Goal: Task Accomplishment & Management: Manage account settings

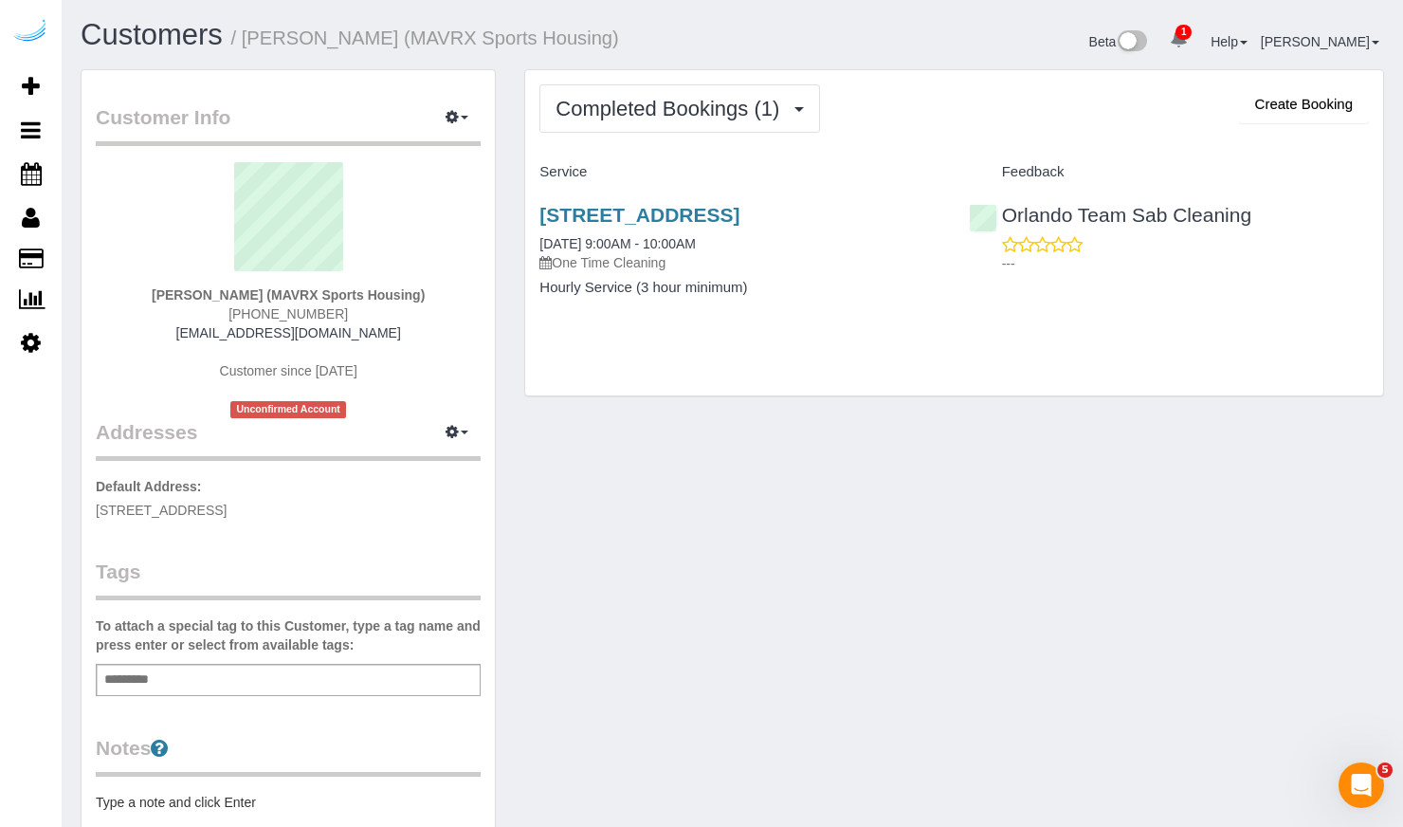
drag, startPoint x: 269, startPoint y: 294, endPoint x: 416, endPoint y: 291, distance: 147.0
click at [416, 291] on strong "[PERSON_NAME] (MAVRX Sports Housing)" at bounding box center [288, 294] width 273 height 15
copy strong "MAVRX Sports Housing"
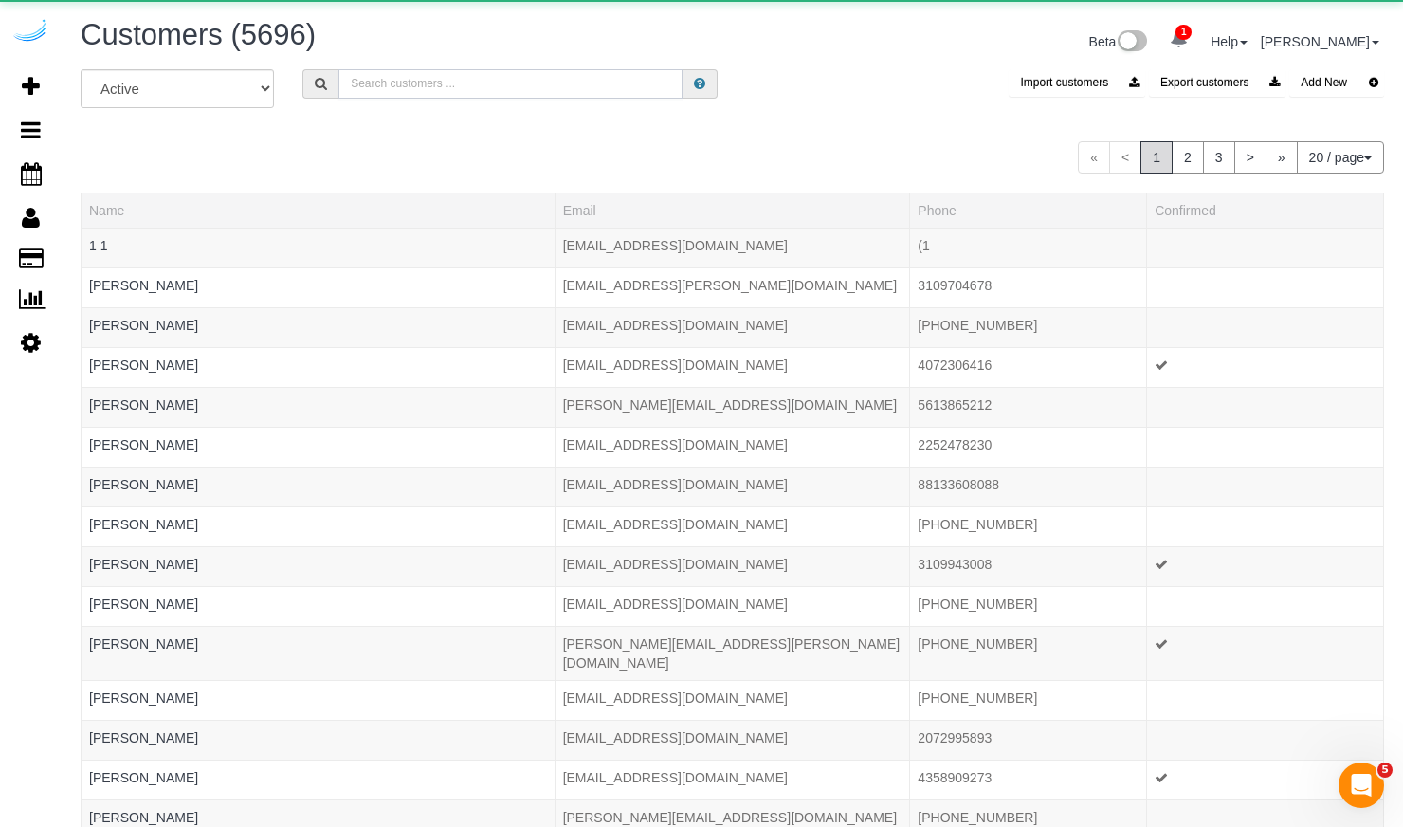
click at [378, 90] on input "text" at bounding box center [510, 83] width 344 height 29
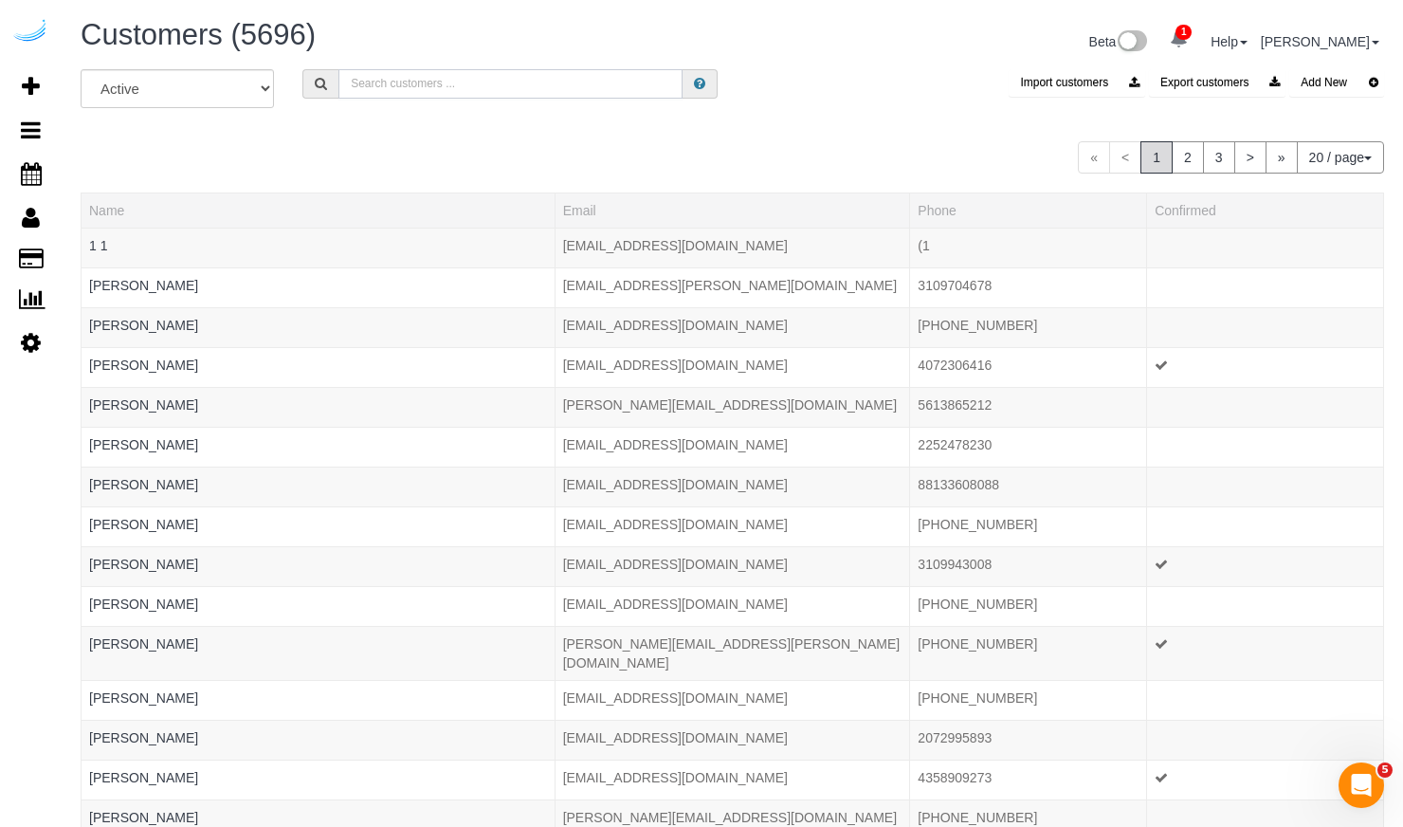
paste input "Ziprent"
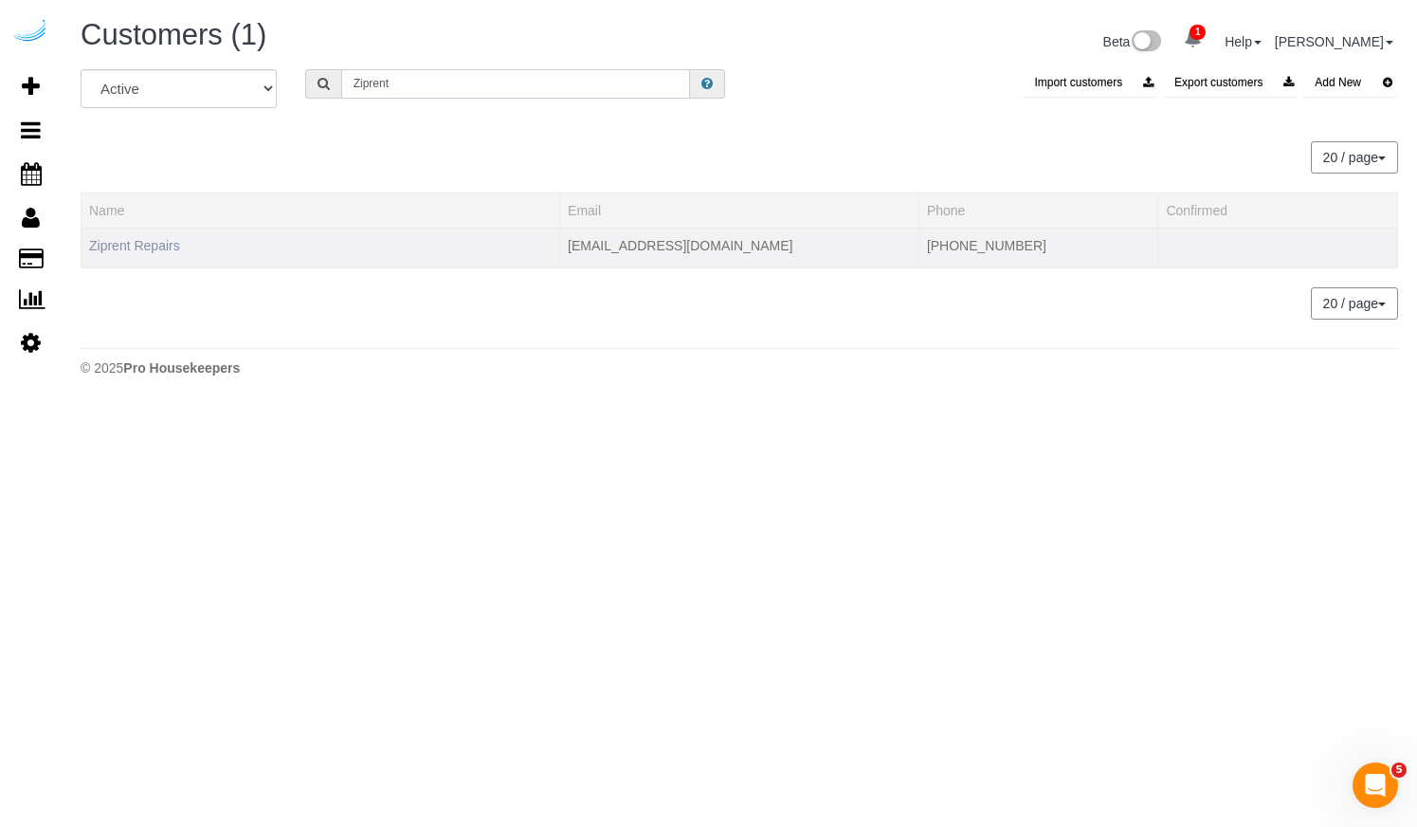
type input "Ziprent"
click at [147, 238] on link "Ziprent Repairs" at bounding box center [134, 245] width 91 height 15
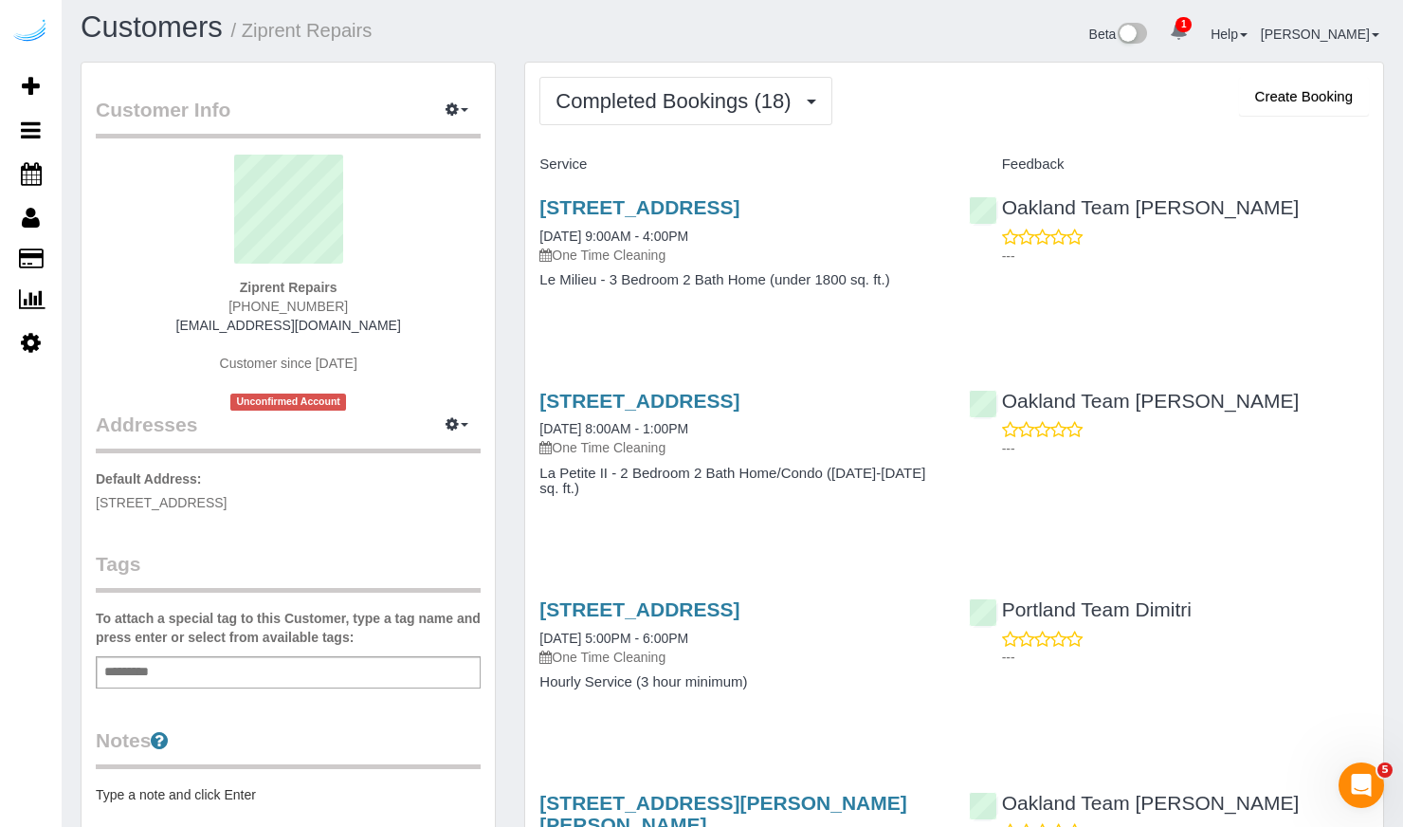
scroll to position [11, 0]
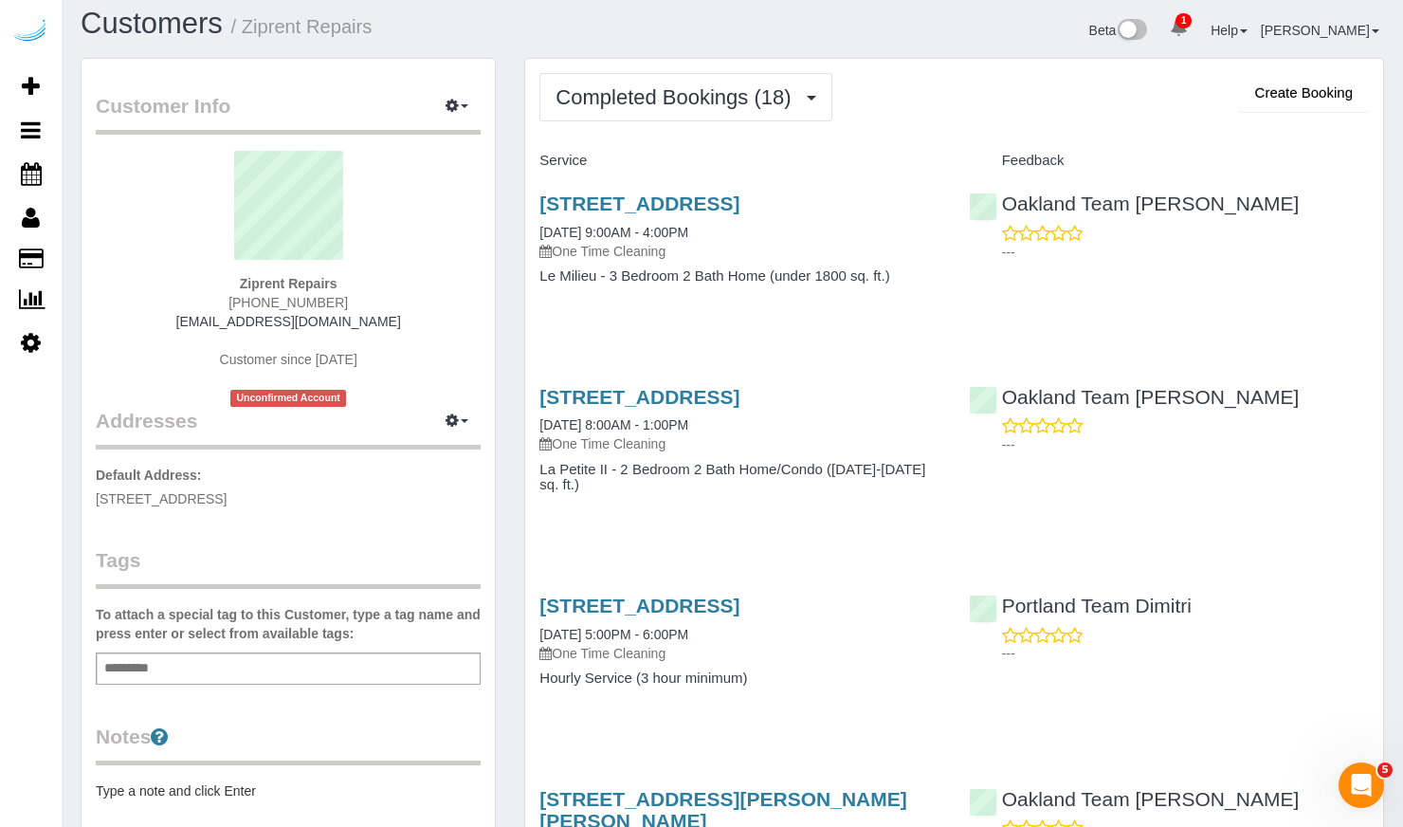
click at [564, 160] on h4 "Service" at bounding box center [739, 161] width 400 height 16
click at [735, 166] on h4 "Service" at bounding box center [739, 161] width 400 height 16
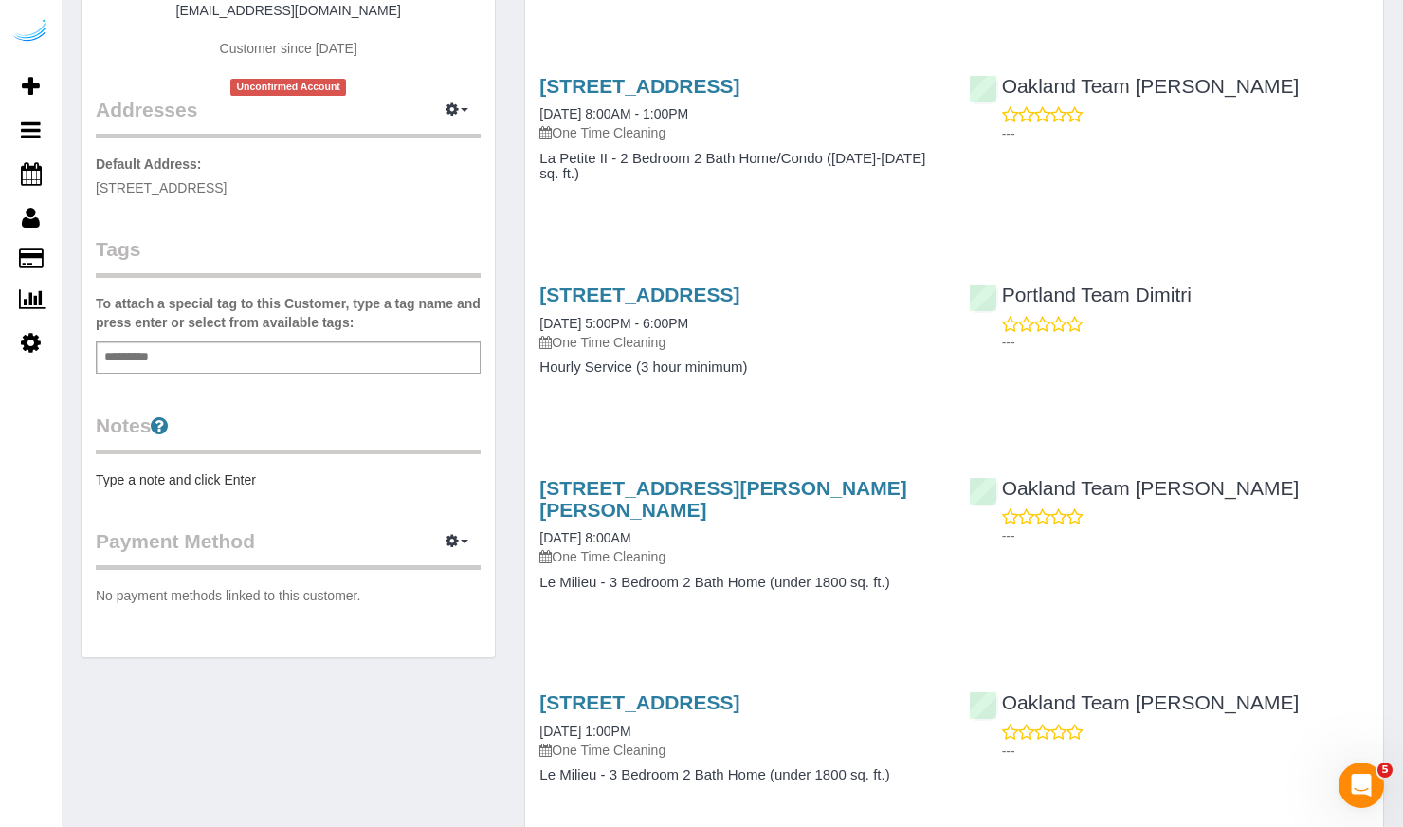
scroll to position [335, 0]
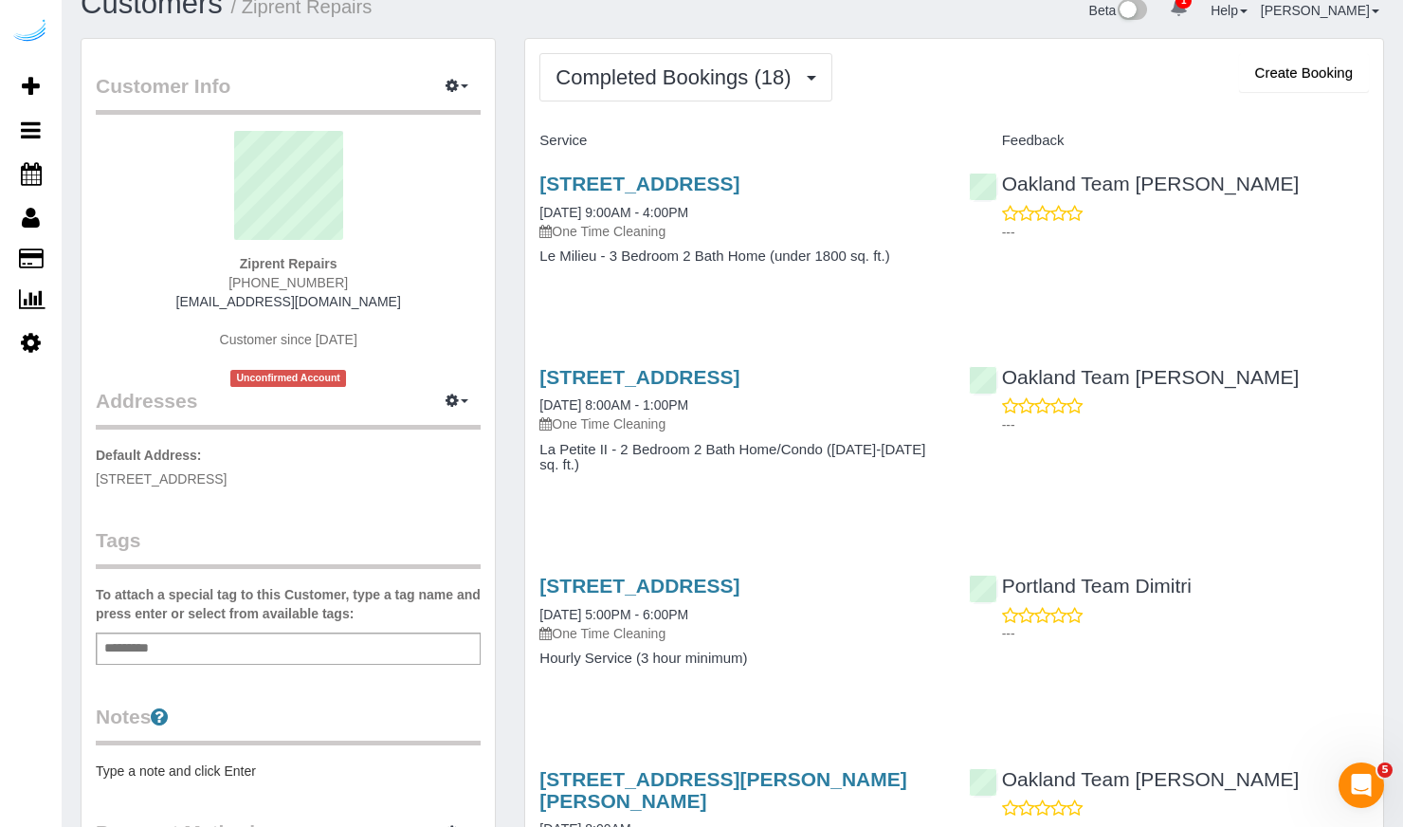
scroll to position [0, 0]
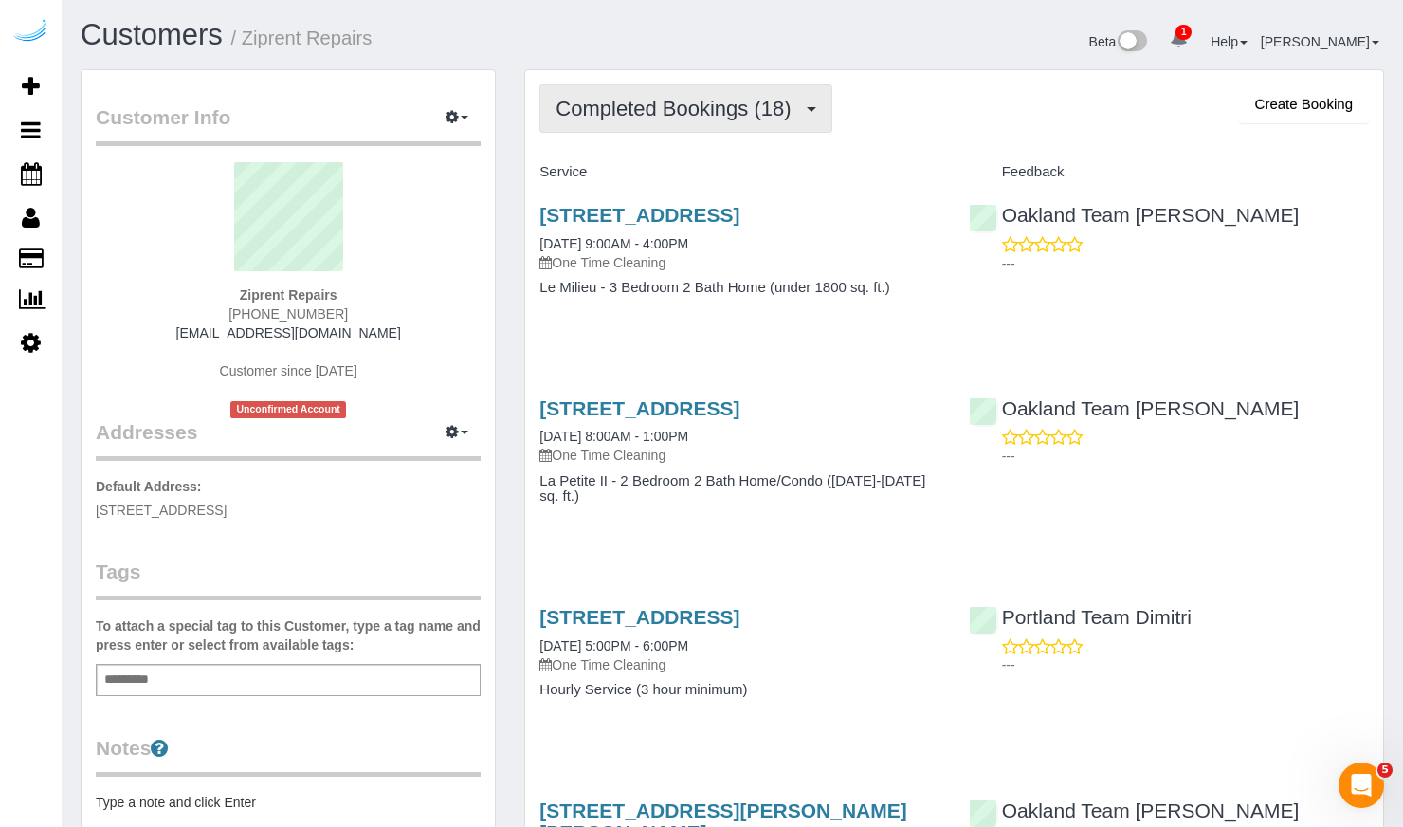
click at [777, 102] on span "Completed Bookings (18)" at bounding box center [677, 109] width 245 height 24
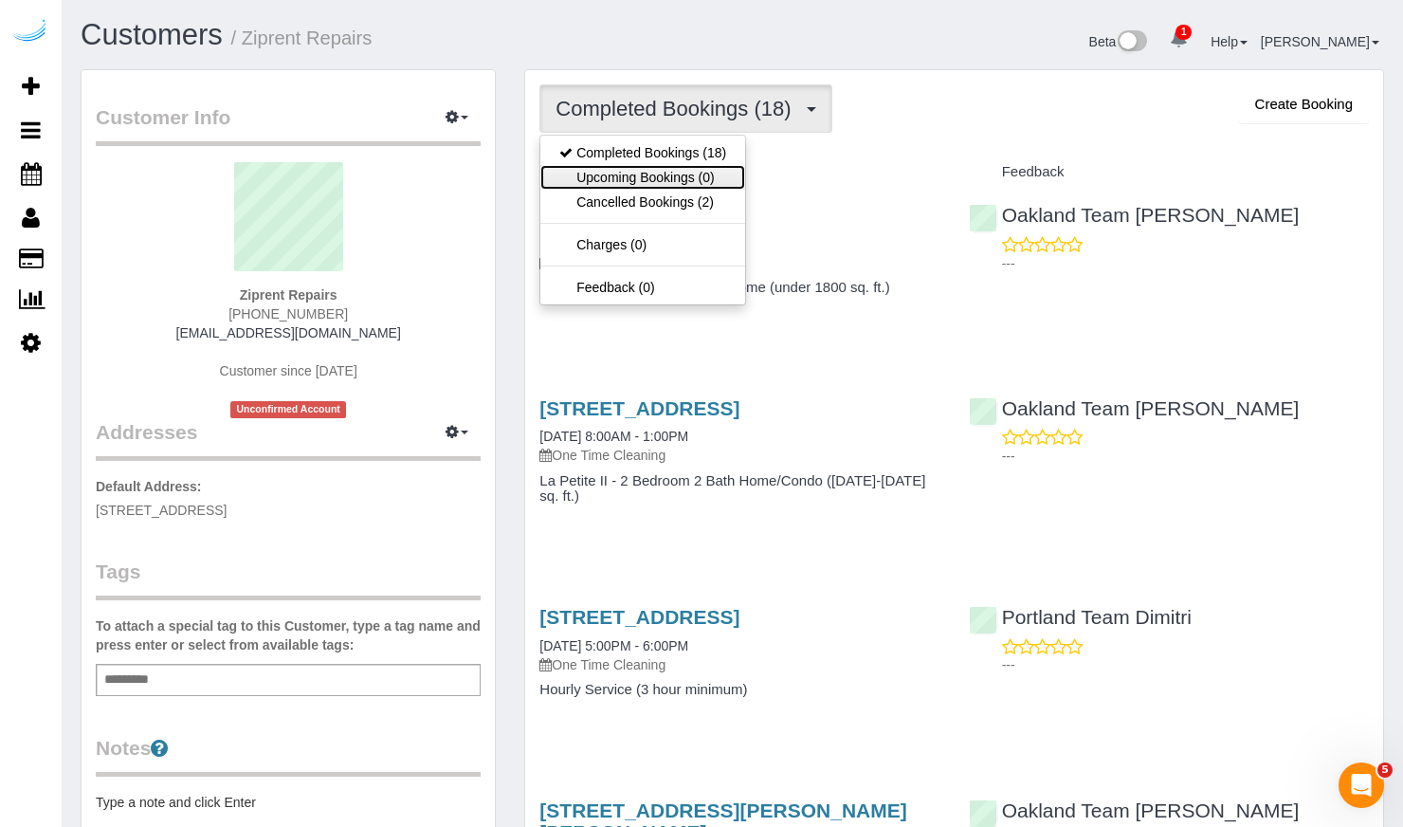
click at [679, 170] on link "Upcoming Bookings (0)" at bounding box center [642, 177] width 205 height 25
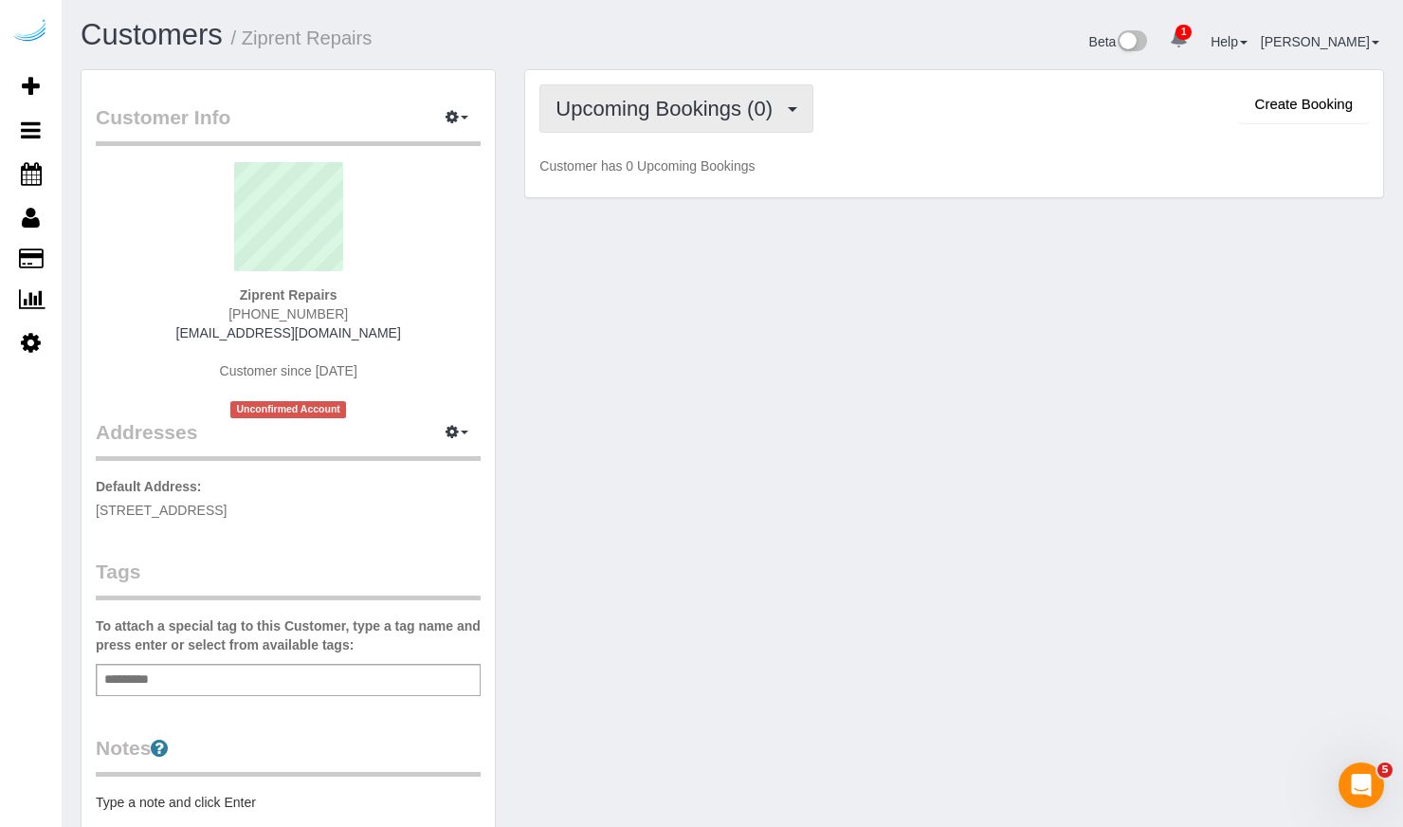
click at [773, 113] on span "Upcoming Bookings (0)" at bounding box center [668, 109] width 227 height 24
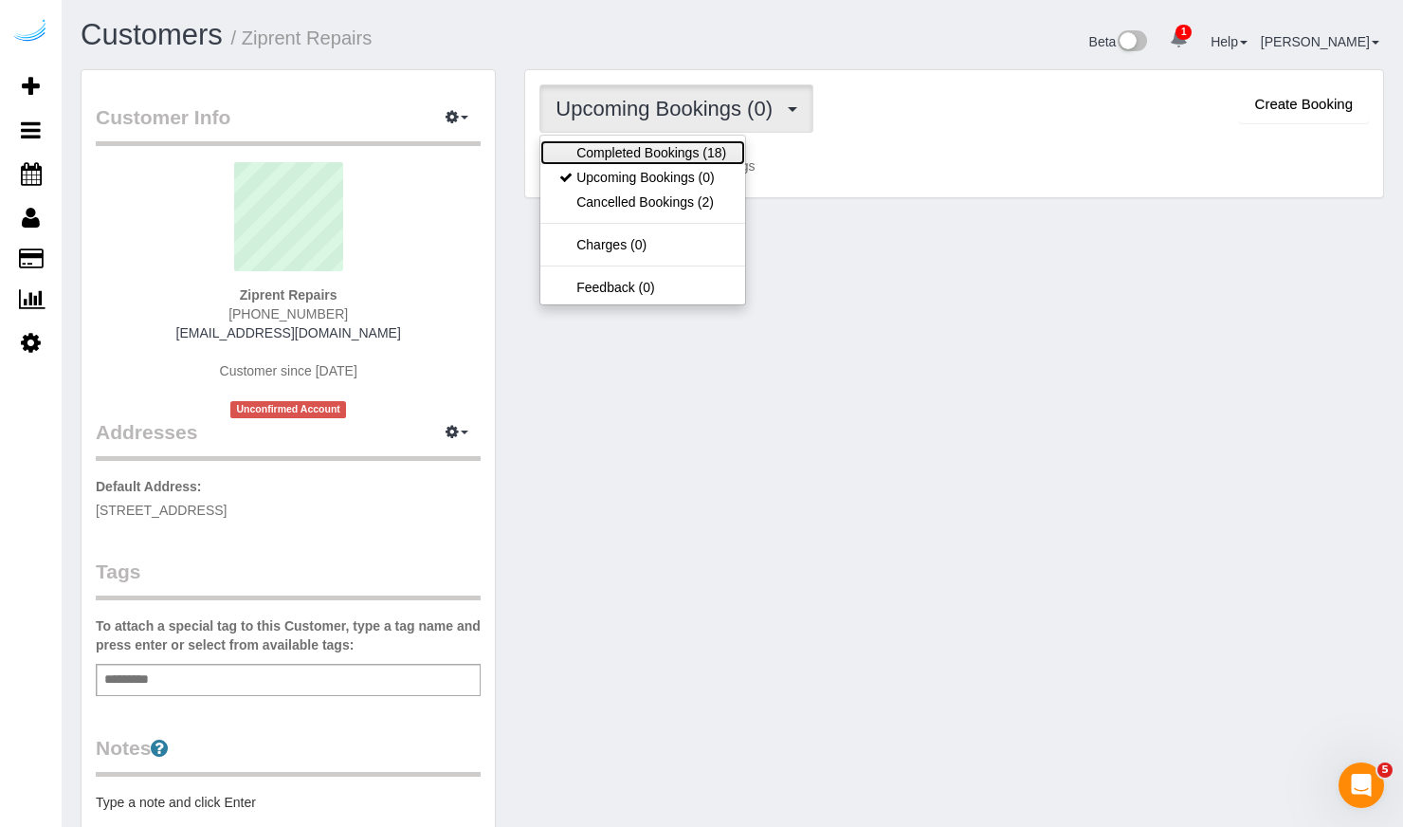
click at [705, 153] on link "Completed Bookings (18)" at bounding box center [642, 152] width 205 height 25
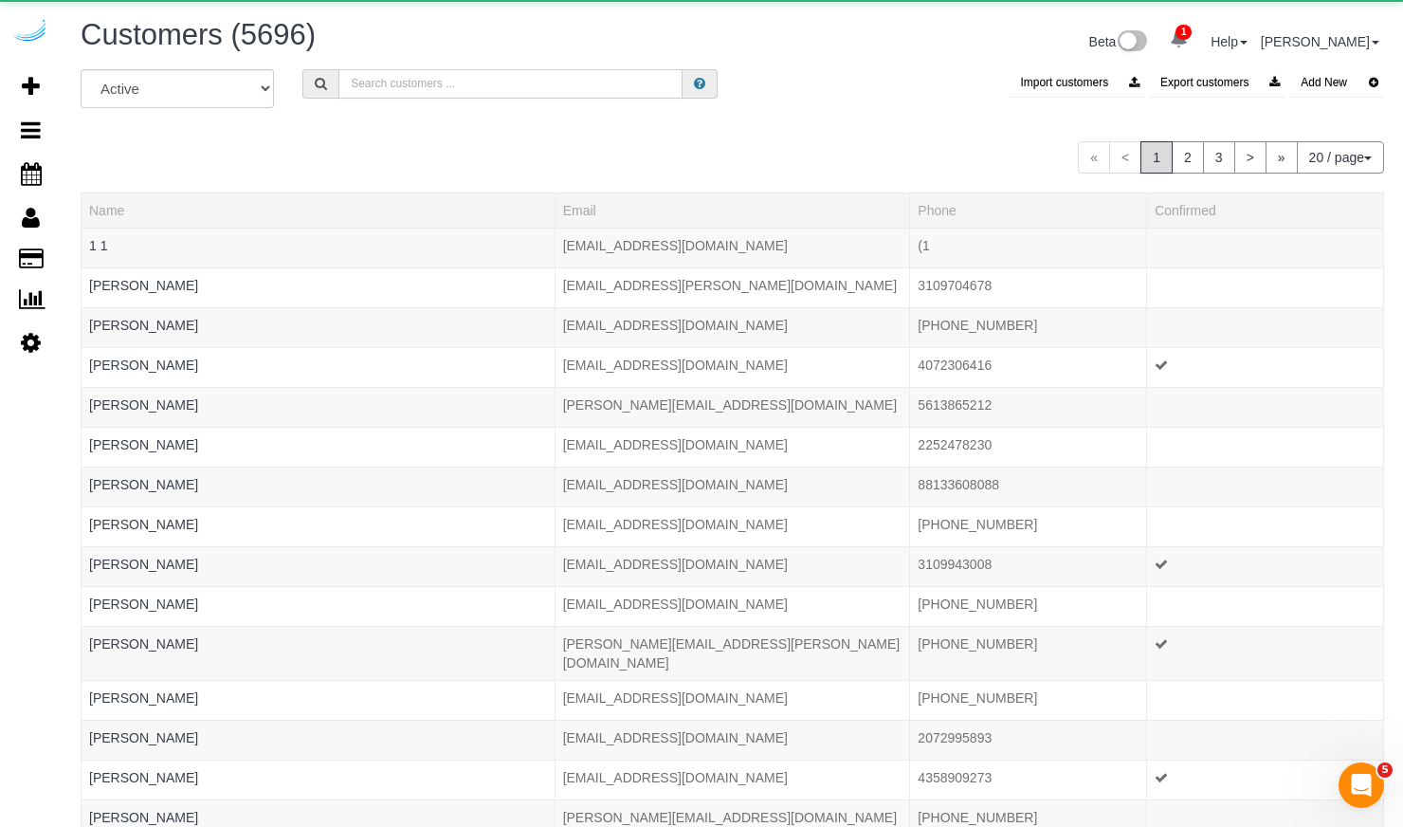
click at [393, 92] on input "text" at bounding box center [510, 83] width 344 height 29
paste input "Hello Alfred"
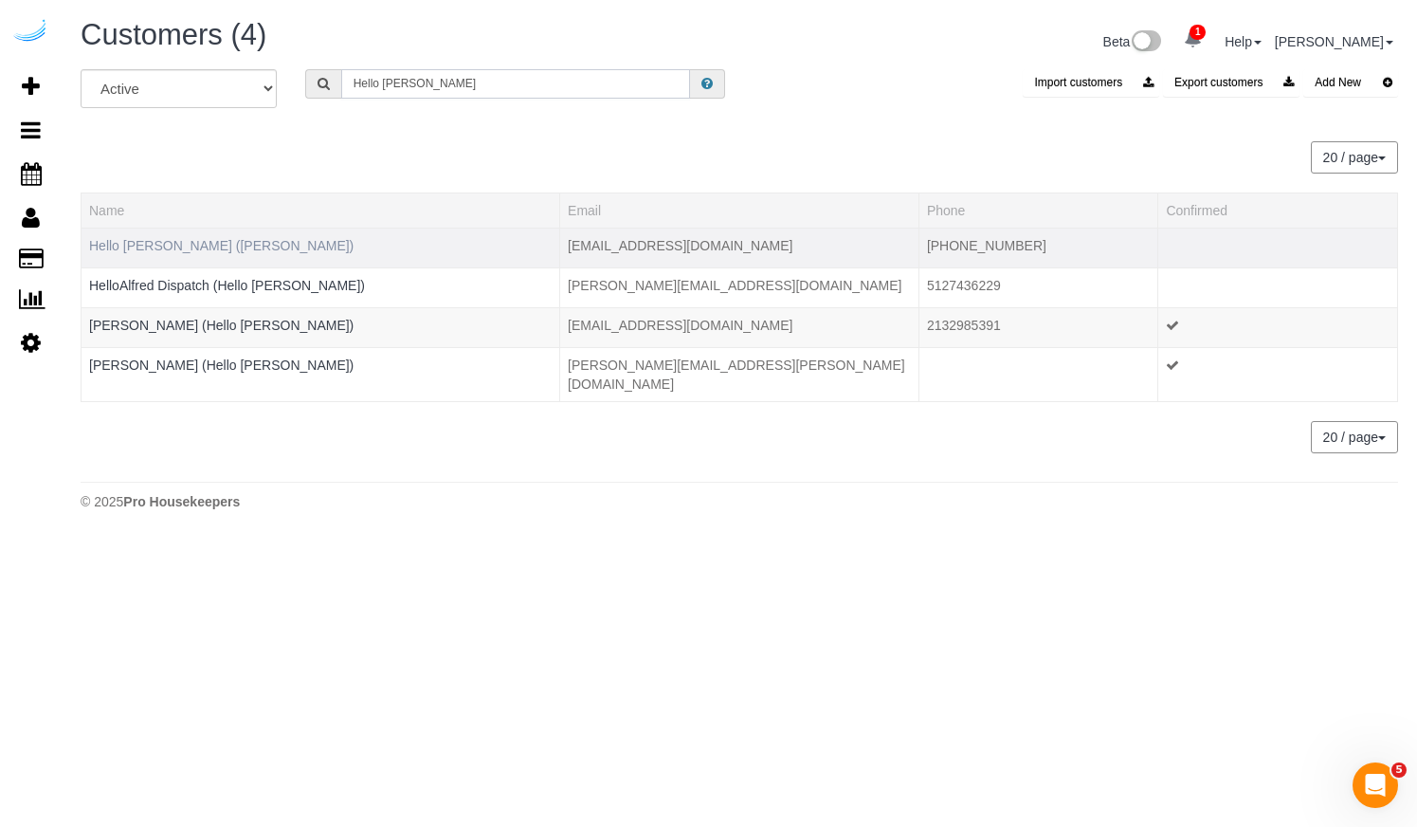
type input "Hello Alfred"
click at [138, 242] on link "Hello Alfred (Alfred)" at bounding box center [221, 245] width 264 height 15
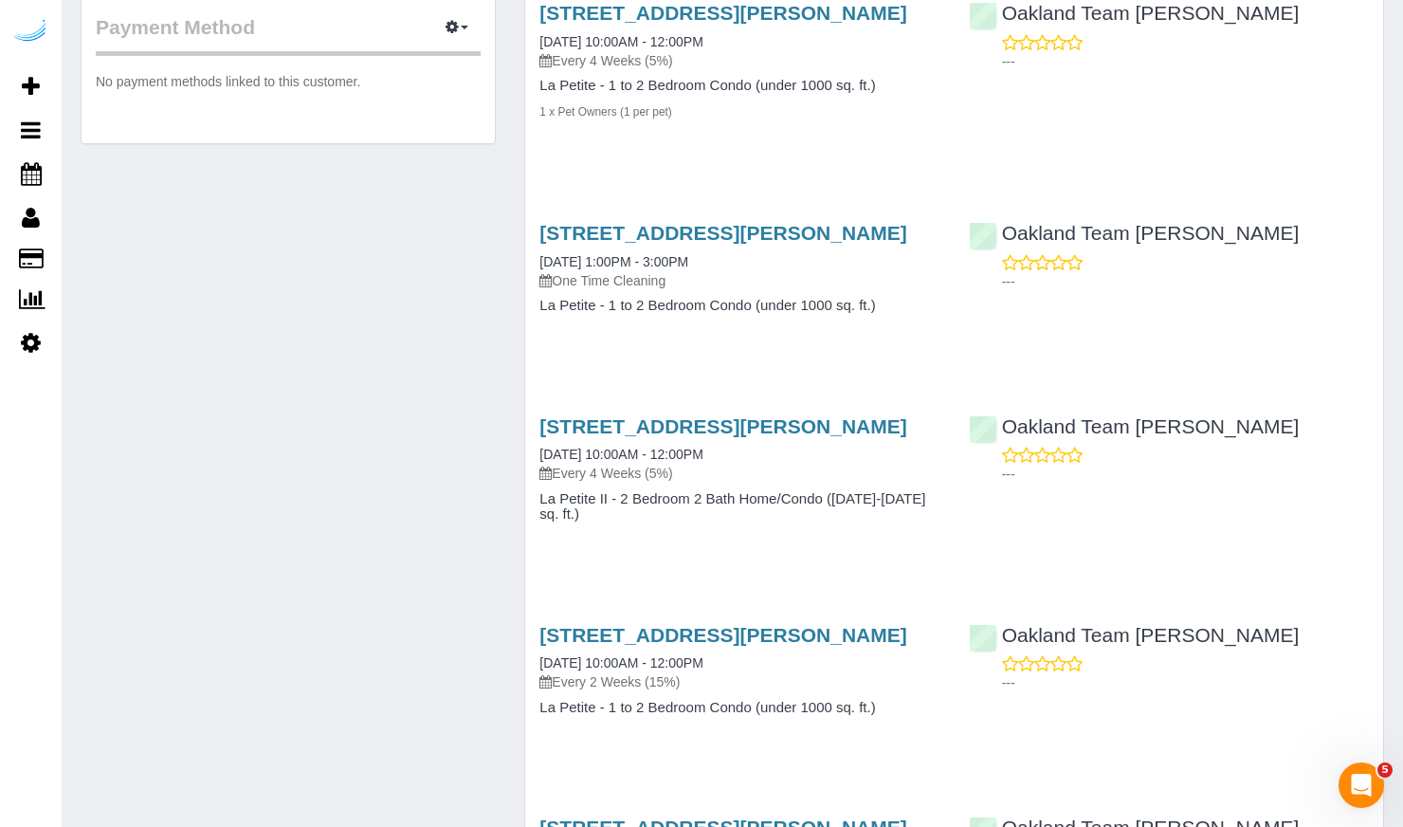
scroll to position [728, 0]
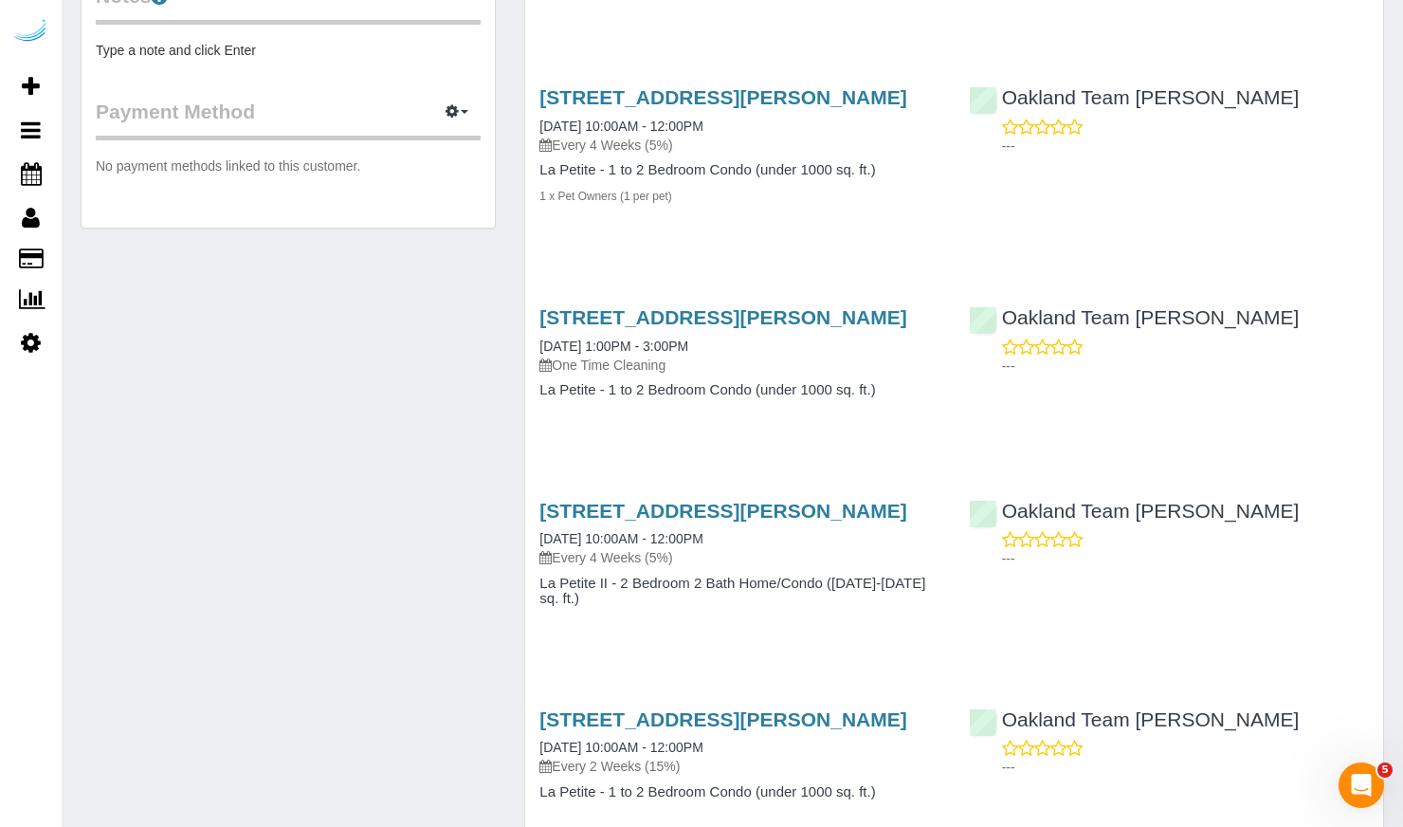
click at [819, 374] on div "1340 4th Avenue, Unit 4312 (Caroline Kerns), Seattle, WA 98101 08/19/2025 1:00P…" at bounding box center [739, 340] width 400 height 68
click at [819, 328] on h3 "1340 4th Avenue, Unit 4312 (Caroline Kerns), Seattle, WA 98101" at bounding box center [739, 317] width 400 height 22
click at [810, 328] on h3 "1340 4th Avenue, Unit 4312 (Caroline Kerns), Seattle, WA 98101" at bounding box center [739, 317] width 400 height 22
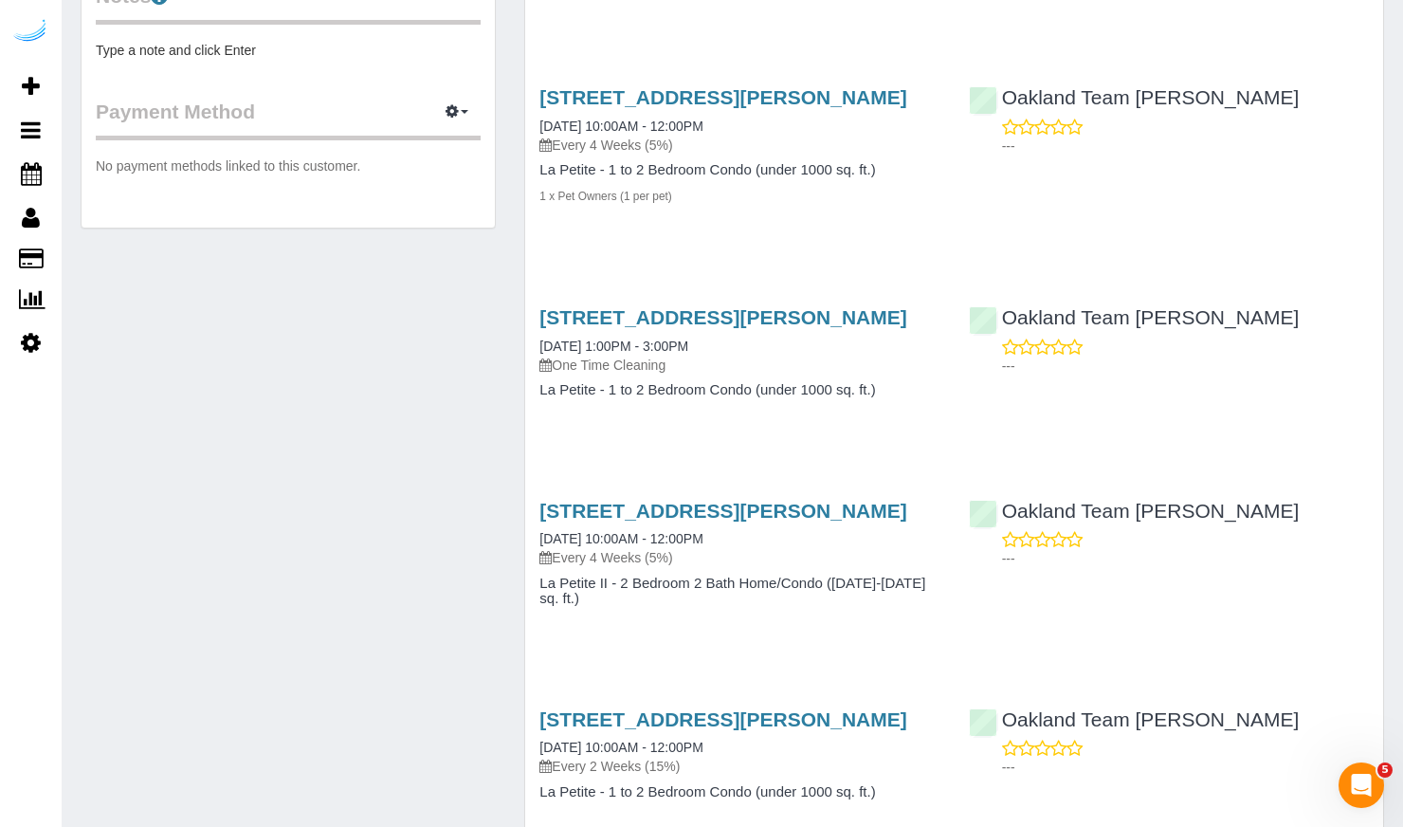
click at [787, 328] on h3 "1340 4th Avenue, Unit 4312 (Caroline Kerns), Seattle, WA 98101" at bounding box center [739, 317] width 400 height 22
click at [730, 328] on link "1340 4th Avenue, Unit 4312 (Caroline Kerns), Seattle, WA 98101" at bounding box center [722, 317] width 367 height 22
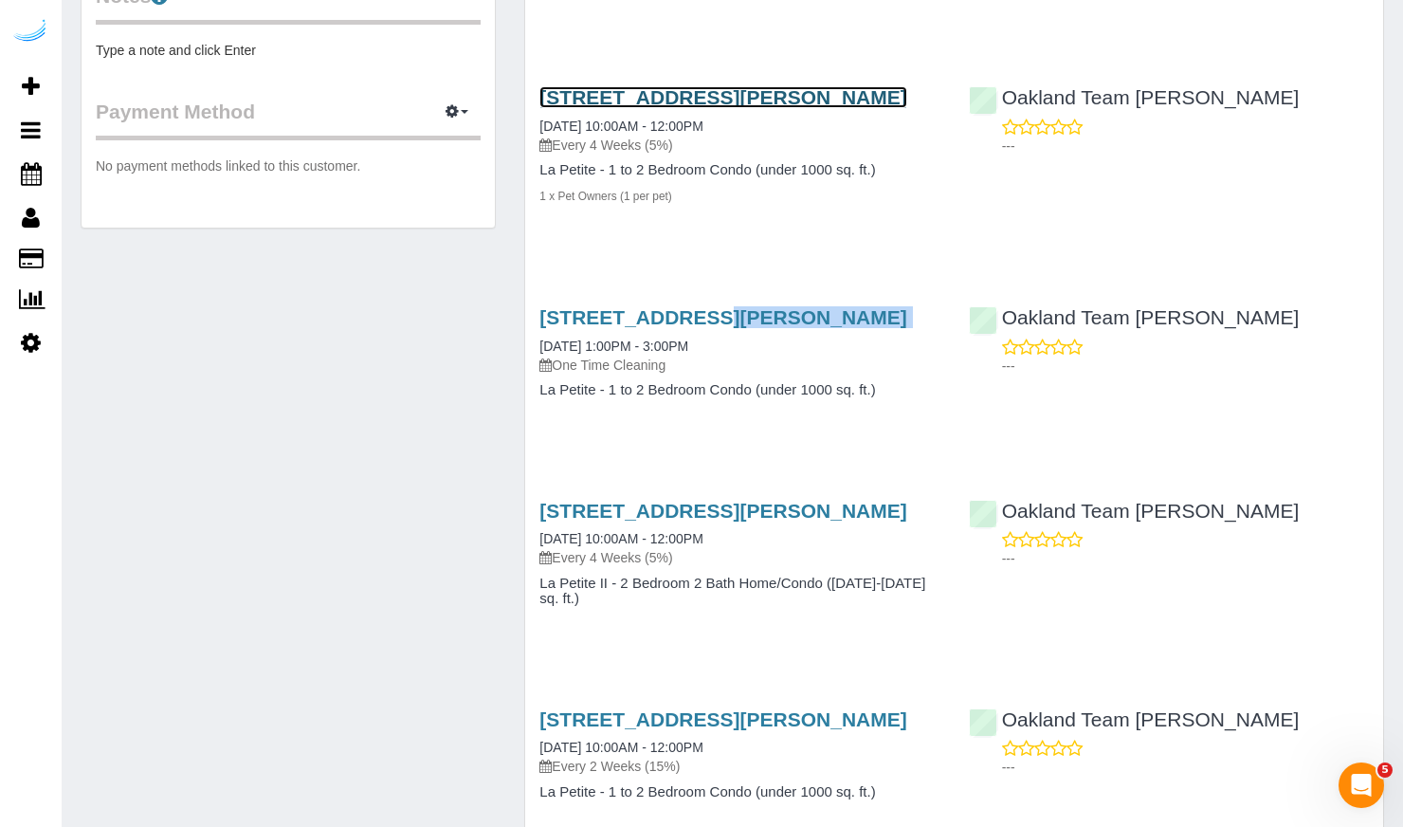
click at [706, 108] on link "225 Cedar Street, Unit 705 (Courtney Coddington), Seattle, WA 98121" at bounding box center [722, 97] width 367 height 22
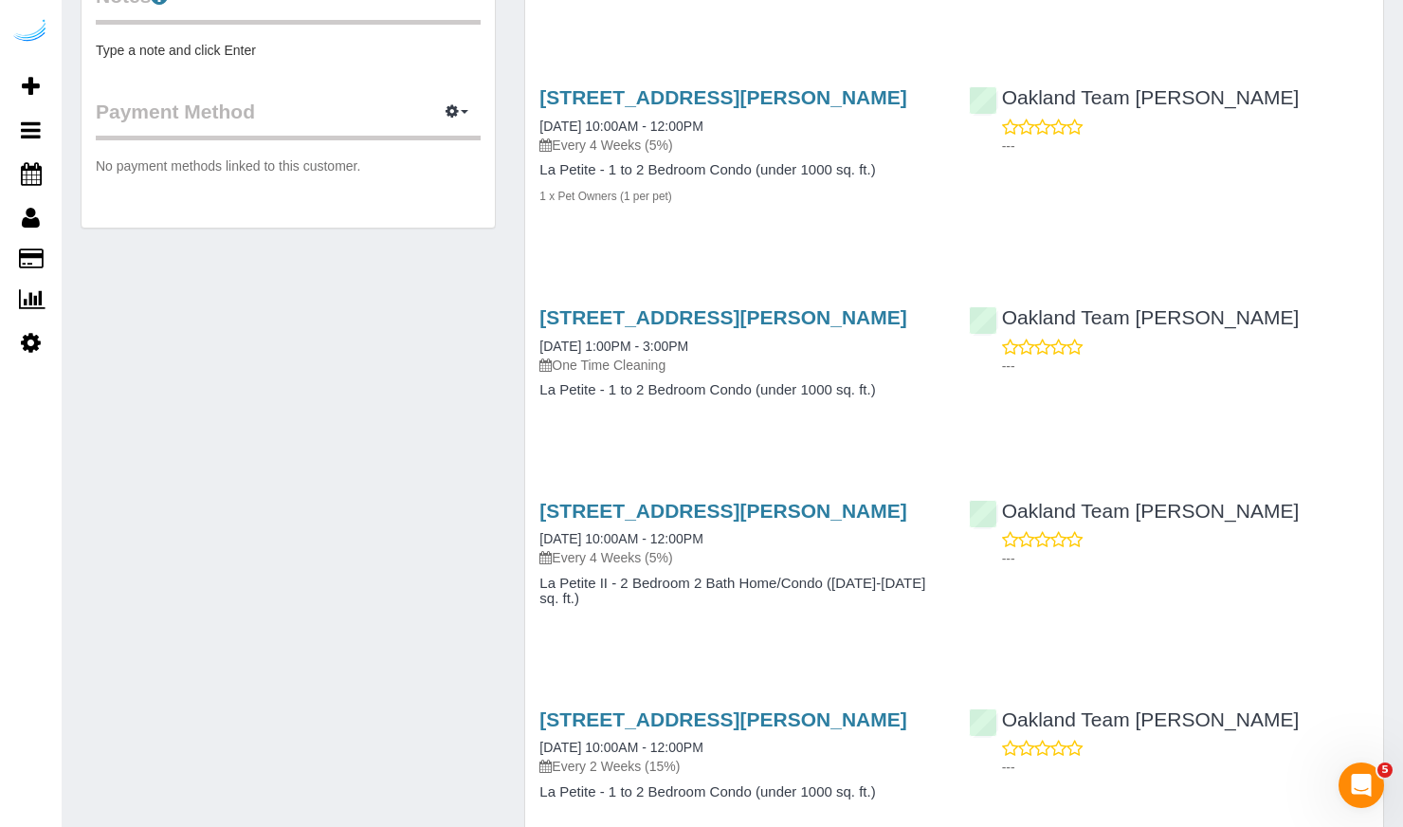
click at [847, 108] on h3 "225 Cedar Street, Unit 705 (Courtney Coddington), Seattle, WA 98121" at bounding box center [739, 97] width 400 height 22
click at [863, 108] on h3 "225 Cedar Street, Unit 705 (Courtney Coddington), Seattle, WA 98121" at bounding box center [739, 97] width 400 height 22
click at [864, 108] on h3 "225 Cedar Street, Unit 705 (Courtney Coddington), Seattle, WA 98121" at bounding box center [739, 97] width 400 height 22
click at [862, 108] on h3 "225 Cedar Street, Unit 705 (Courtney Coddington), Seattle, WA 98121" at bounding box center [739, 97] width 400 height 22
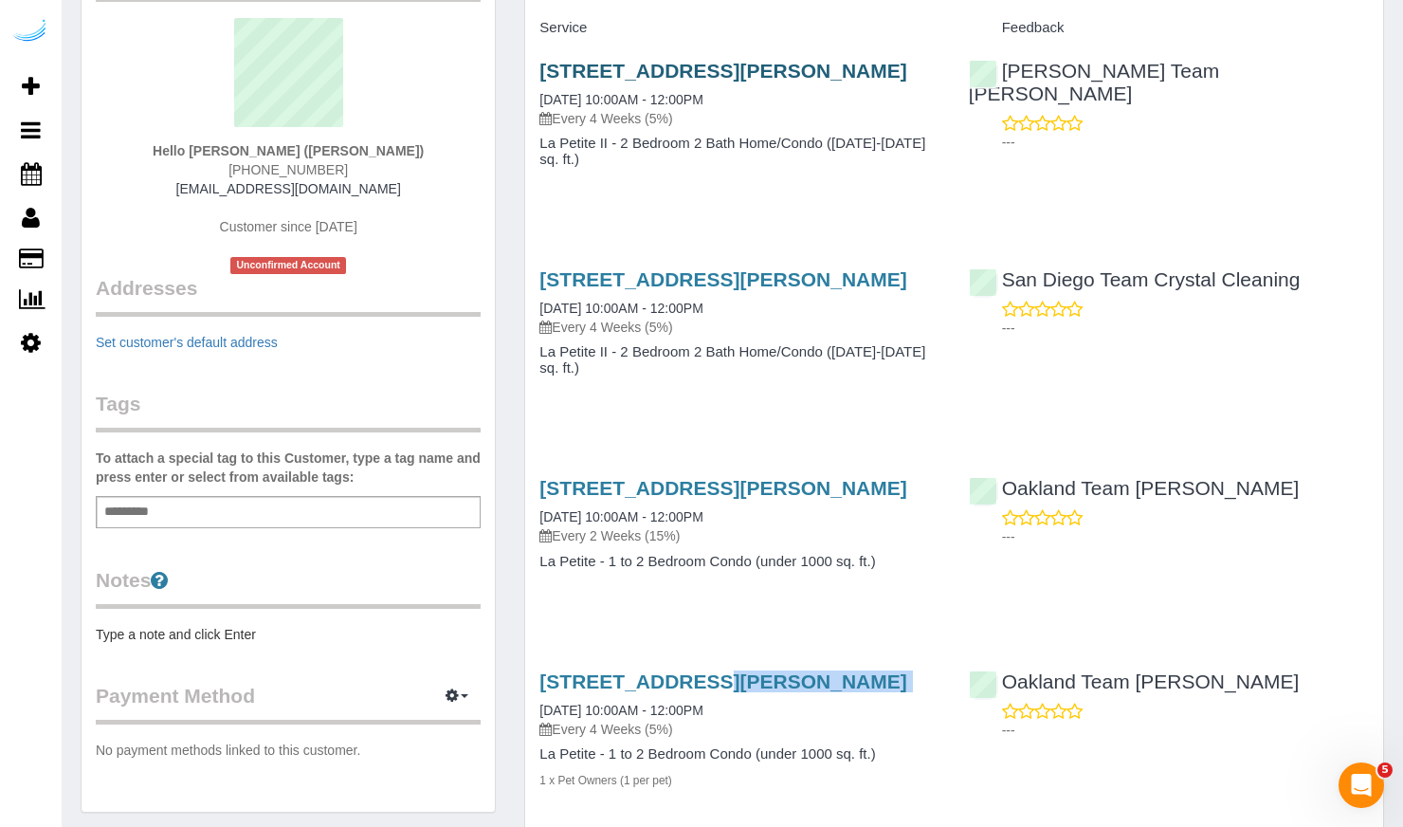
scroll to position [370, 0]
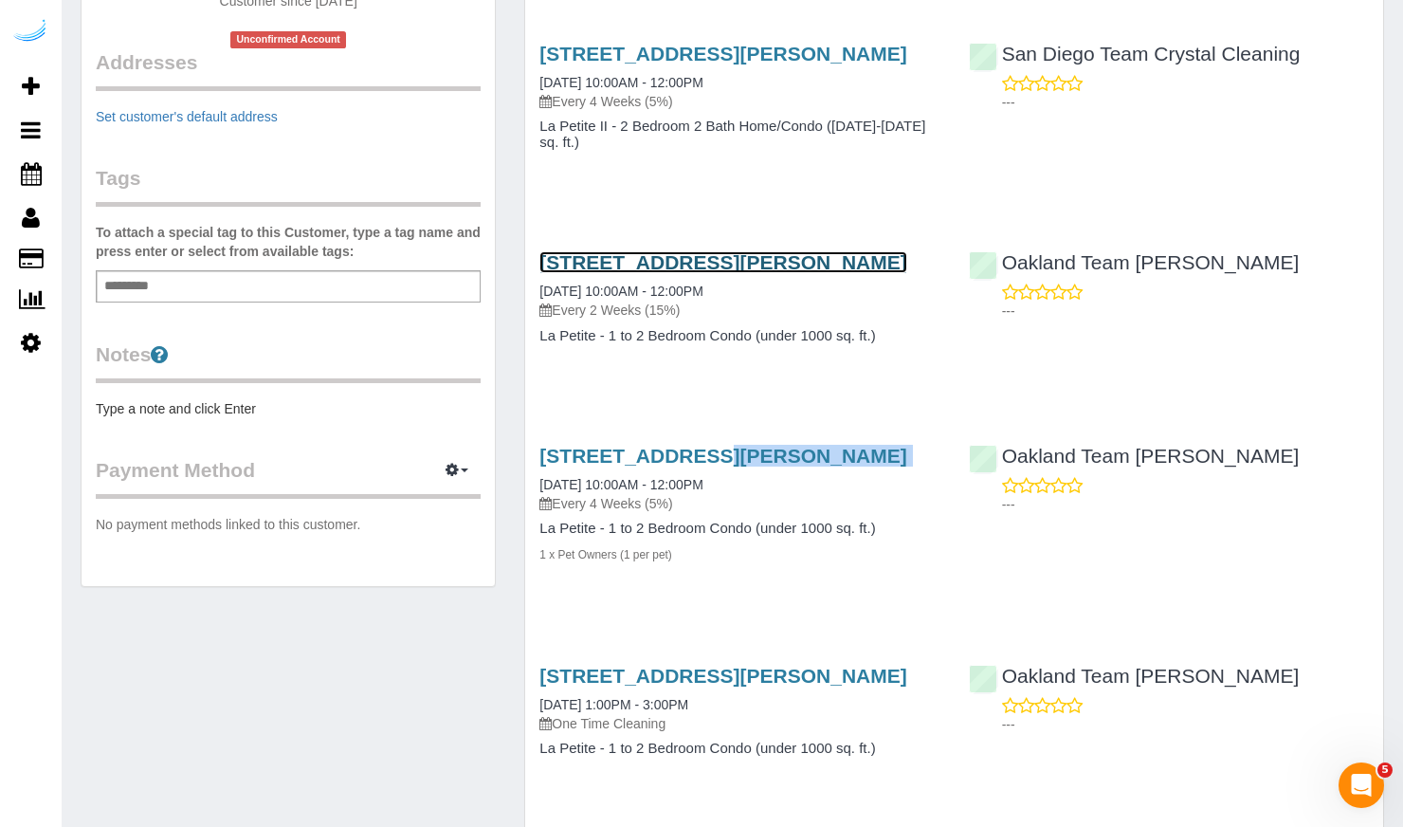
click at [783, 273] on link "1340 4th Avenue, Unit 4509 (Patrick Larson), Seattle, WA 98101" at bounding box center [722, 262] width 367 height 22
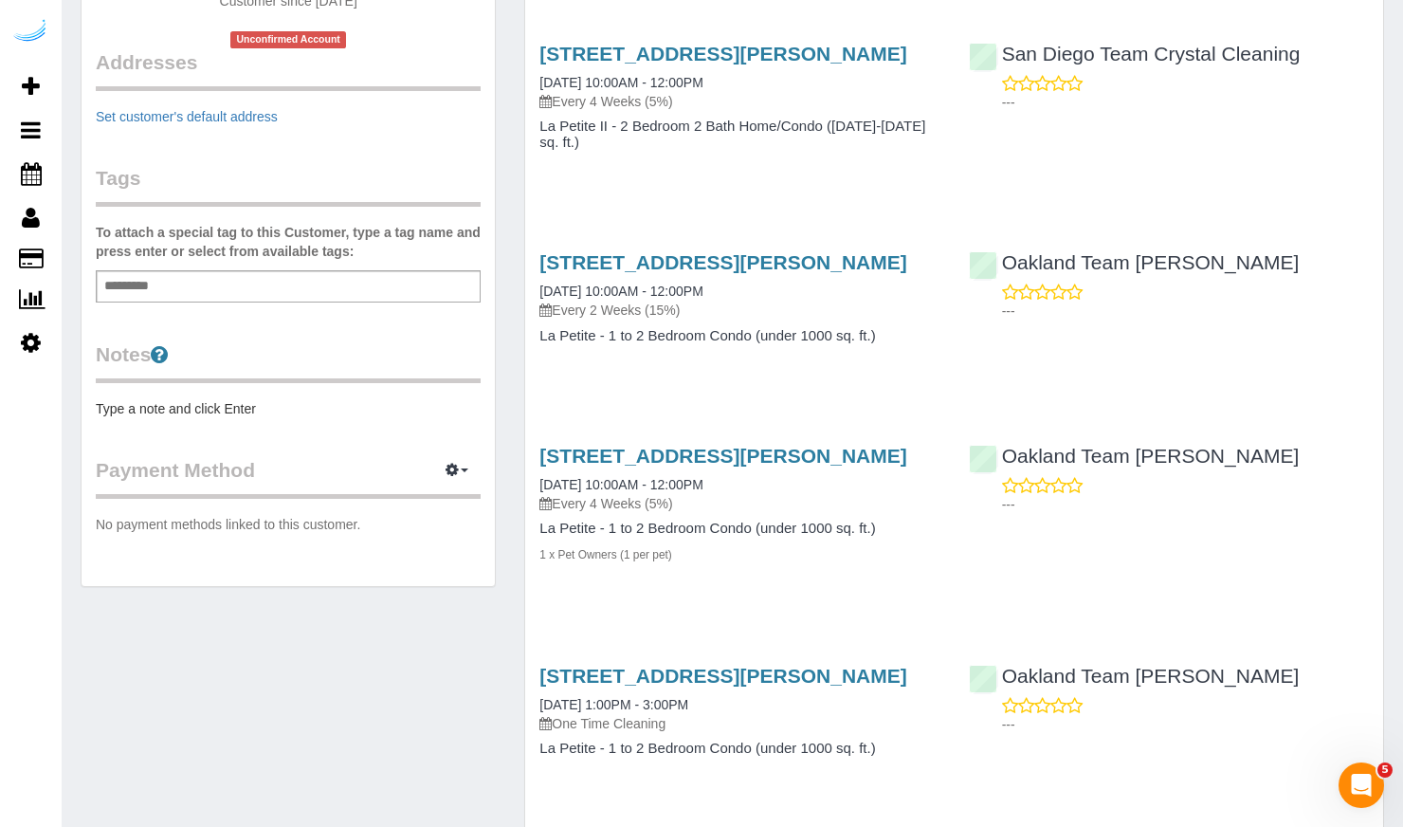
click at [809, 273] on h3 "1340 4th Avenue, Unit 4509 (Patrick Larson), Seattle, WA 98101" at bounding box center [739, 262] width 400 height 22
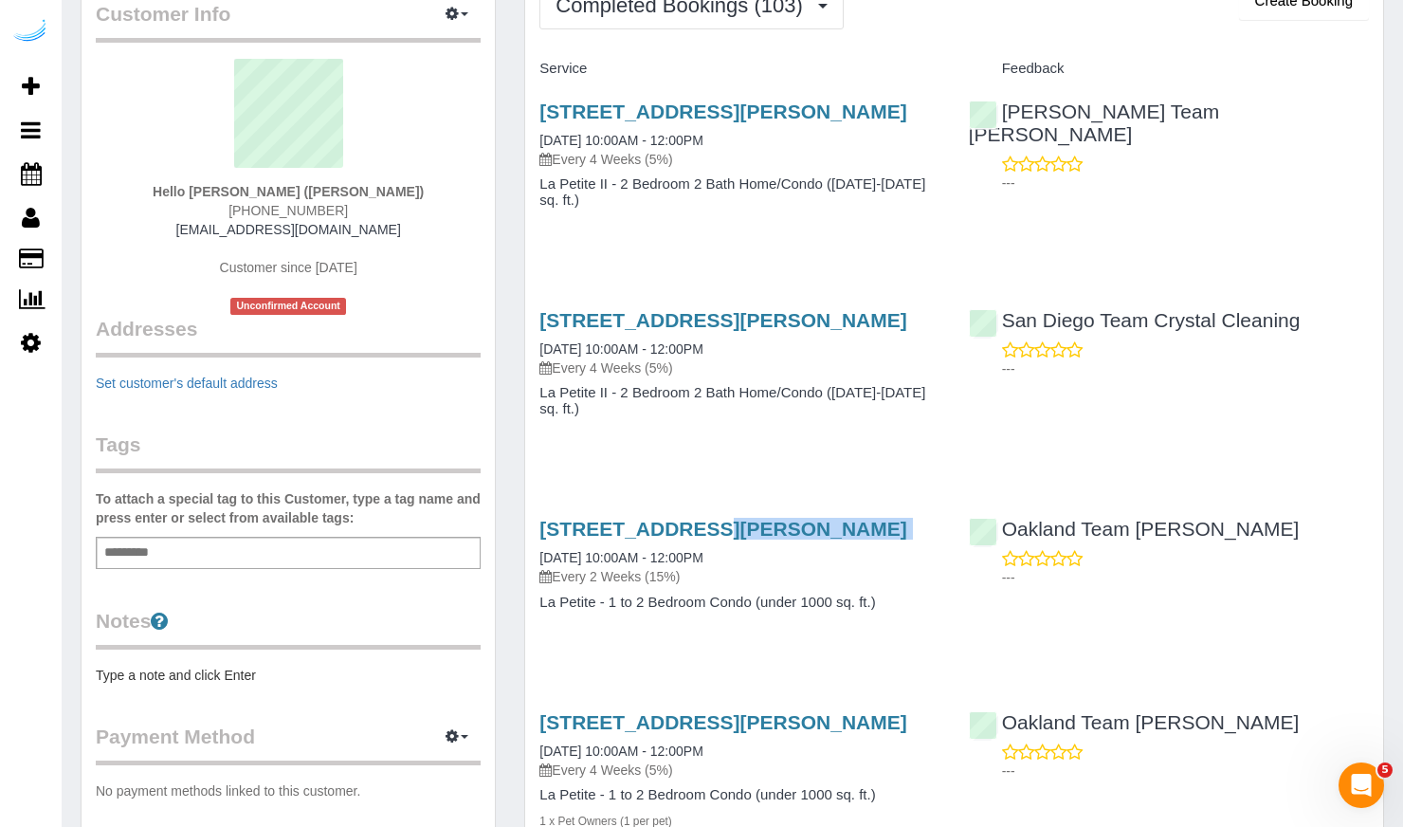
scroll to position [0, 0]
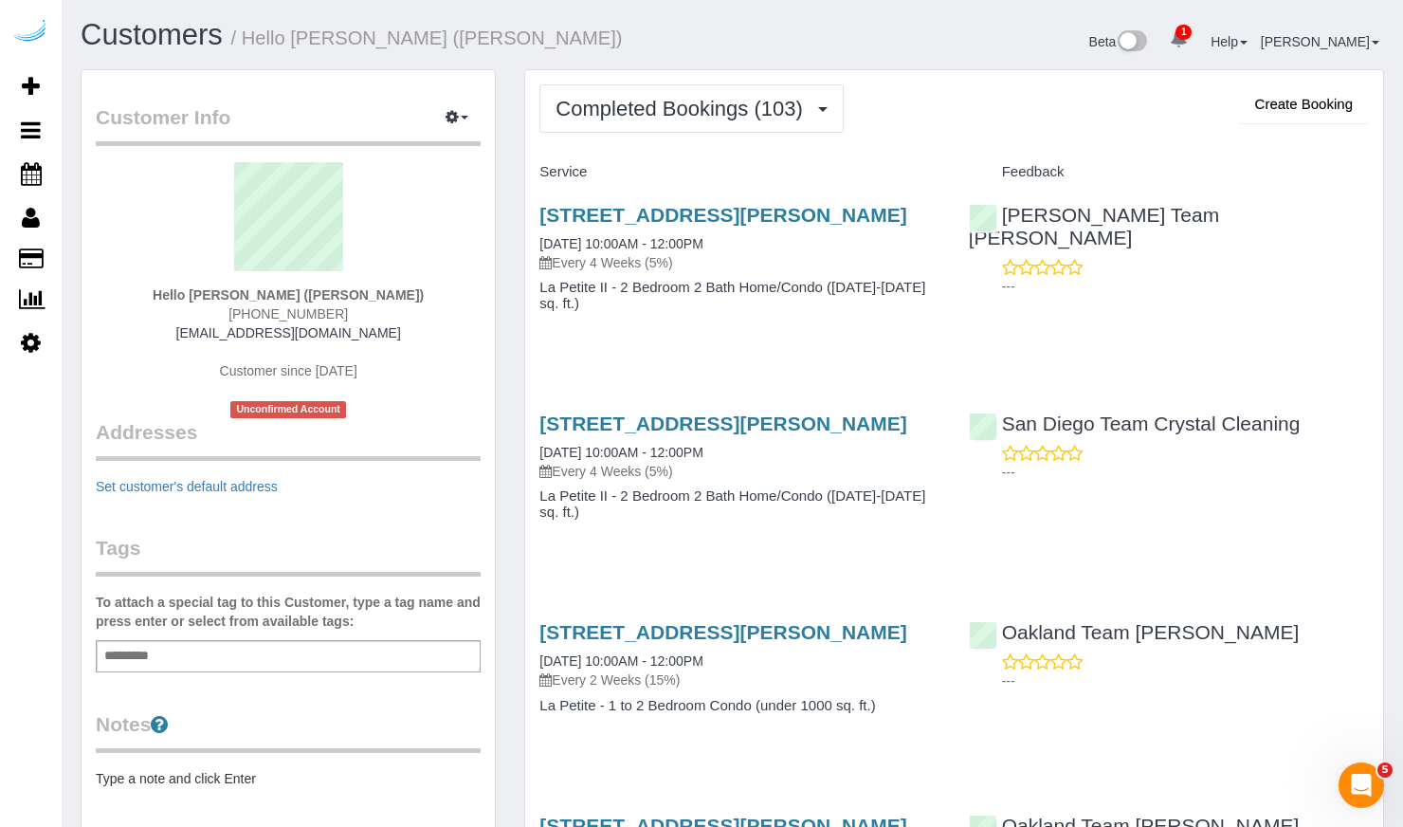
click at [707, 434] on h3 "702 Broadway, 2304 (Vahe Sarkisyan), San Diego, CA 92101" at bounding box center [739, 423] width 400 height 22
click at [670, 434] on link "702 Broadway, 2304 (Vahe Sarkisyan), San Diego, CA 92101" at bounding box center [722, 423] width 367 height 22
drag, startPoint x: 875, startPoint y: 233, endPoint x: 865, endPoint y: 236, distance: 9.9
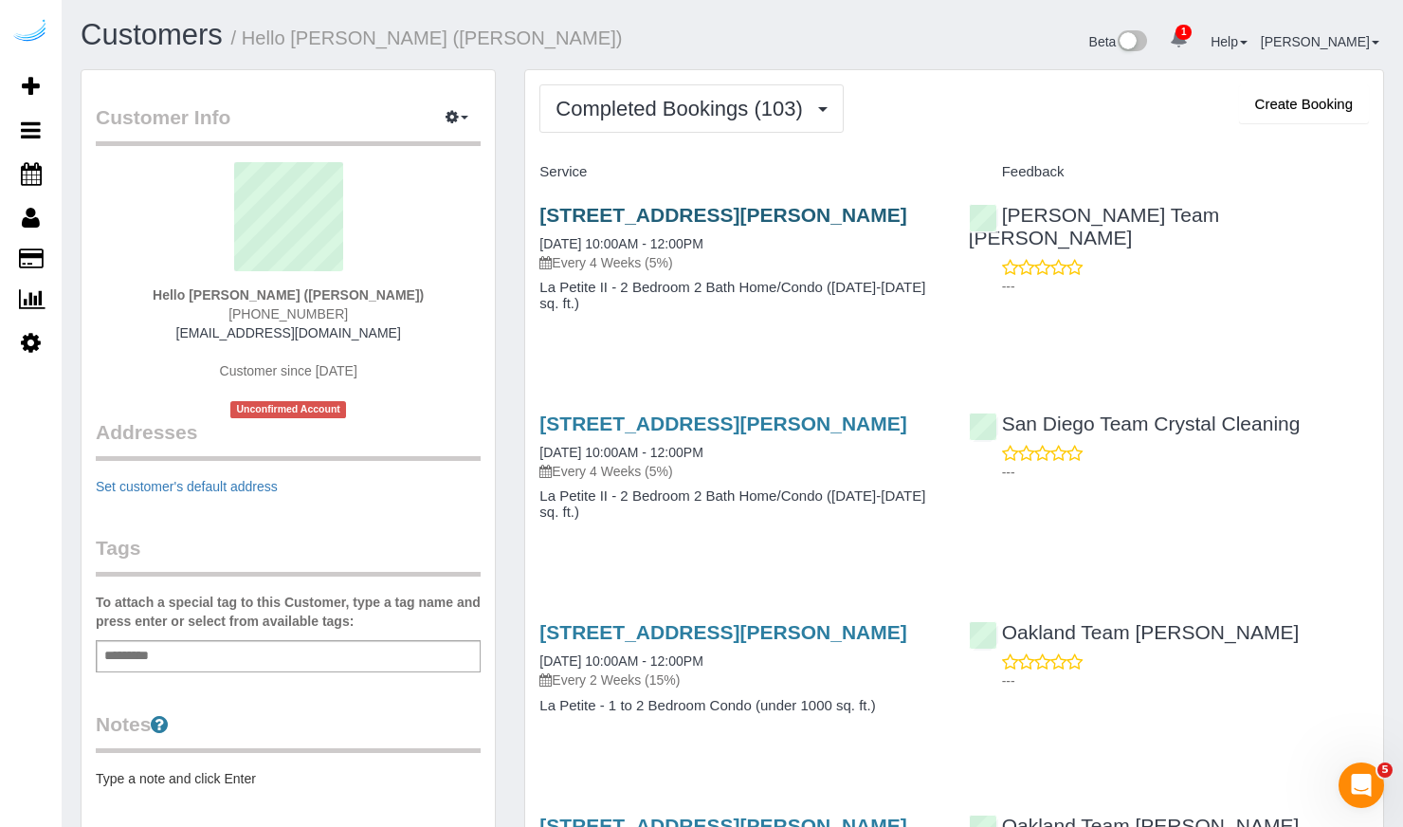
click at [871, 226] on h3 "222 East Jefferson Street, Unit 1812 (Daniel Barber), Phoenix, AZ 85004" at bounding box center [739, 215] width 400 height 22
click at [865, 226] on link "222 East Jefferson Street, Unit 1812 (Daniel Barber), Phoenix, AZ 85004" at bounding box center [722, 215] width 367 height 22
click at [874, 226] on h3 "222 East Jefferson Street, Unit 1812 (Daniel Barber), Phoenix, AZ 85004" at bounding box center [739, 215] width 400 height 22
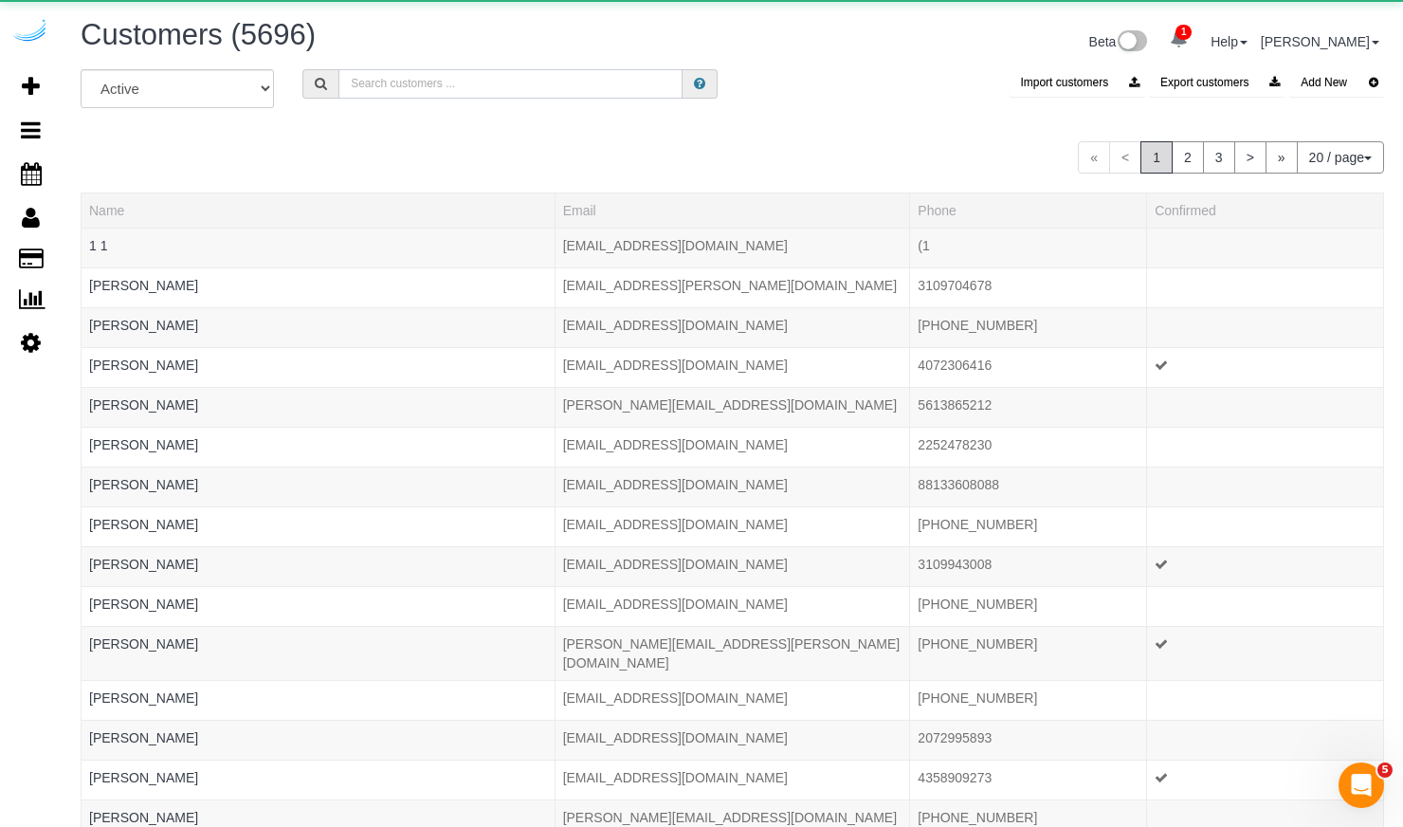
click at [454, 85] on input "text" at bounding box center [510, 83] width 344 height 29
paste input "K3 Holdings (Alpine LA Properties)"
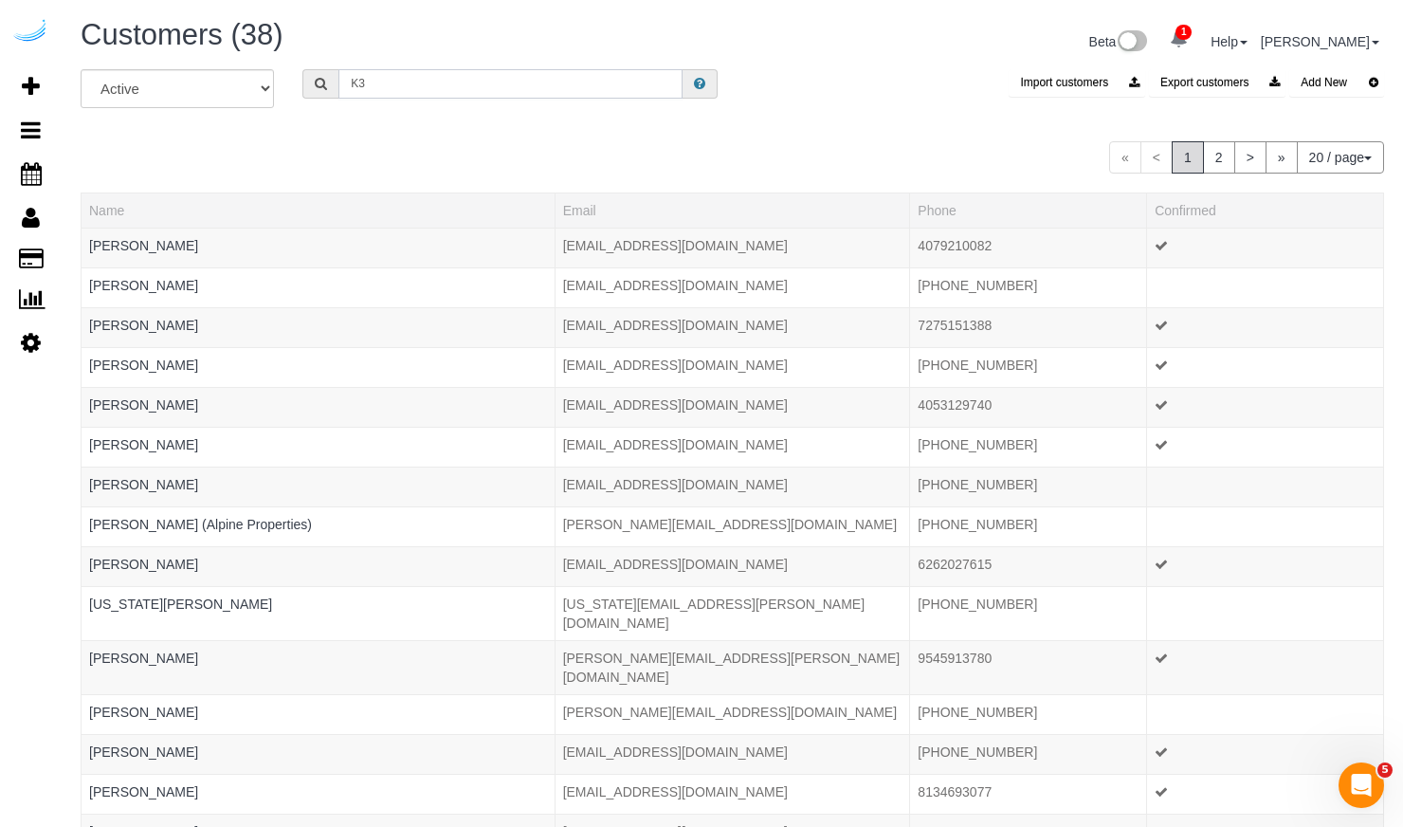
type input "K"
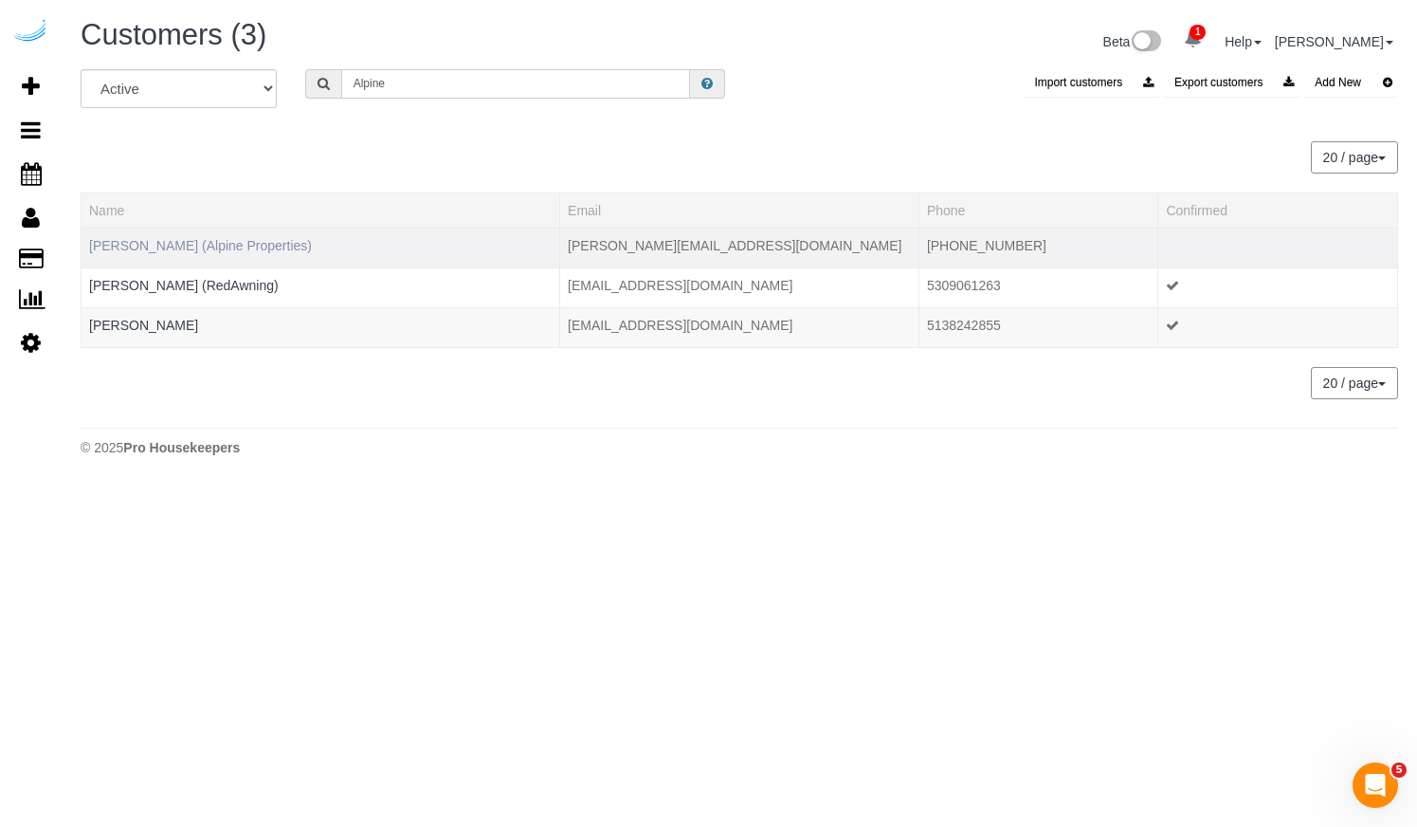
type input "Alpine"
click at [223, 238] on link "Elena Campos (Alpine Properties)" at bounding box center [200, 245] width 223 height 15
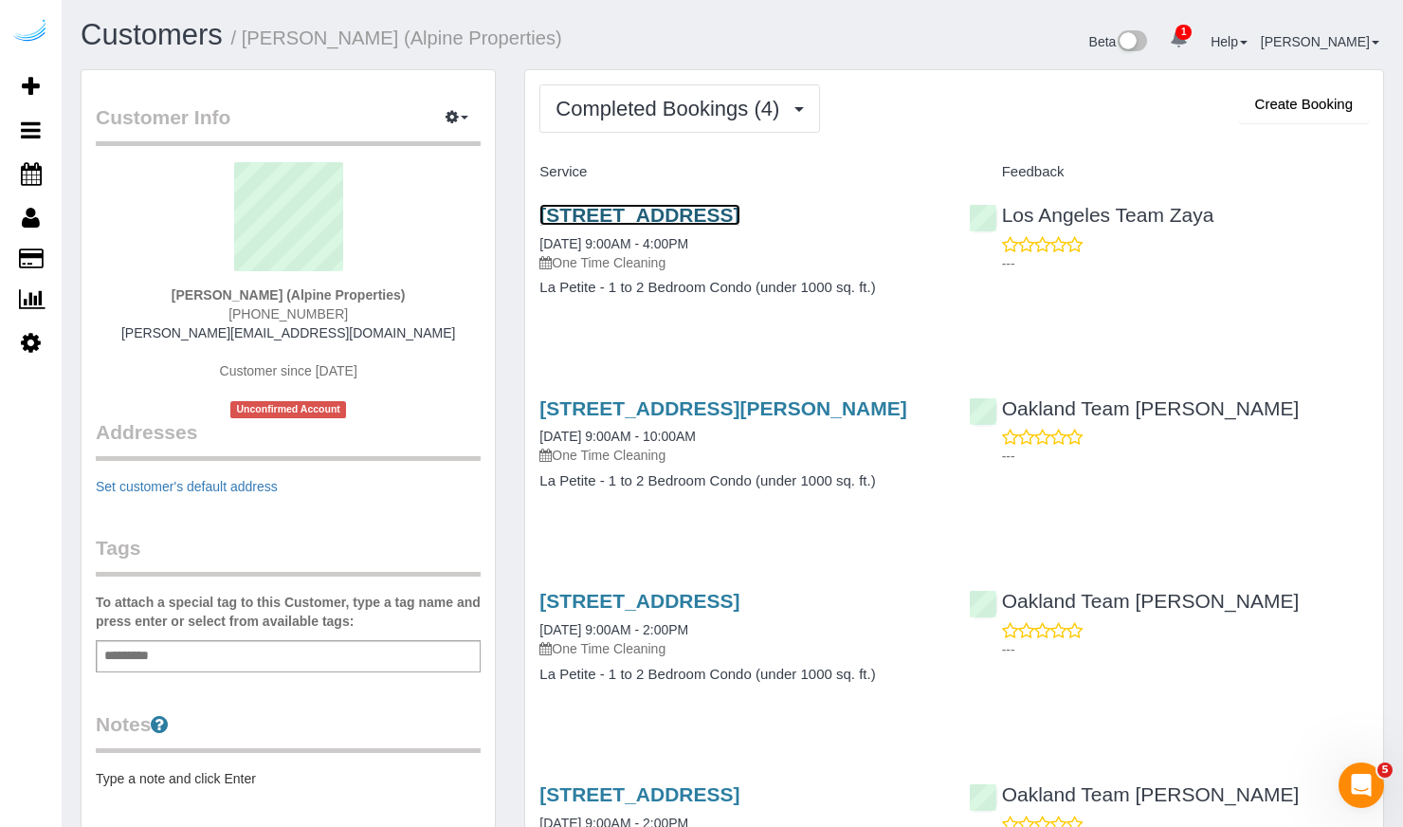
click at [696, 226] on link "1111 S Norton Ave #102, Los Angeles, Los Angeles, LA 90019" at bounding box center [639, 215] width 200 height 22
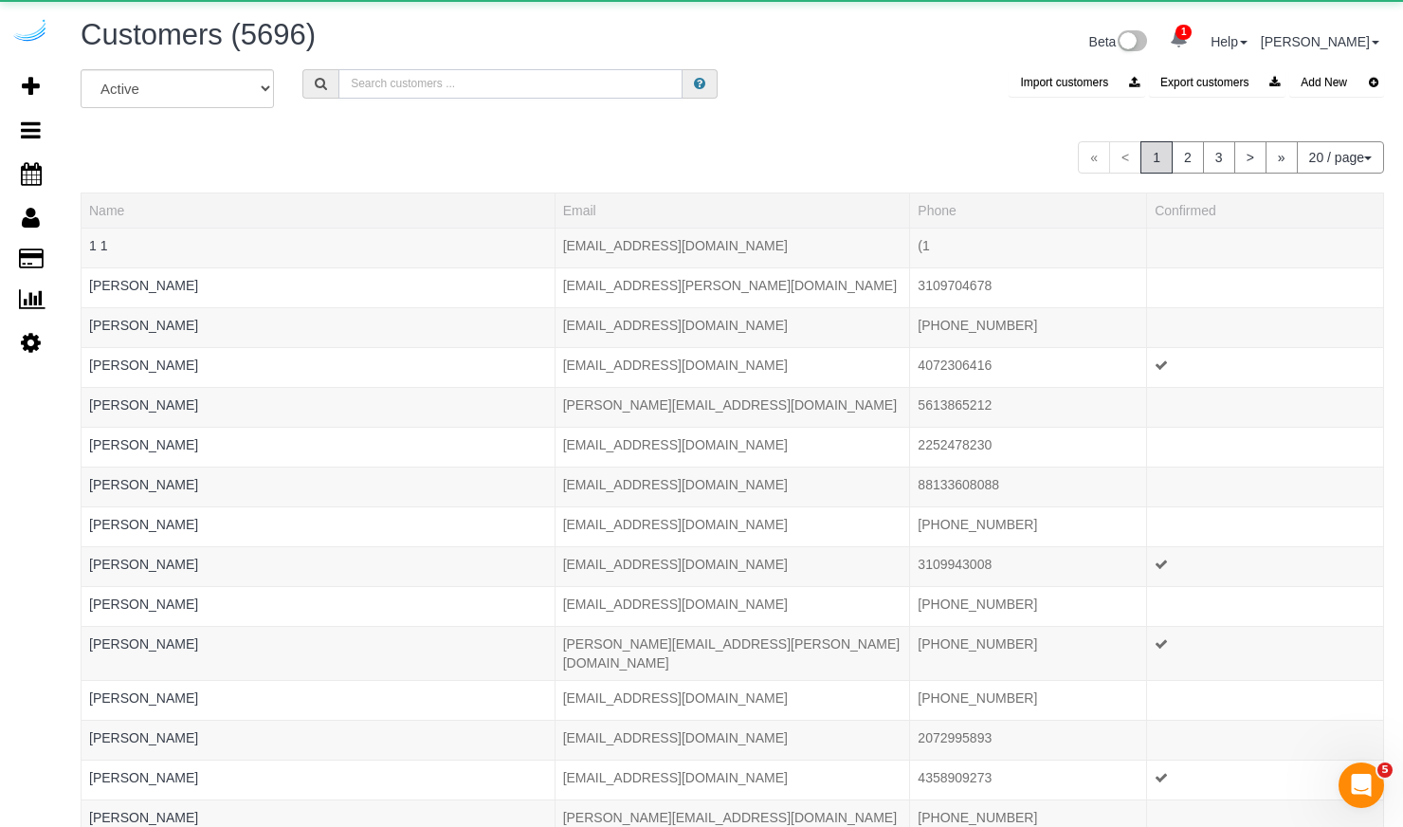
click at [386, 92] on input "text" at bounding box center [510, 83] width 344 height 29
paste input "LeadTech"
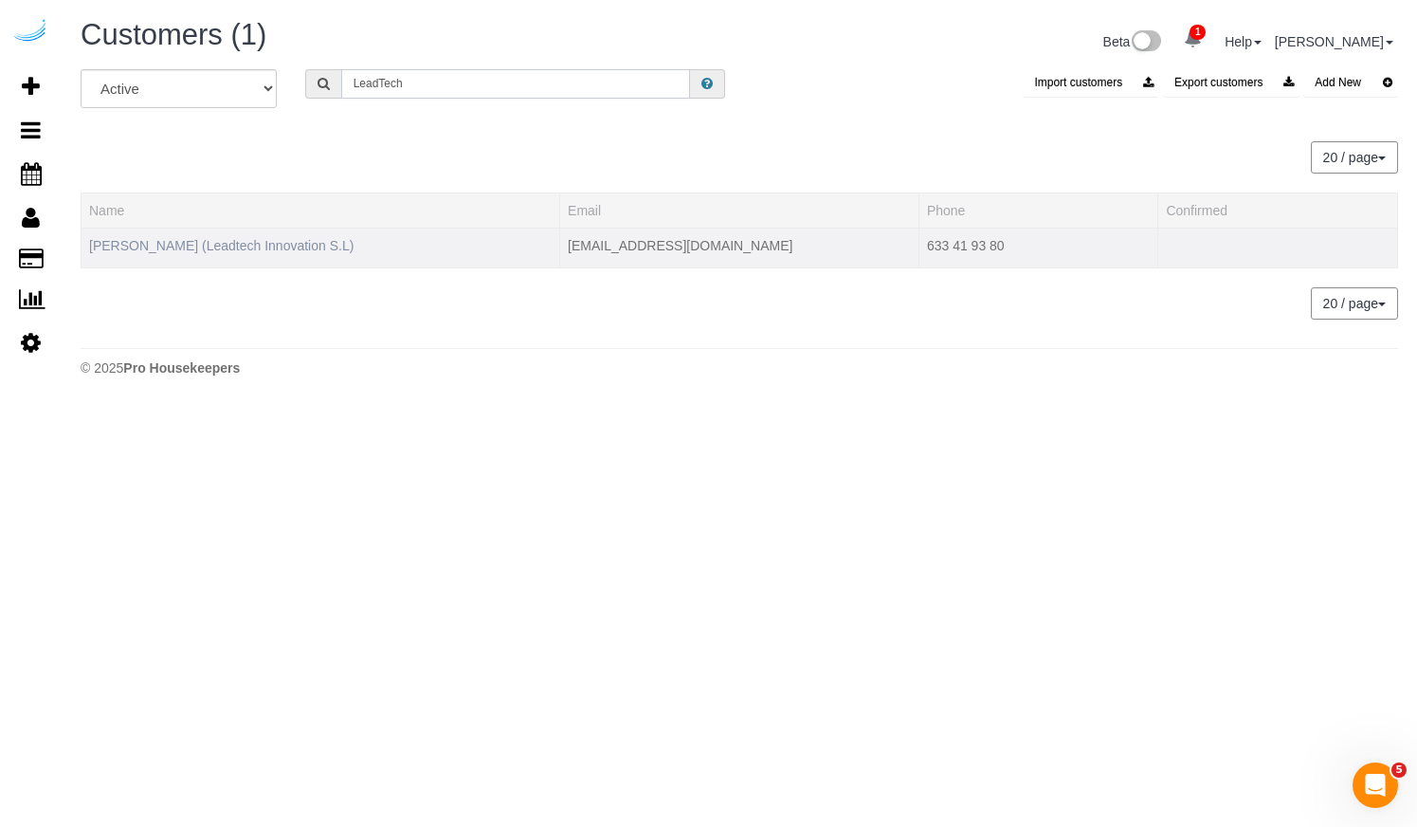
type input "LeadTech"
click at [185, 244] on link "Natalia Dominguez (Leadtech Innovation S.L)" at bounding box center [221, 245] width 264 height 15
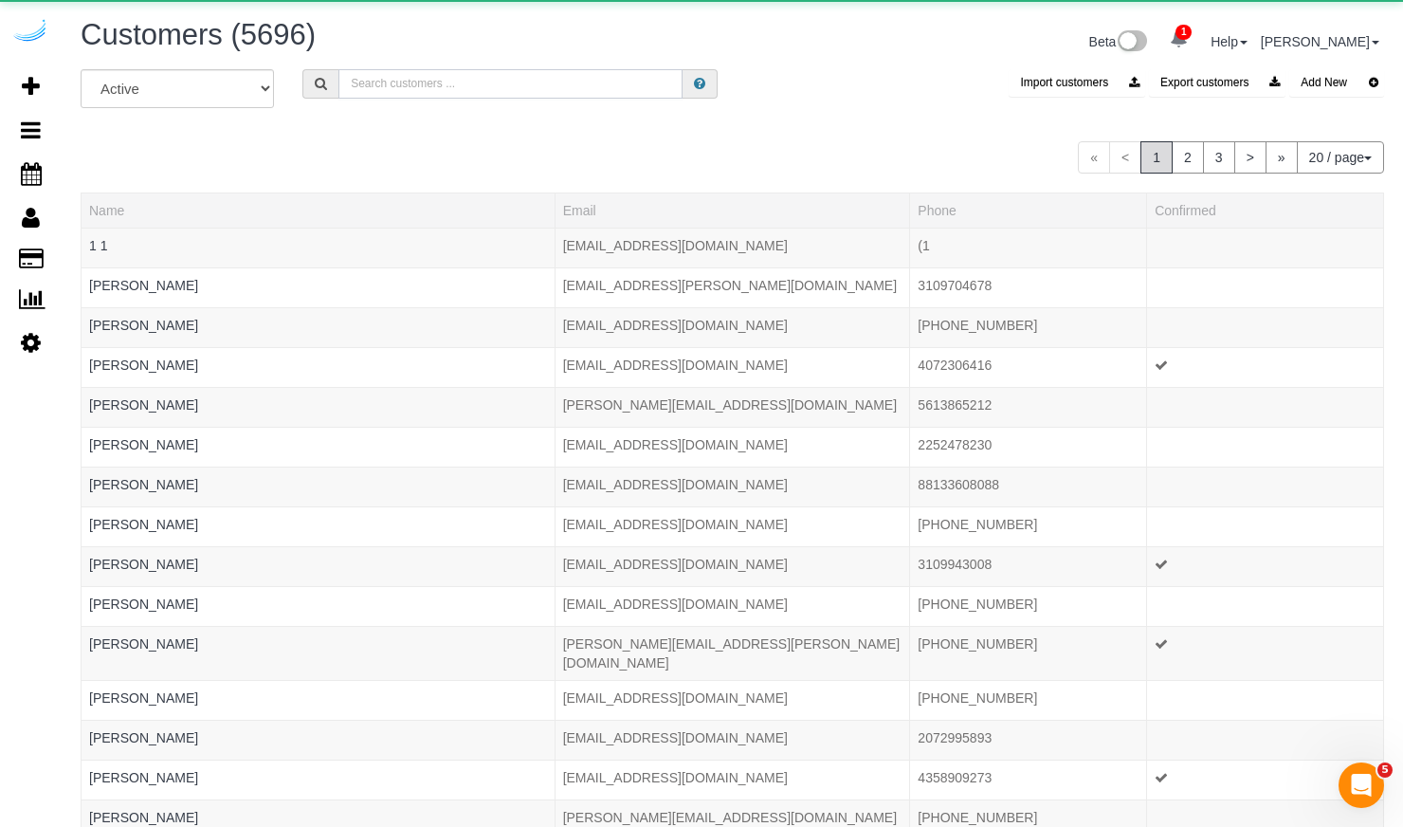
click at [412, 86] on input "text" at bounding box center [510, 83] width 344 height 29
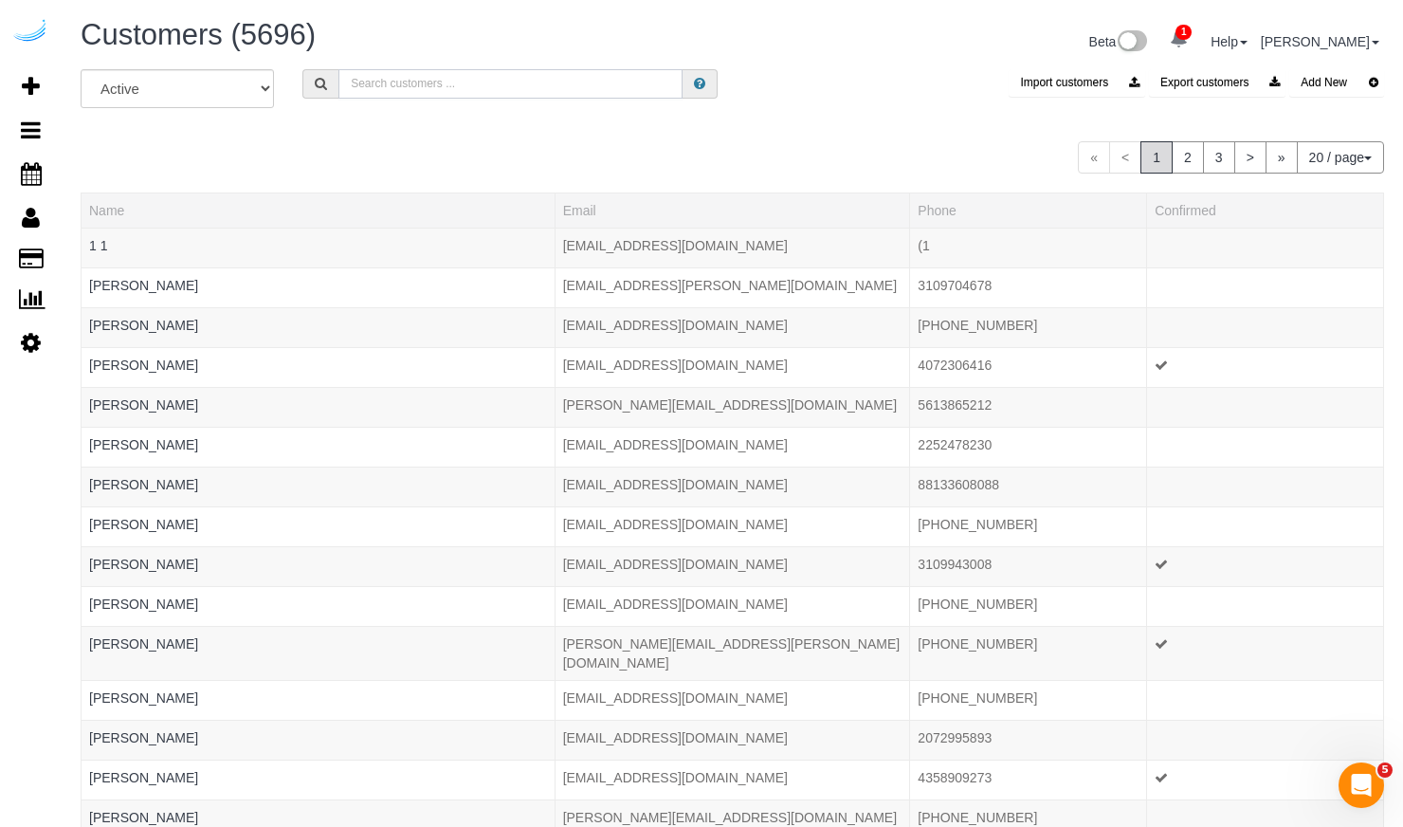
paste input "Strategic Properties"
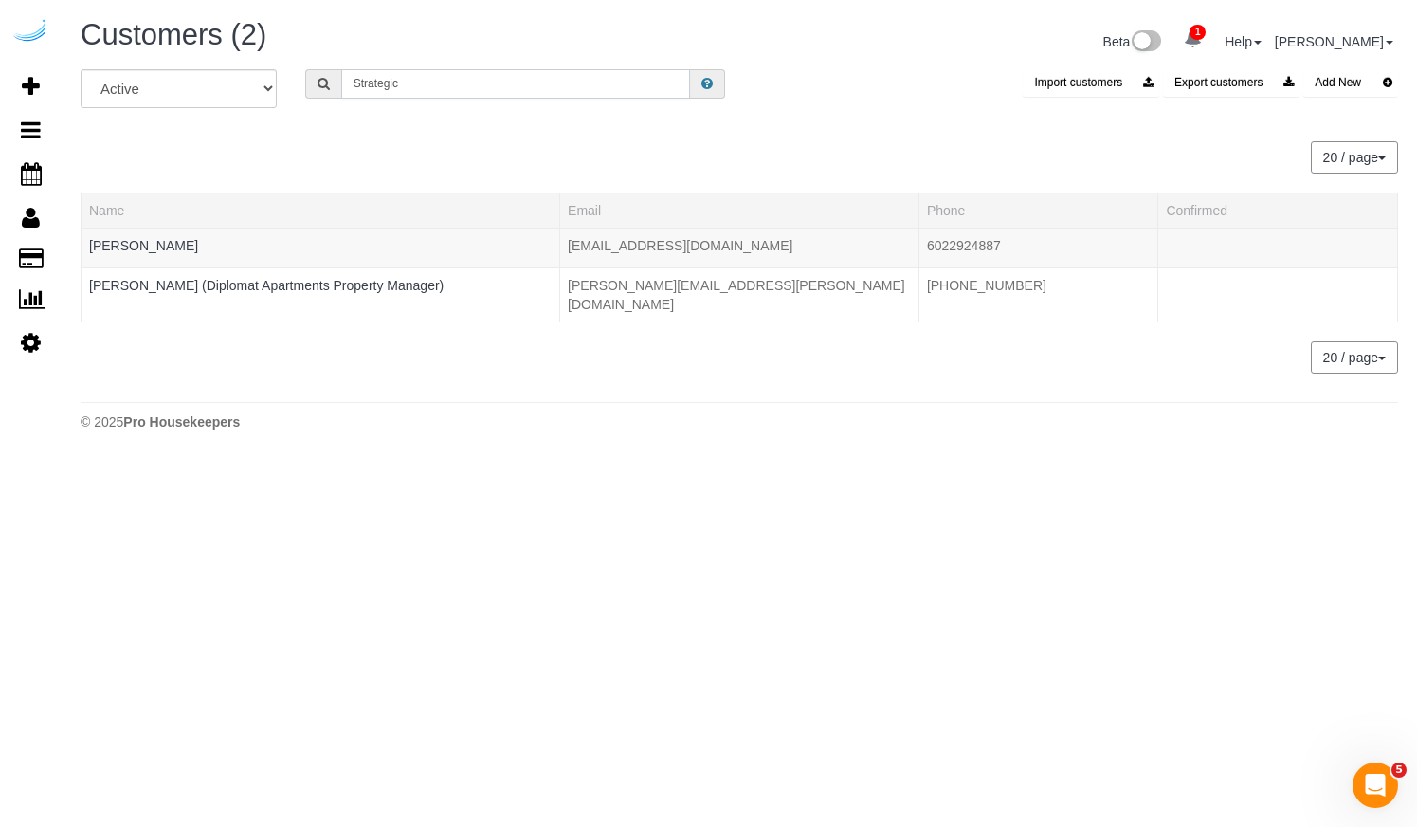
type input "Strategic"
click at [327, 364] on div "All Active Archived Strategic Import customers Export customers Add New 20 / pa…" at bounding box center [740, 230] width 1318 height 323
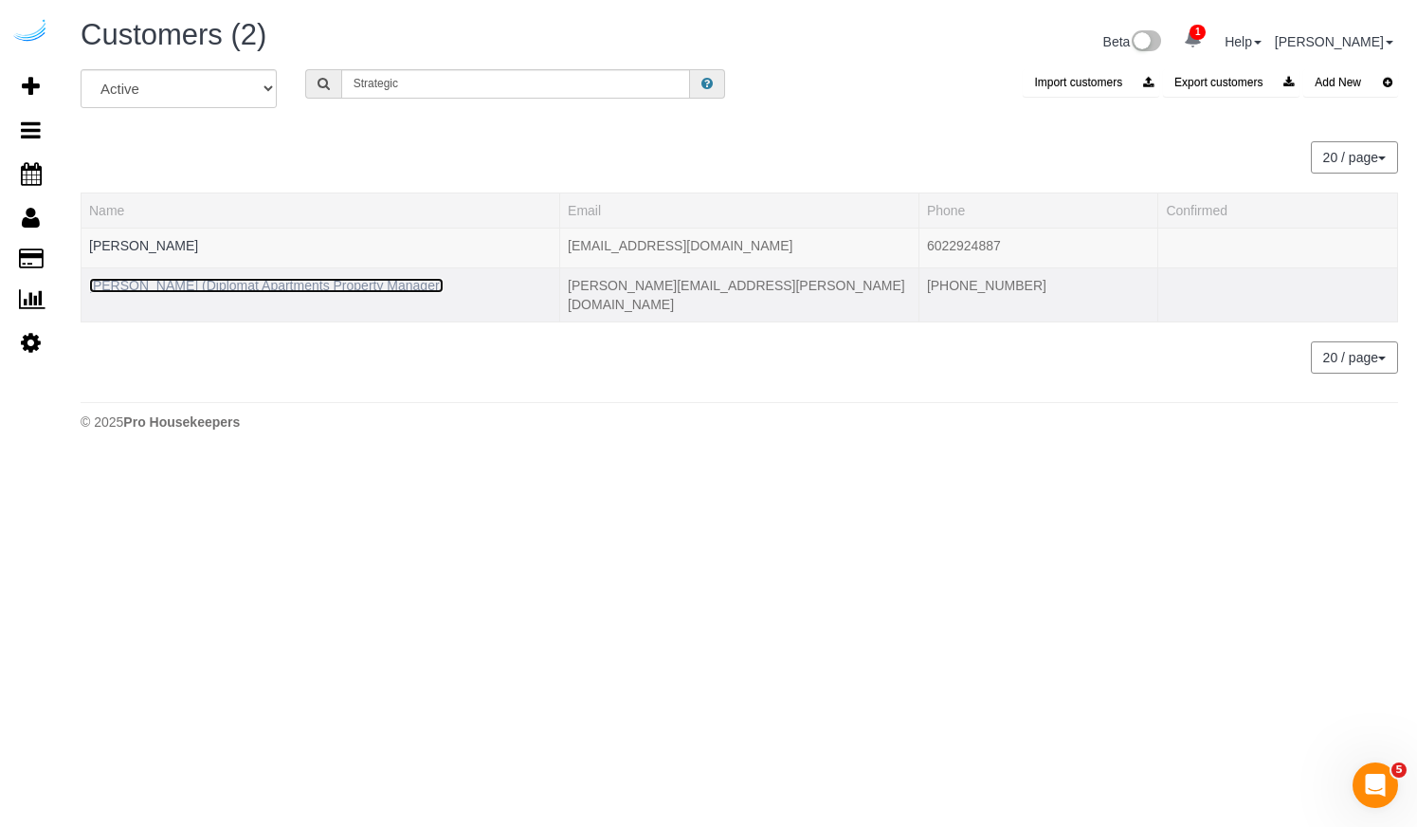
click at [320, 289] on link "Sterlin Jones (Diplomat Apartments Property Manager)" at bounding box center [266, 285] width 355 height 15
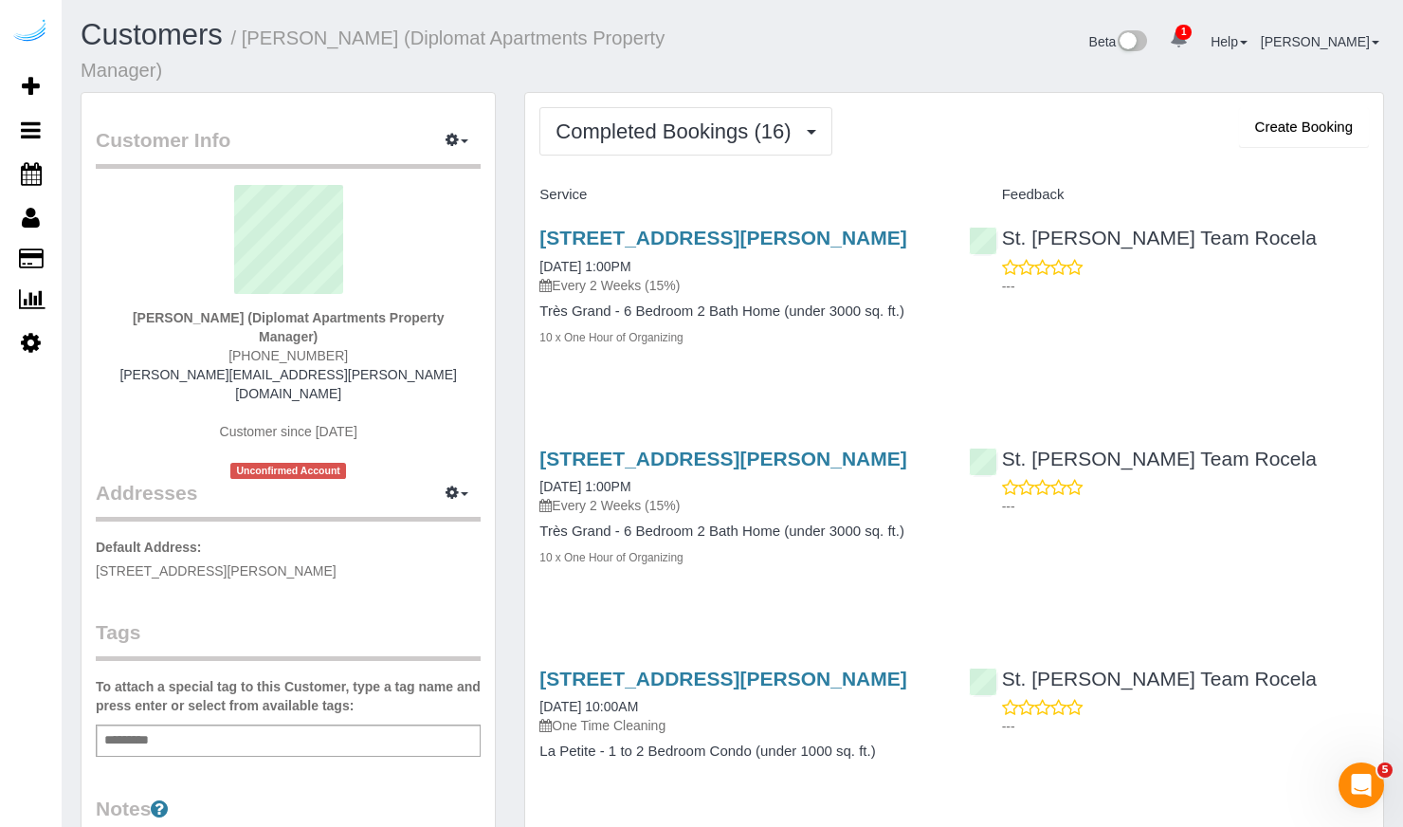
scroll to position [4, 0]
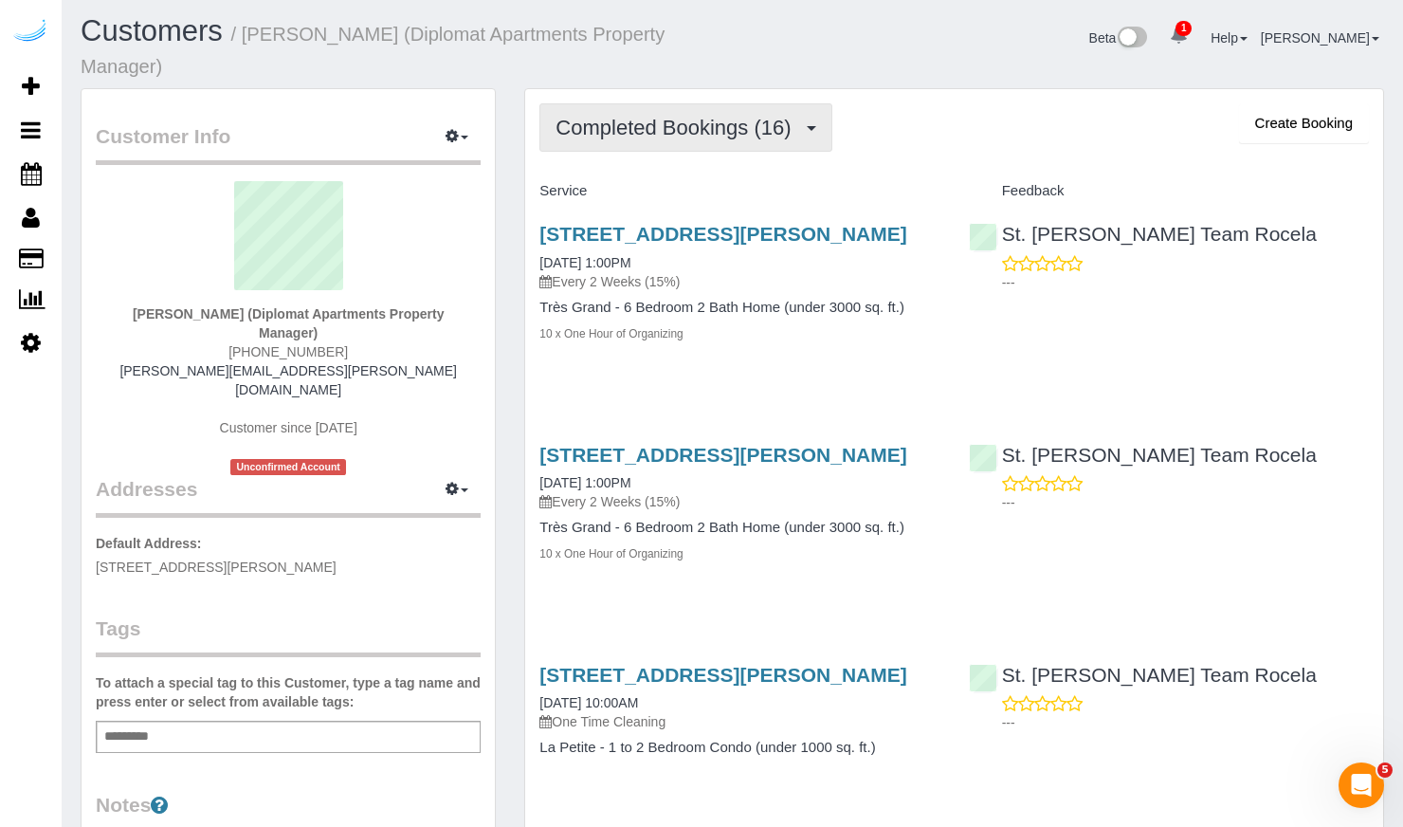
click at [792, 138] on span "Completed Bookings (16)" at bounding box center [677, 128] width 245 height 24
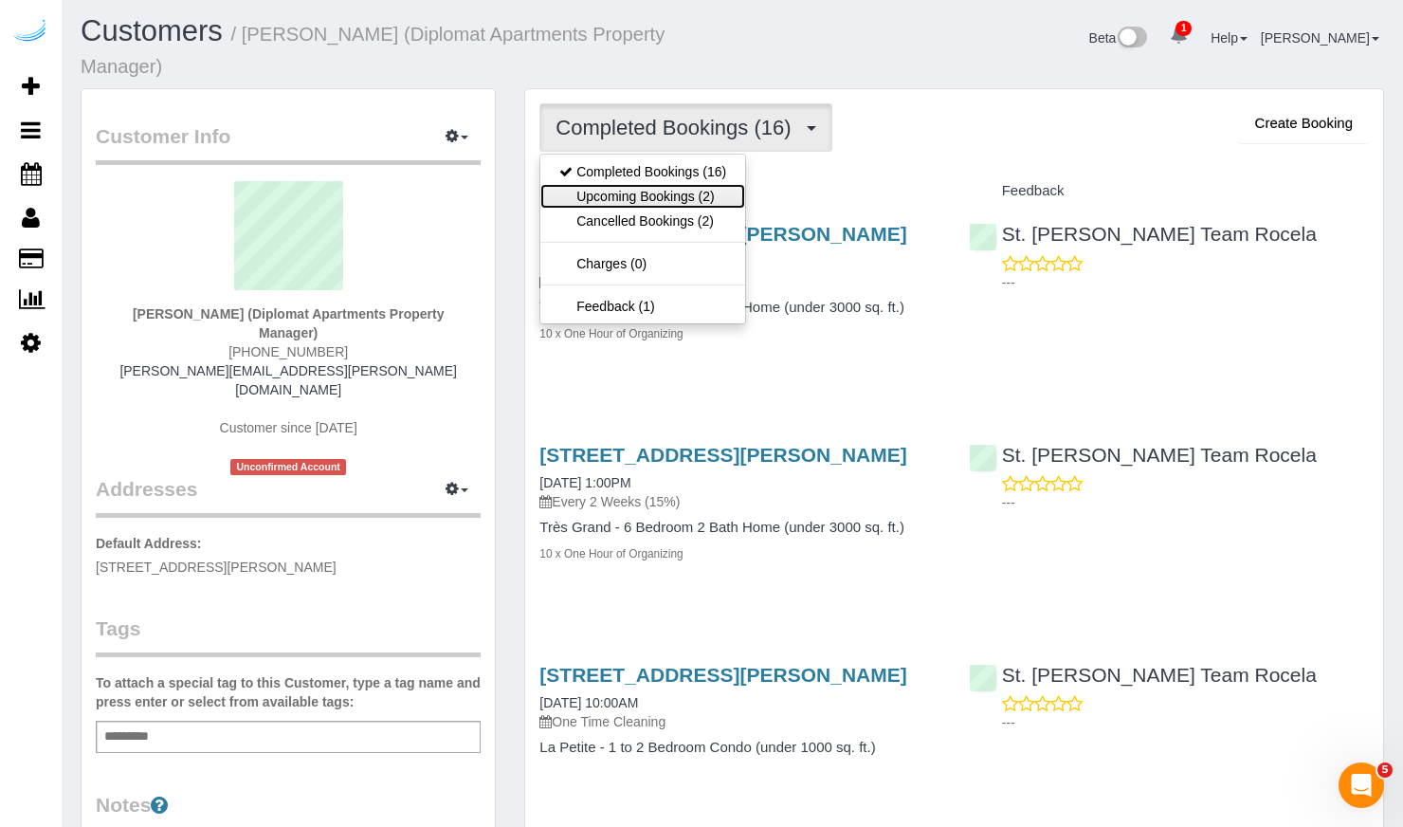
click at [723, 197] on link "Upcoming Bookings (2)" at bounding box center [642, 196] width 205 height 25
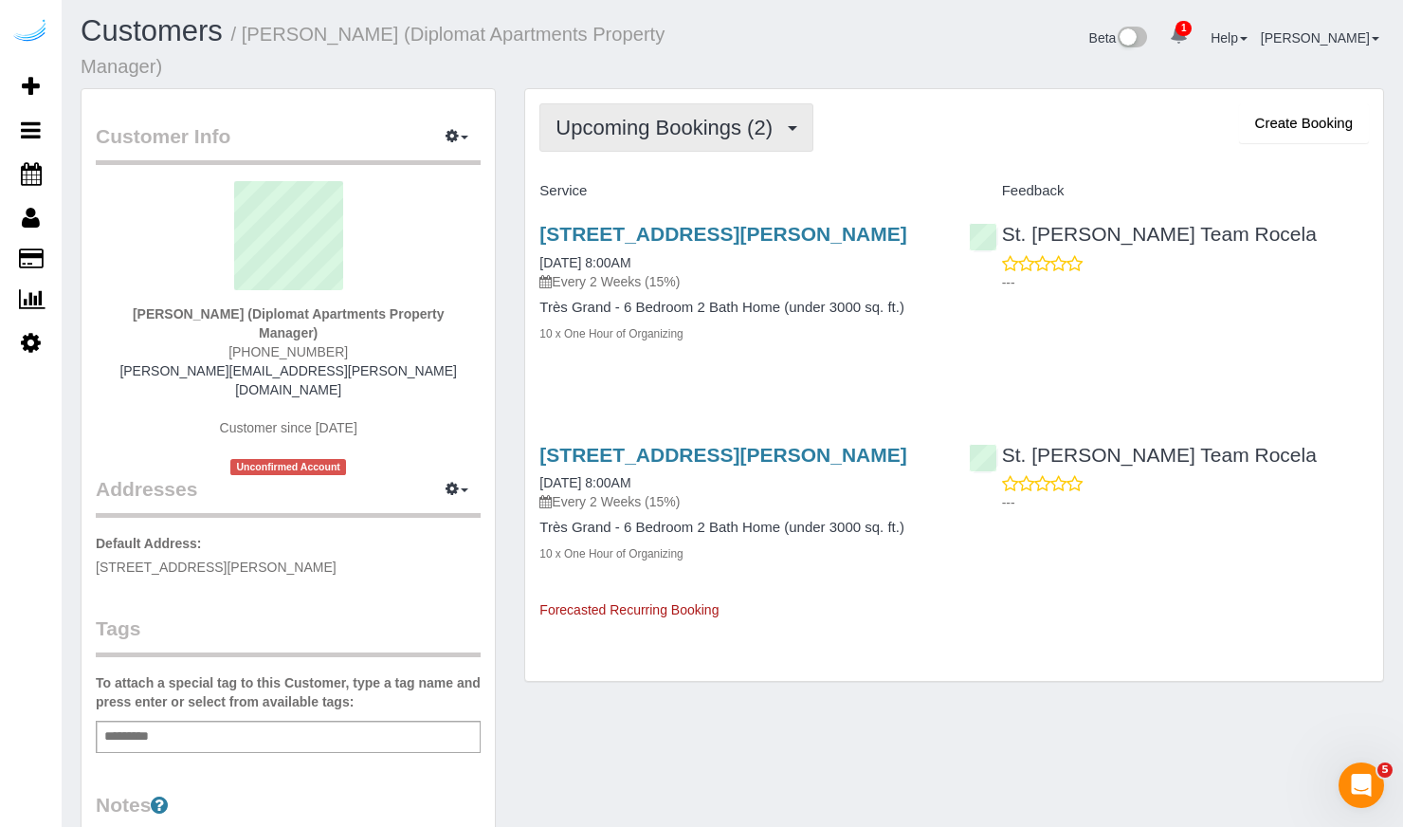
click at [779, 116] on span "Upcoming Bookings (2)" at bounding box center [668, 128] width 227 height 24
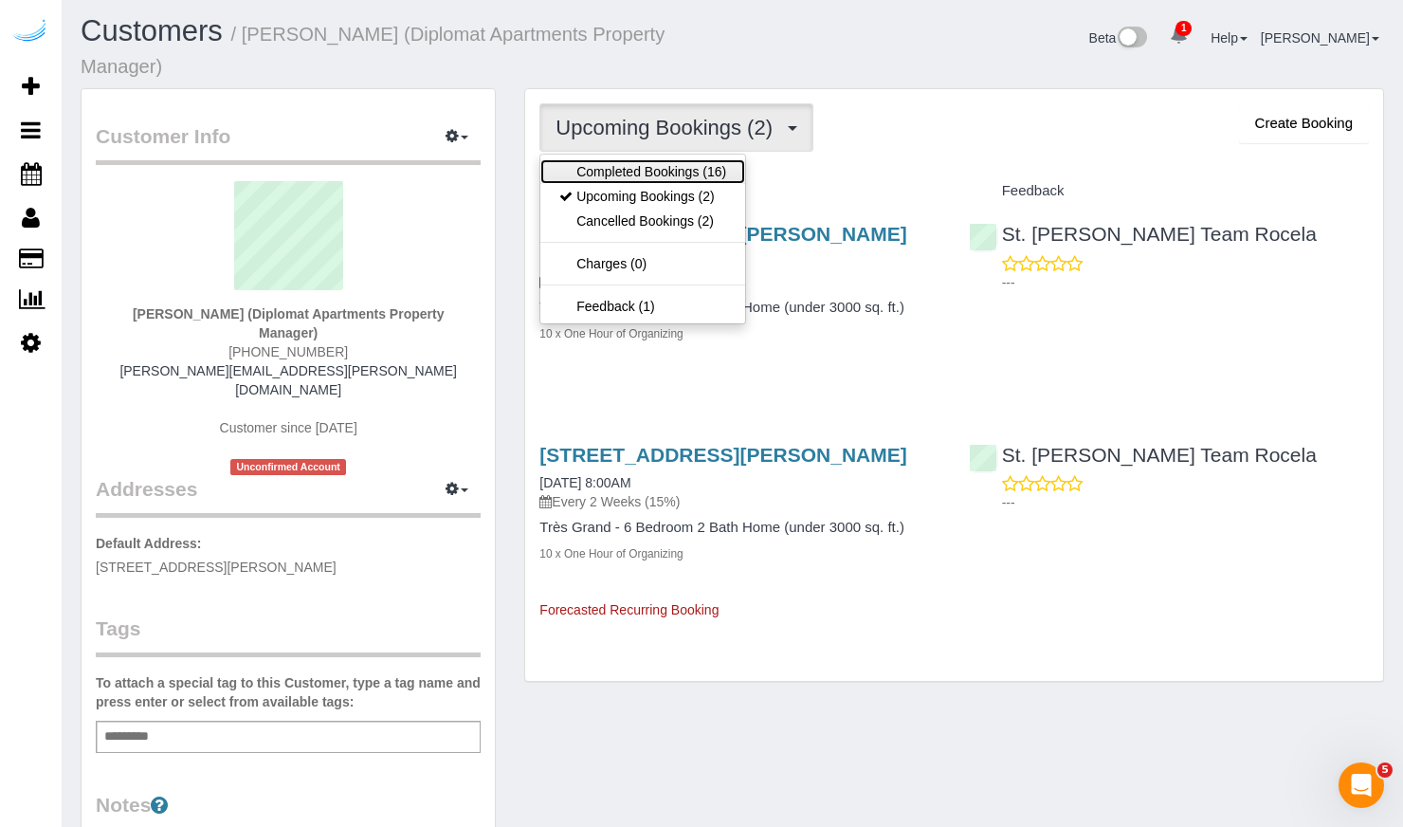
click at [700, 181] on link "Completed Bookings (16)" at bounding box center [642, 171] width 205 height 25
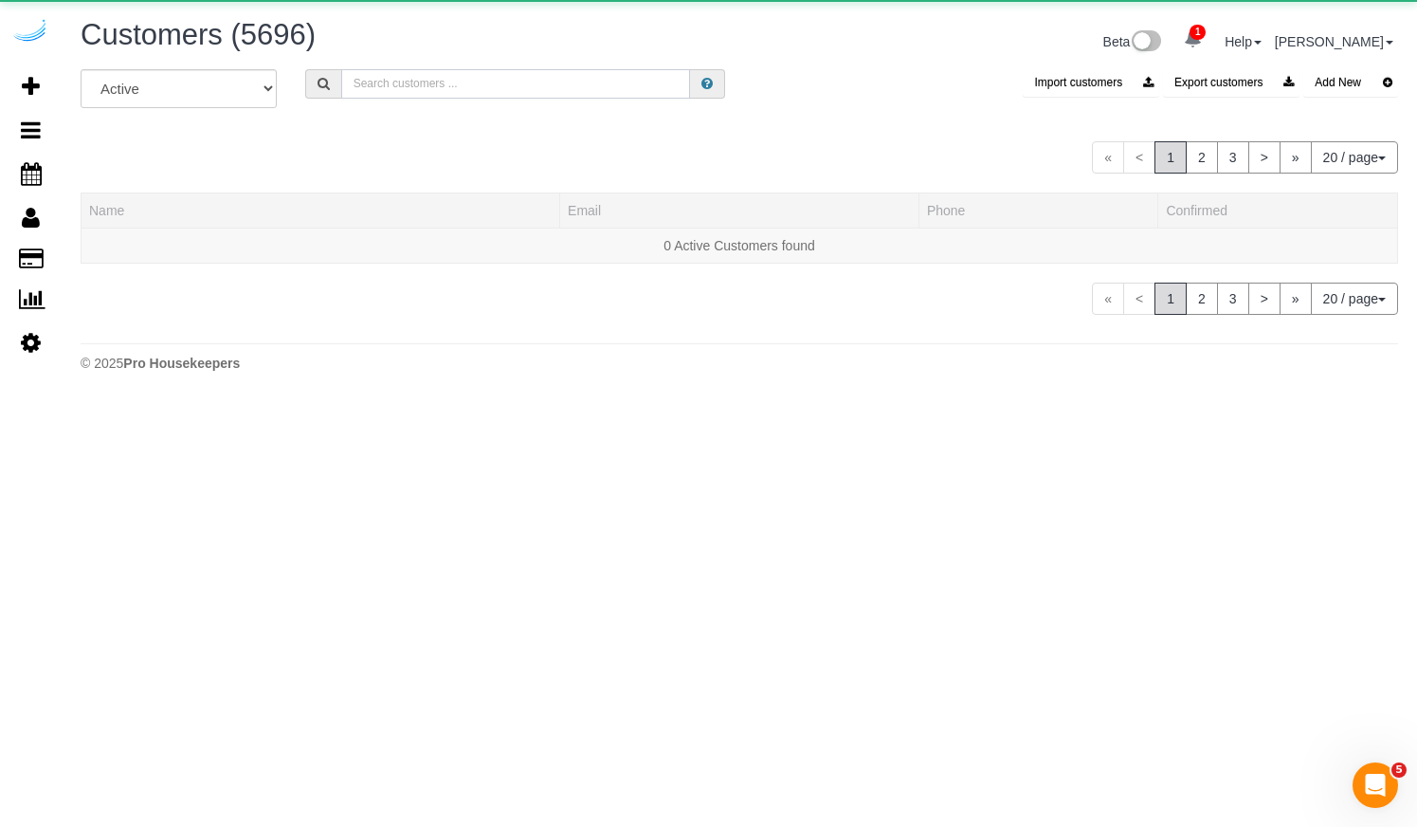
click at [360, 81] on input "text" at bounding box center [515, 83] width 349 height 29
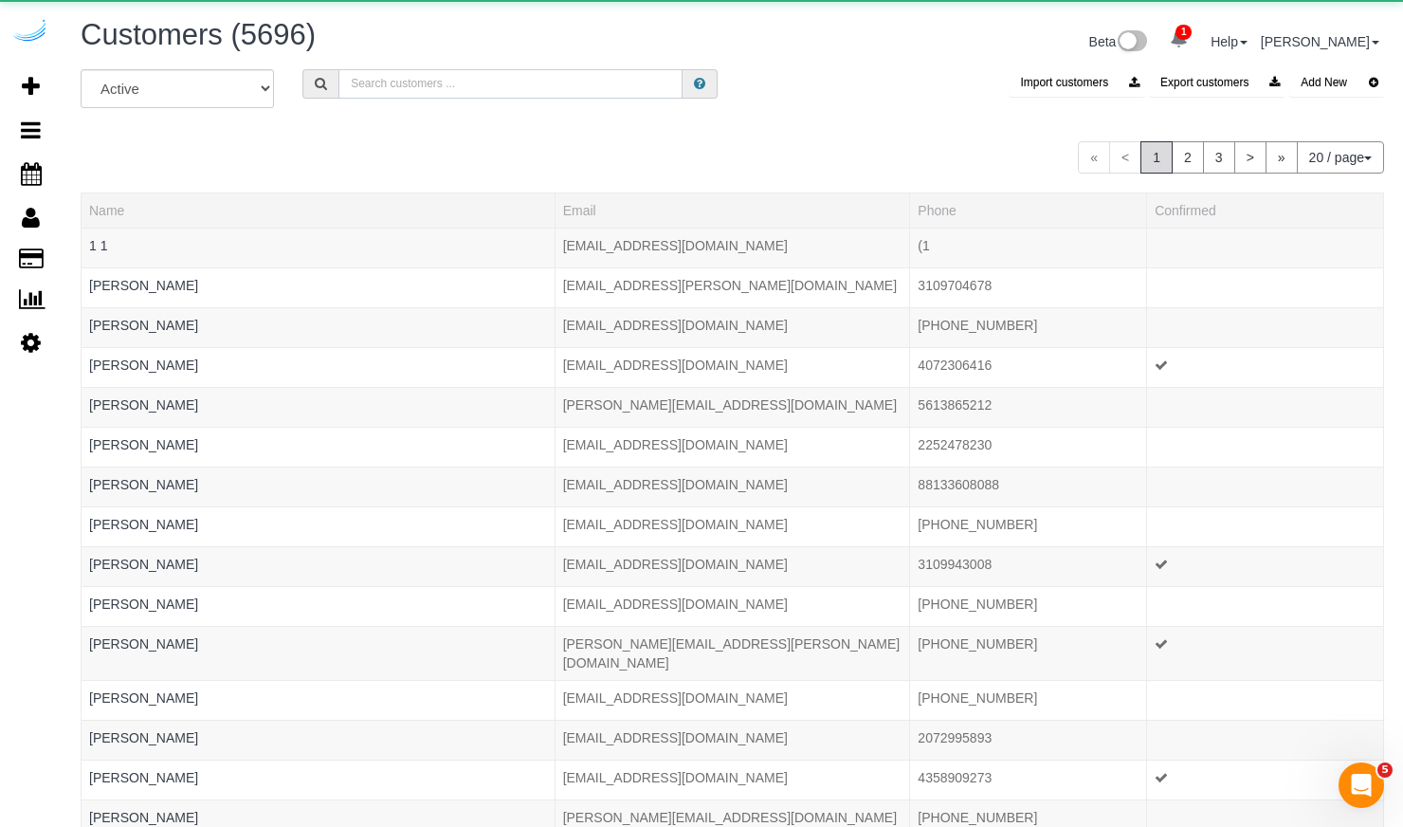
paste input "Evernest"
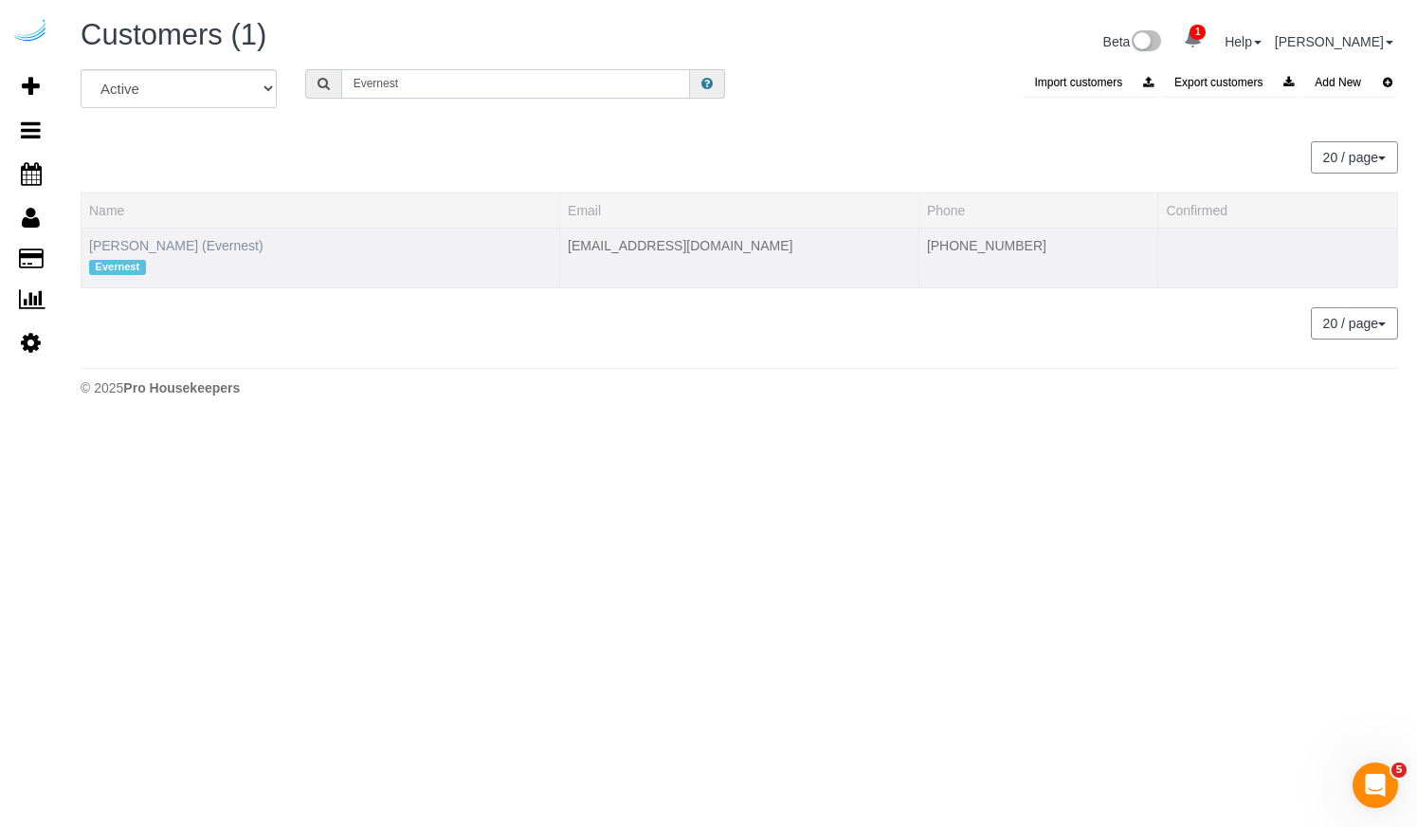
type input "Evernest"
click at [260, 244] on link "Alexandra Legentus (Evernest)" at bounding box center [176, 245] width 174 height 15
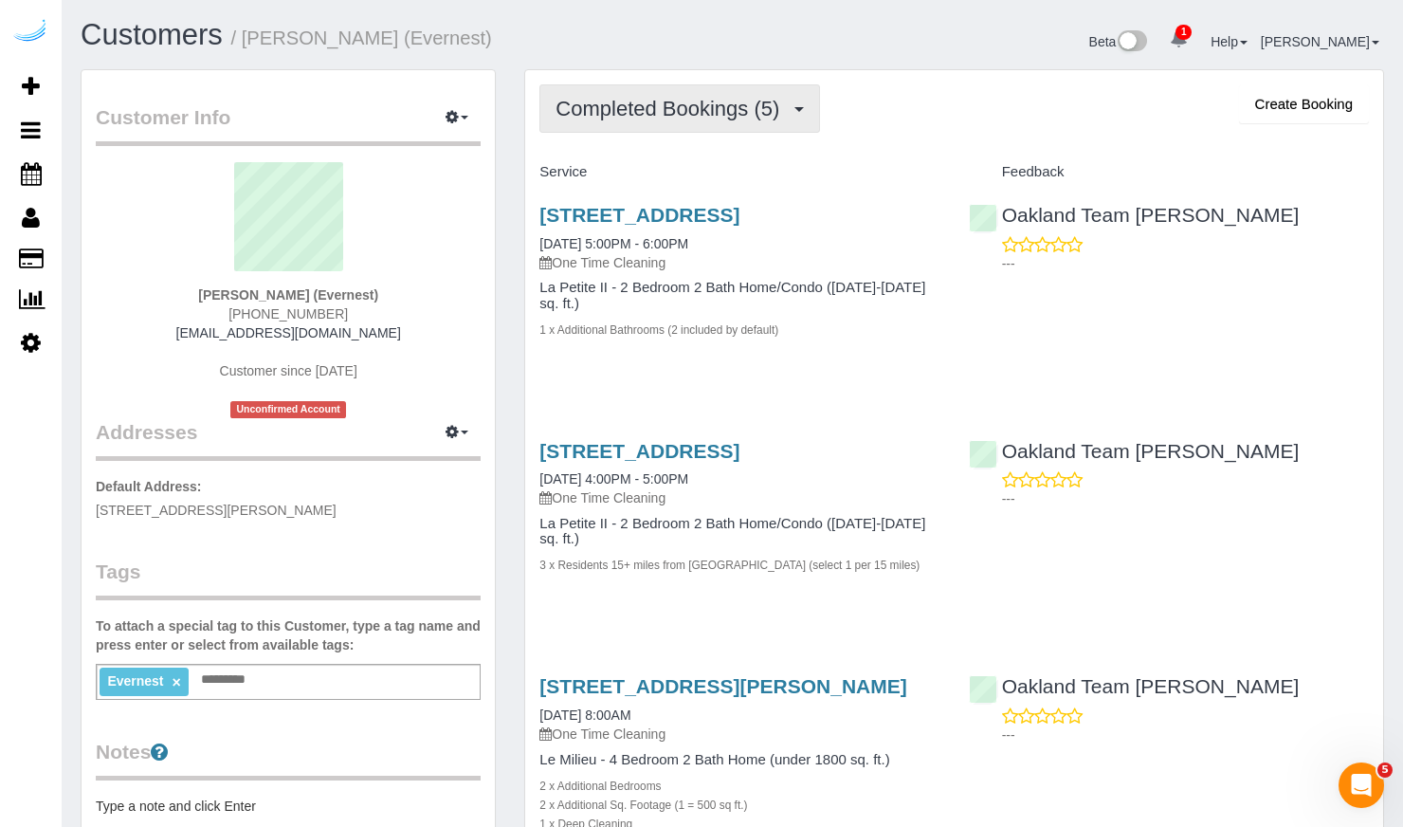
click at [811, 99] on button "Completed Bookings (5)" at bounding box center [679, 108] width 281 height 48
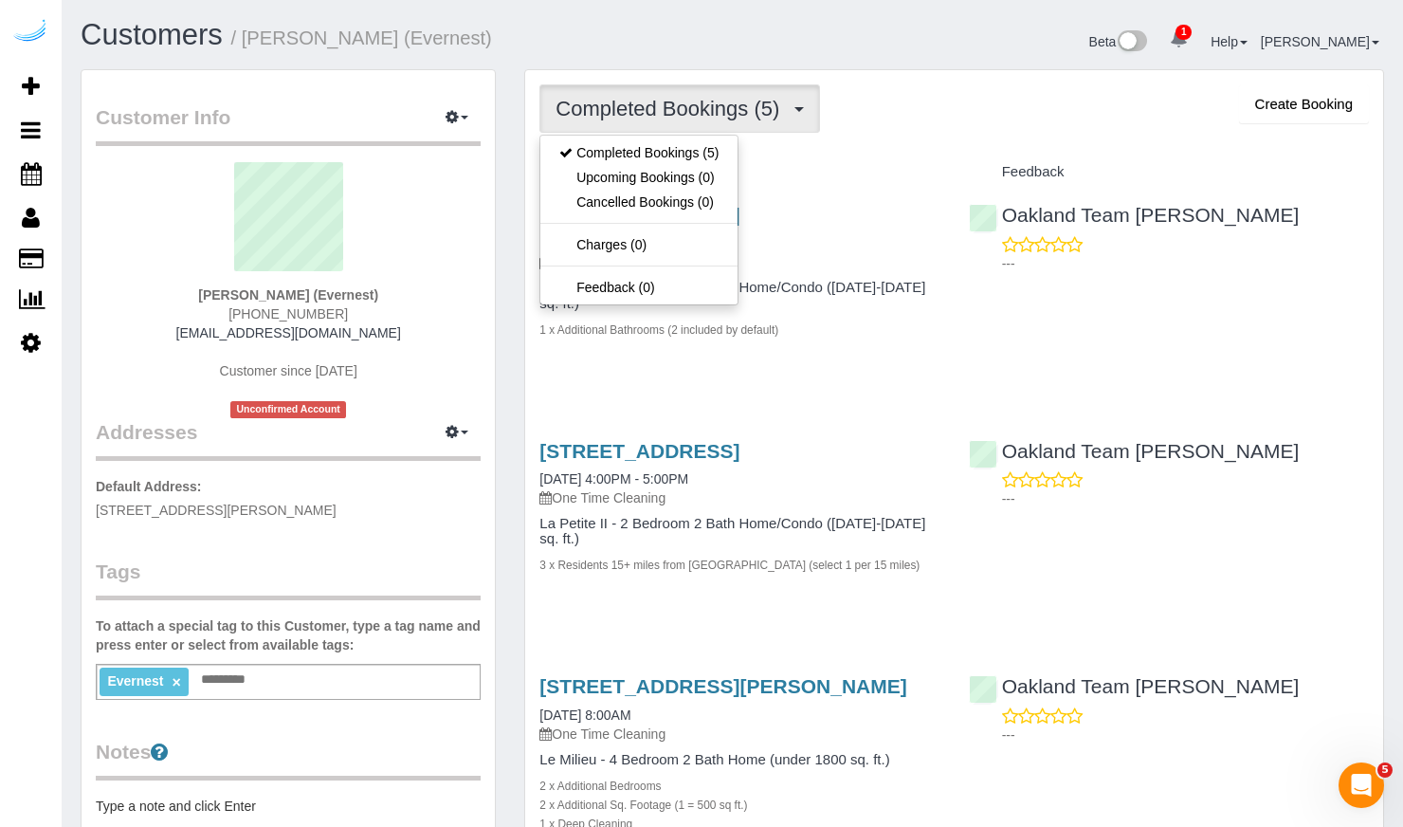
click at [796, 376] on div "1565 32nd Street Unit 2, Oakland, CA 94608 08/25/2025 5:00PM - 6:00PM One Time …" at bounding box center [739, 282] width 428 height 189
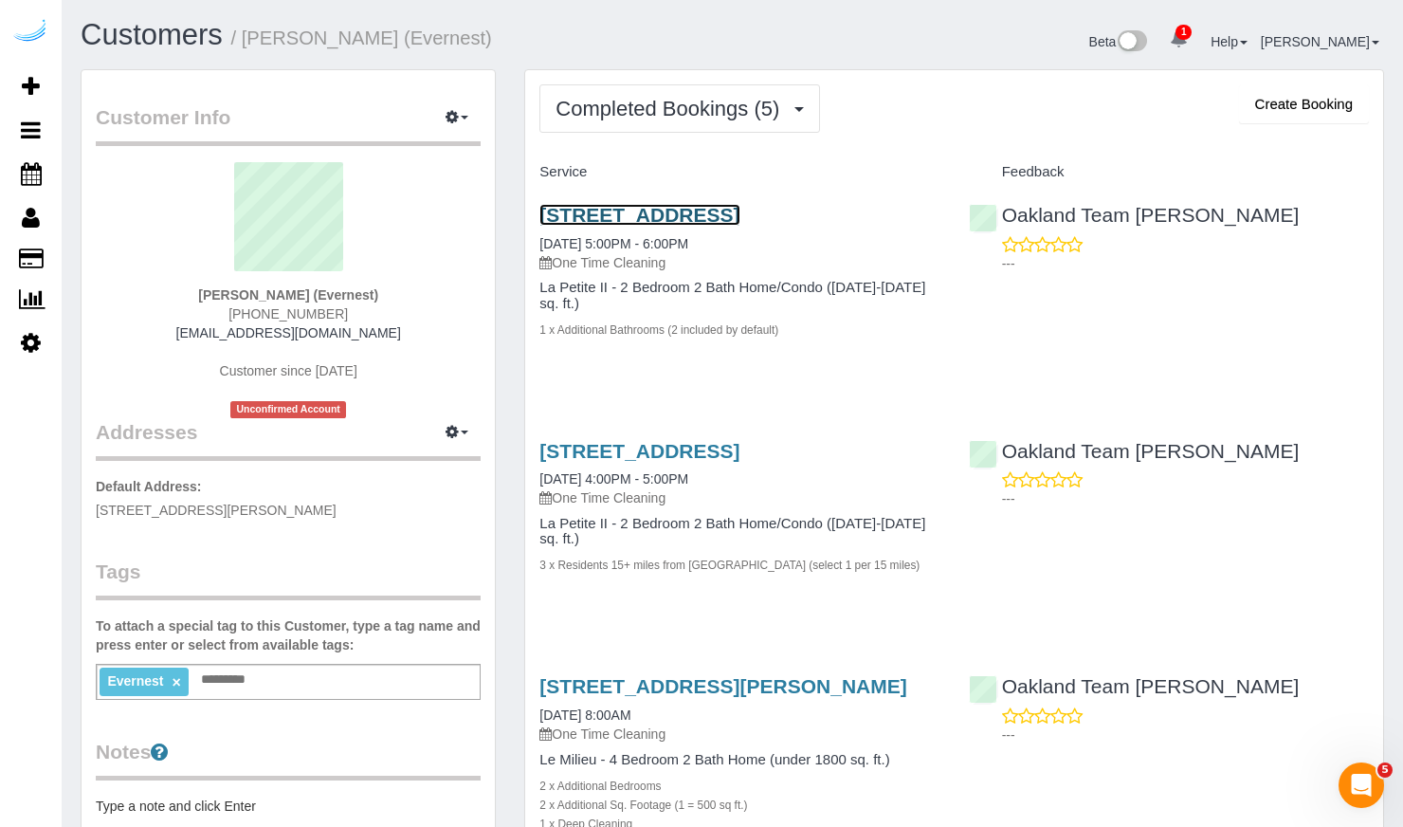
click at [739, 214] on link "1565 32nd Street Unit 2, Oakland, CA 94608" at bounding box center [639, 215] width 200 height 22
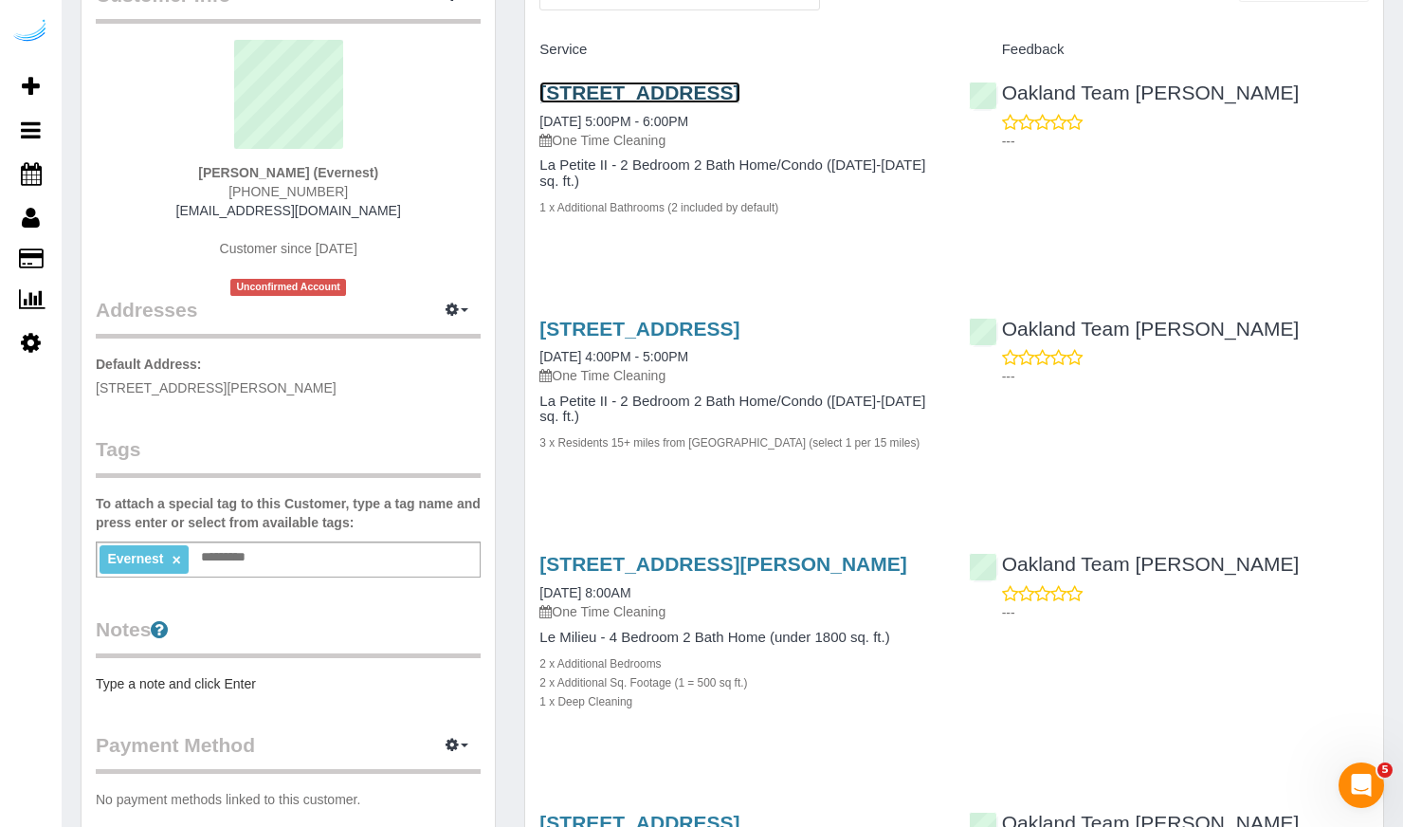
scroll to position [337, 0]
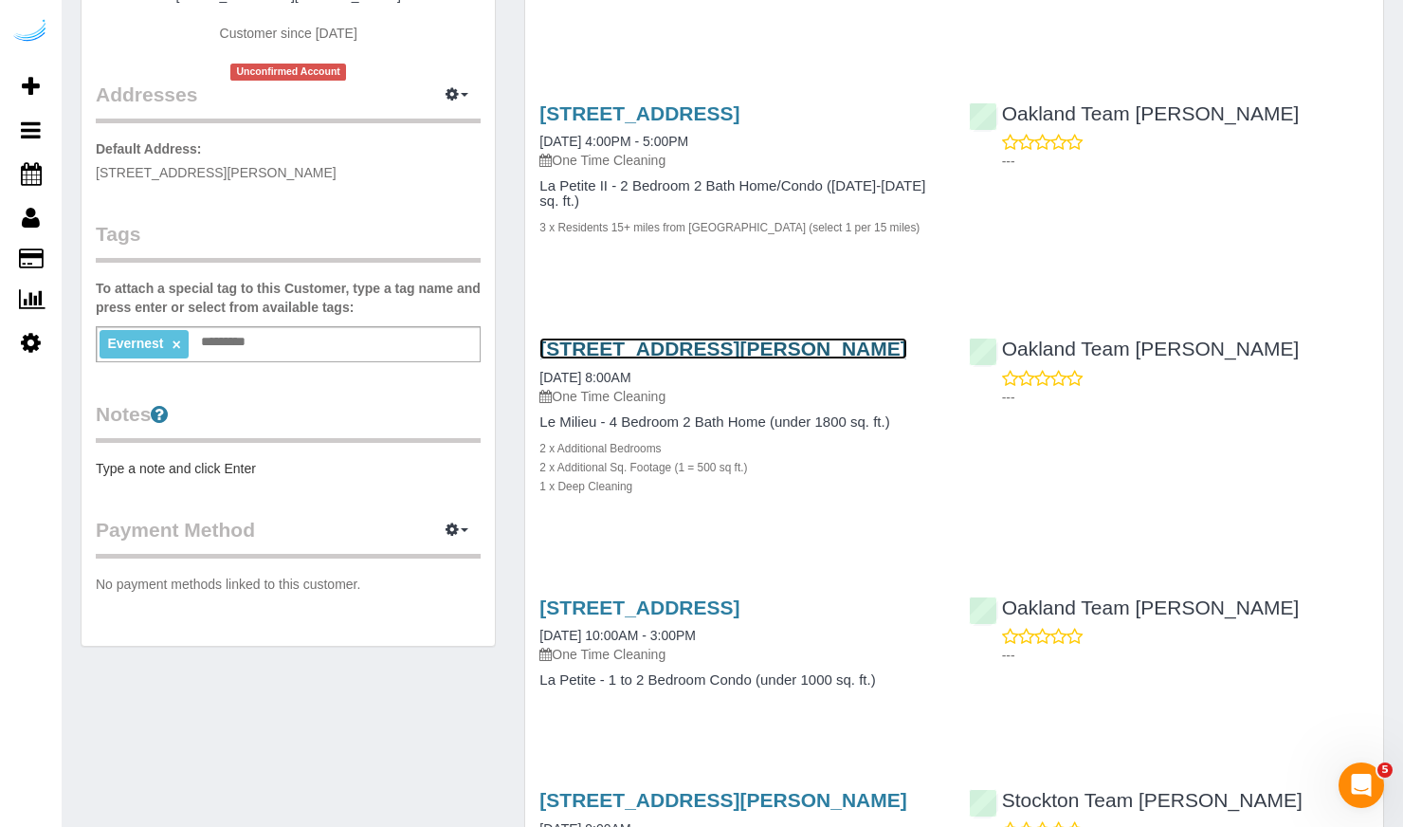
click at [670, 359] on link "1225 Olson Ave, S Mountain House, CA 95391" at bounding box center [722, 348] width 367 height 22
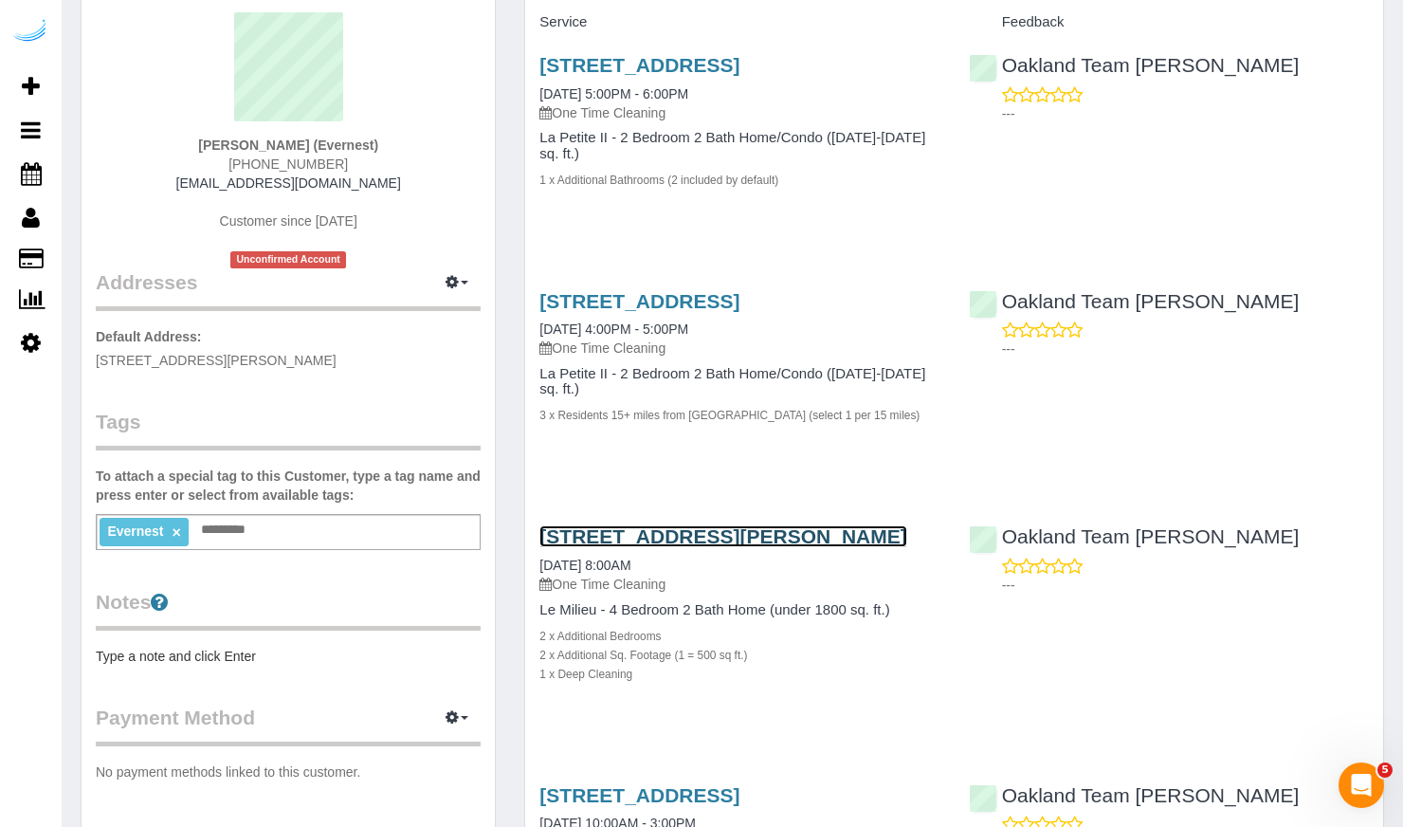
scroll to position [0, 0]
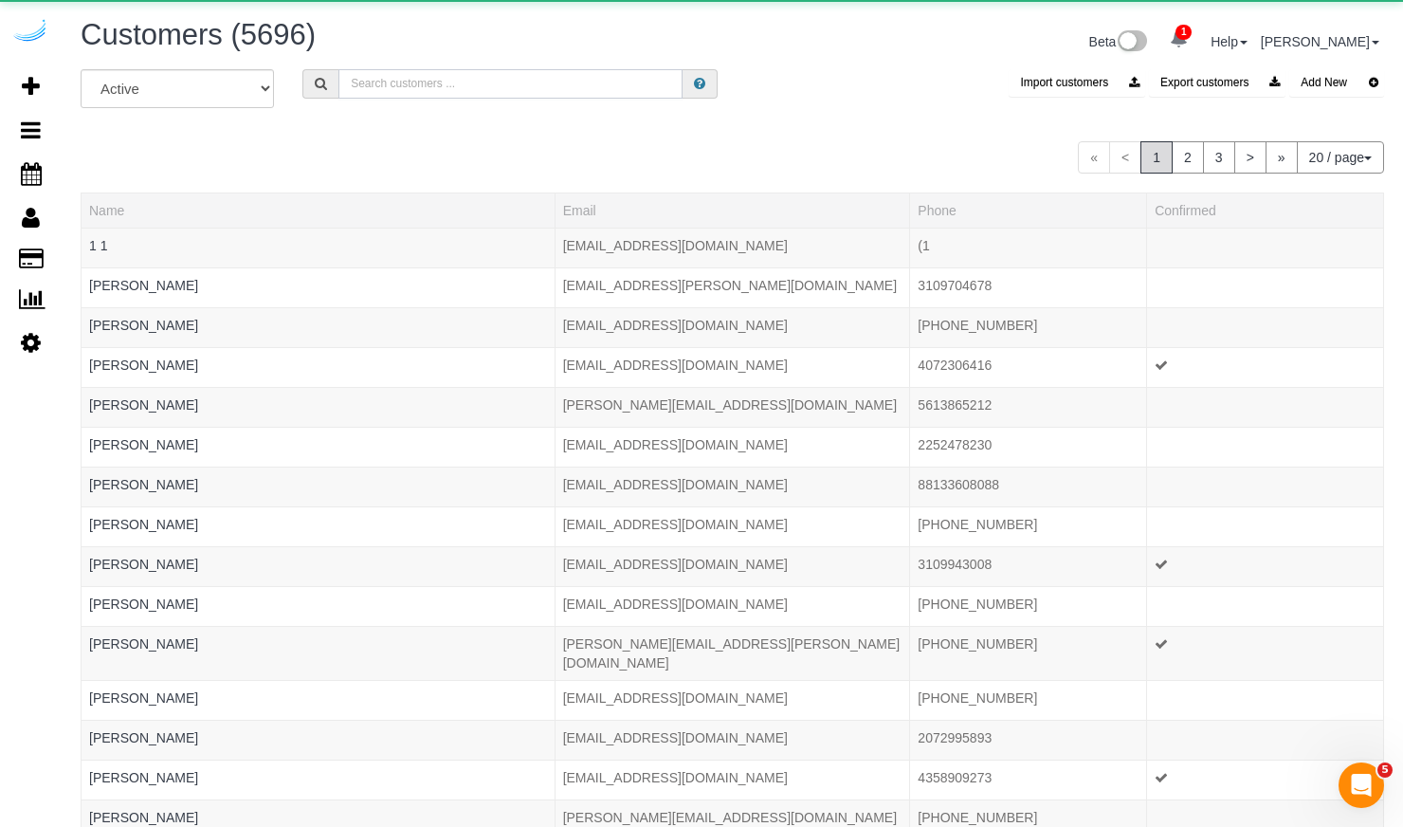
click at [389, 86] on input "text" at bounding box center [510, 83] width 344 height 29
paste input "CORT"
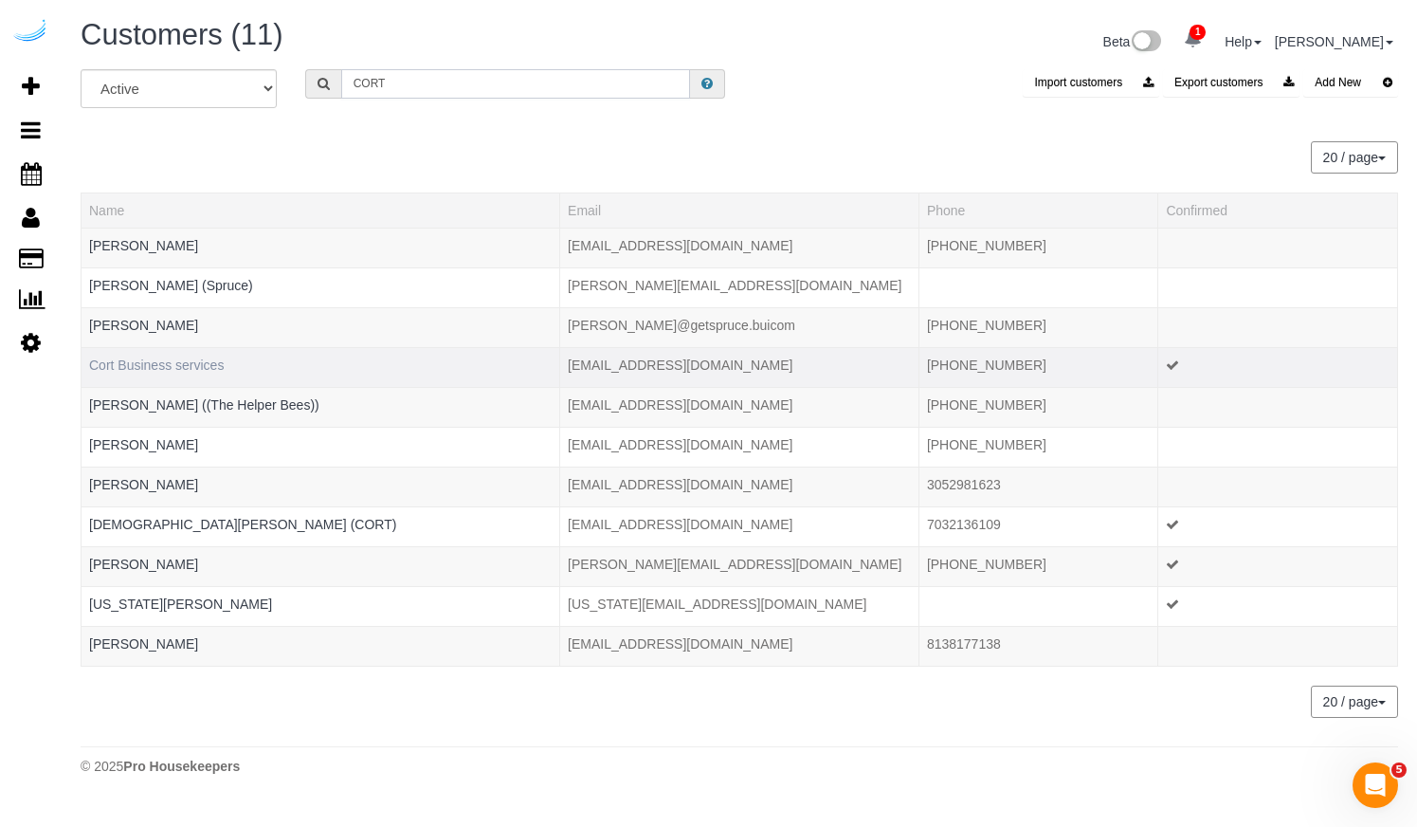
type input "CORT"
click at [196, 359] on link "Cort Business services" at bounding box center [156, 364] width 135 height 15
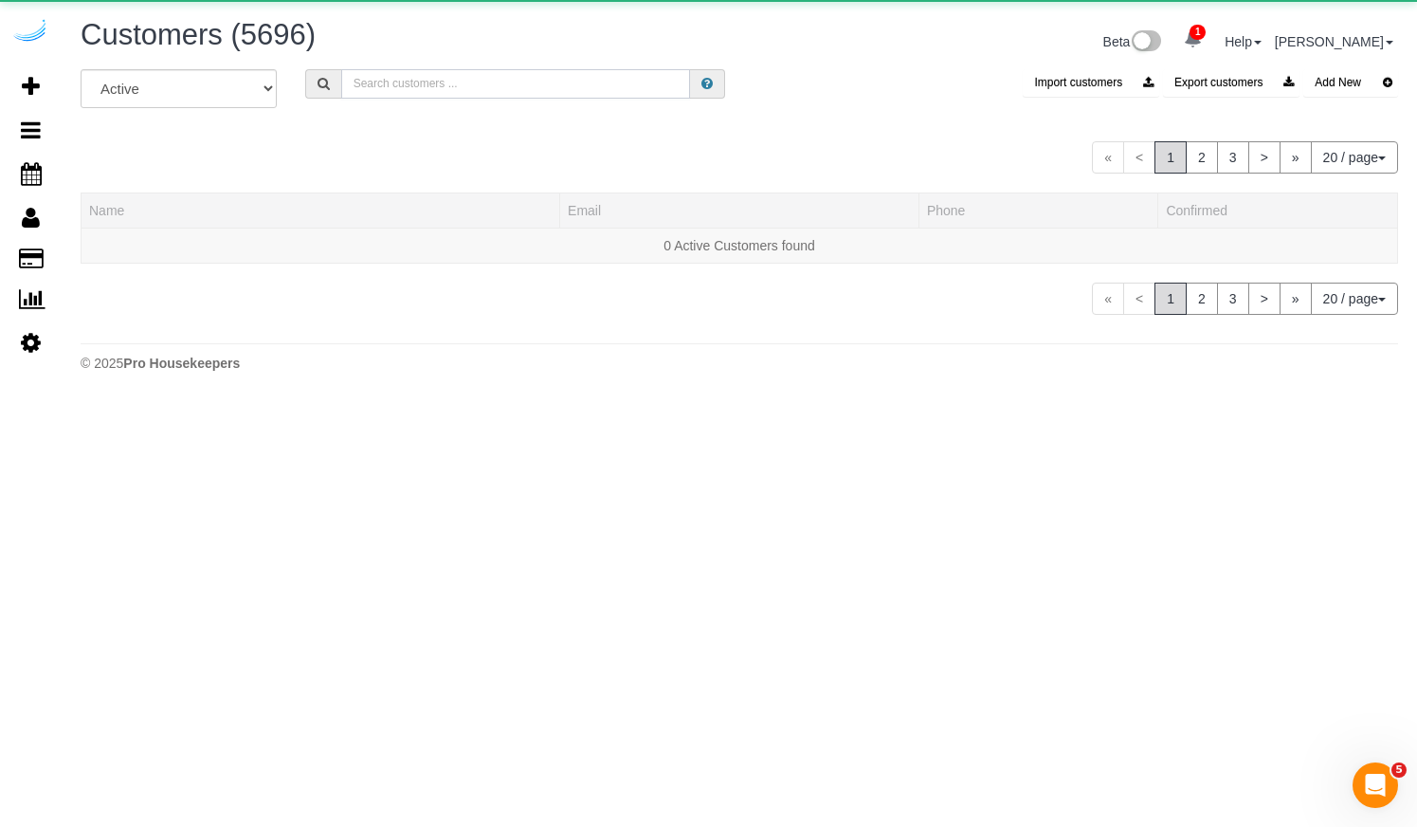
click at [379, 83] on input "text" at bounding box center [515, 83] width 349 height 29
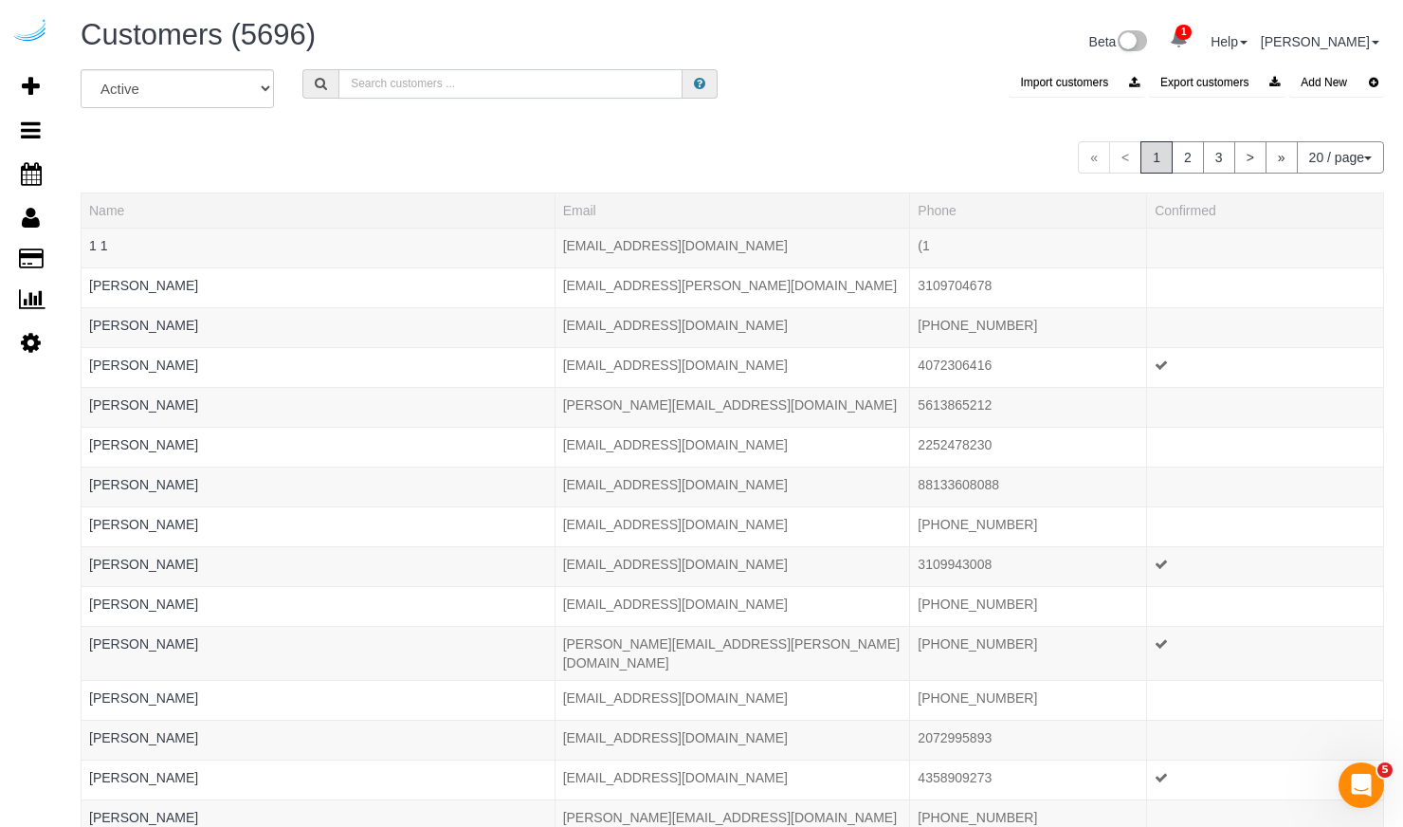
paste input "Lessen"
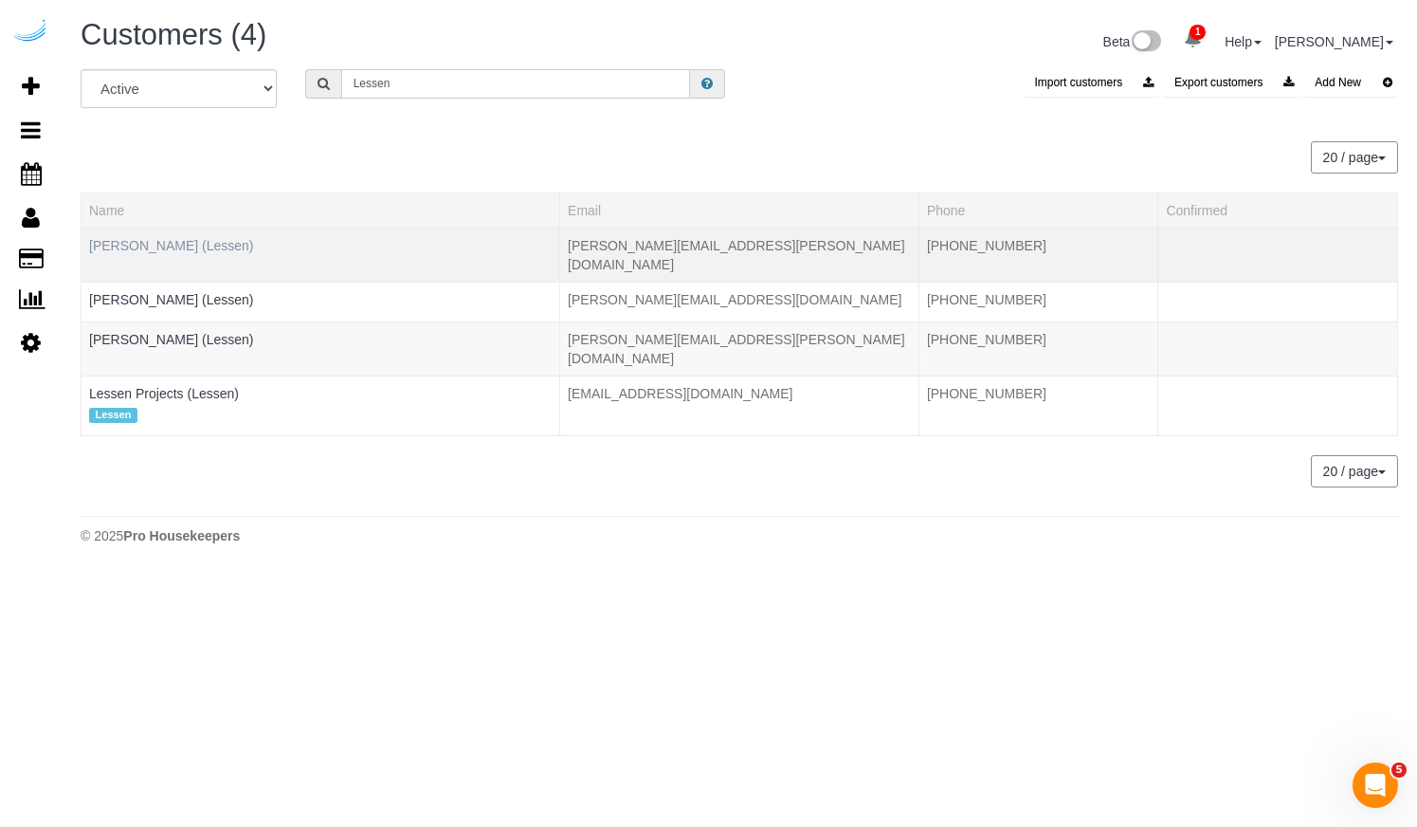
type input "Lessen"
click at [195, 239] on link "Ashley Ruiz (Lessen)" at bounding box center [171, 245] width 165 height 15
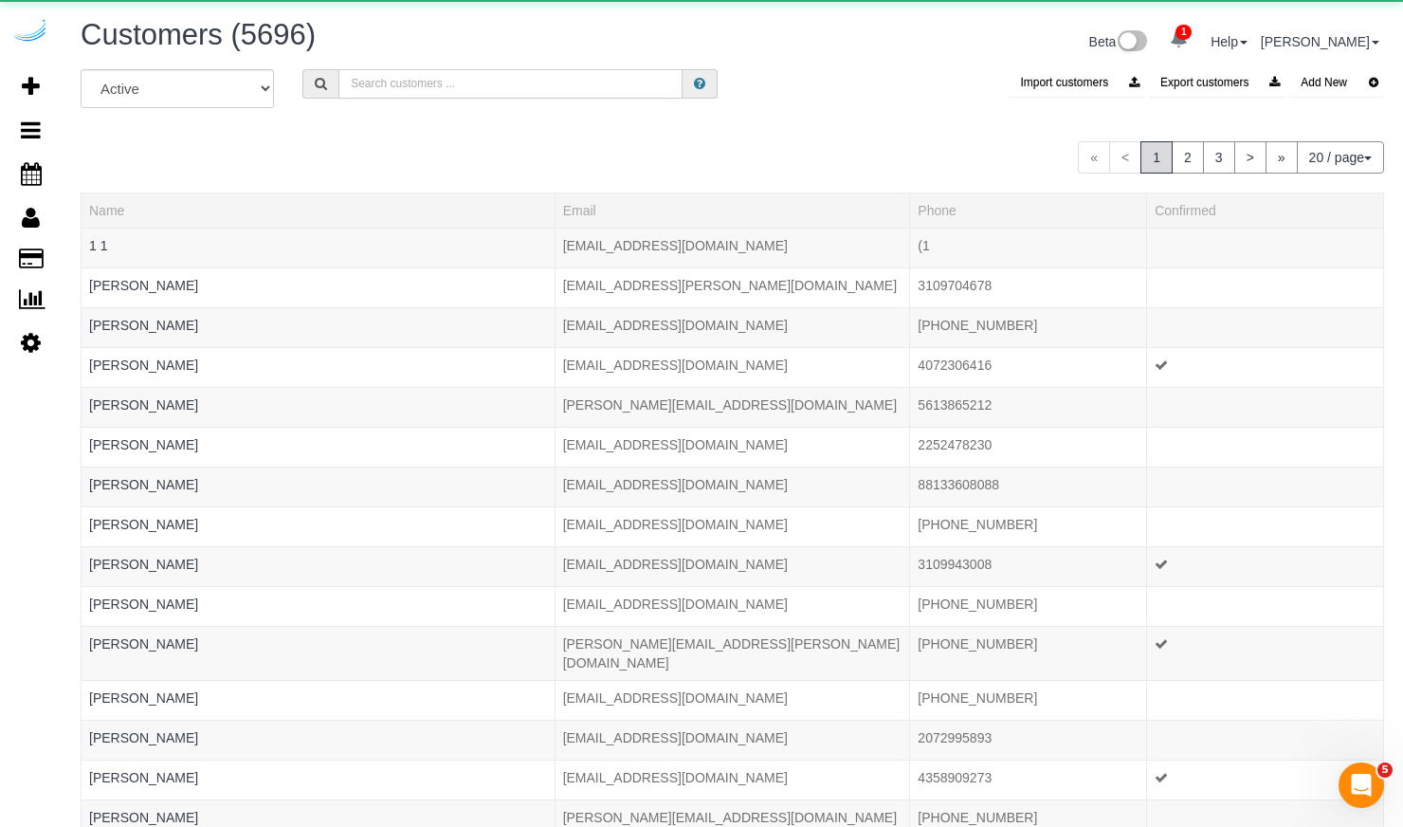
click at [403, 72] on input "text" at bounding box center [510, 83] width 344 height 29
paste input "Lessen"
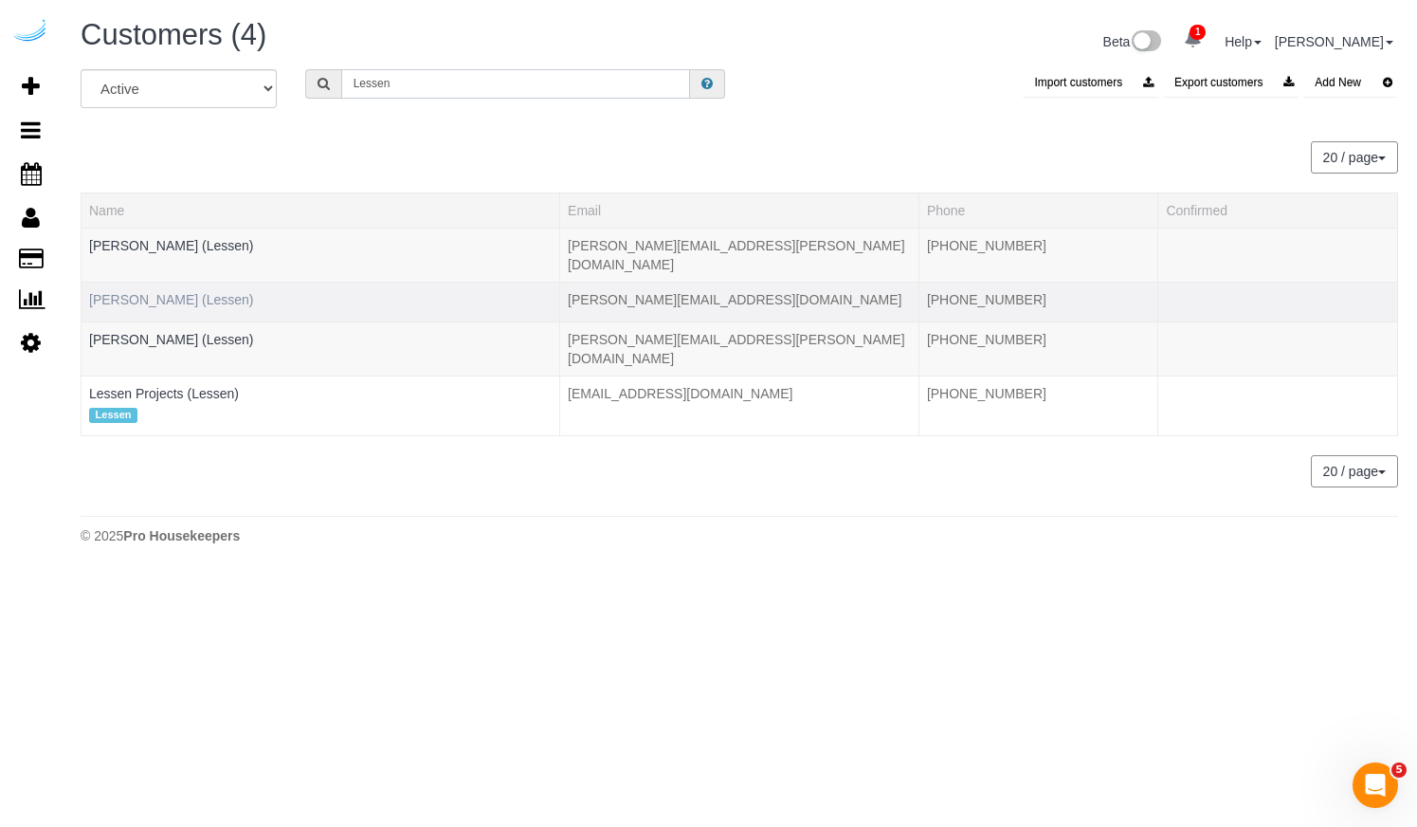
type input "Lessen"
click at [167, 292] on link "Franky Caminero (Lessen)" at bounding box center [171, 299] width 165 height 15
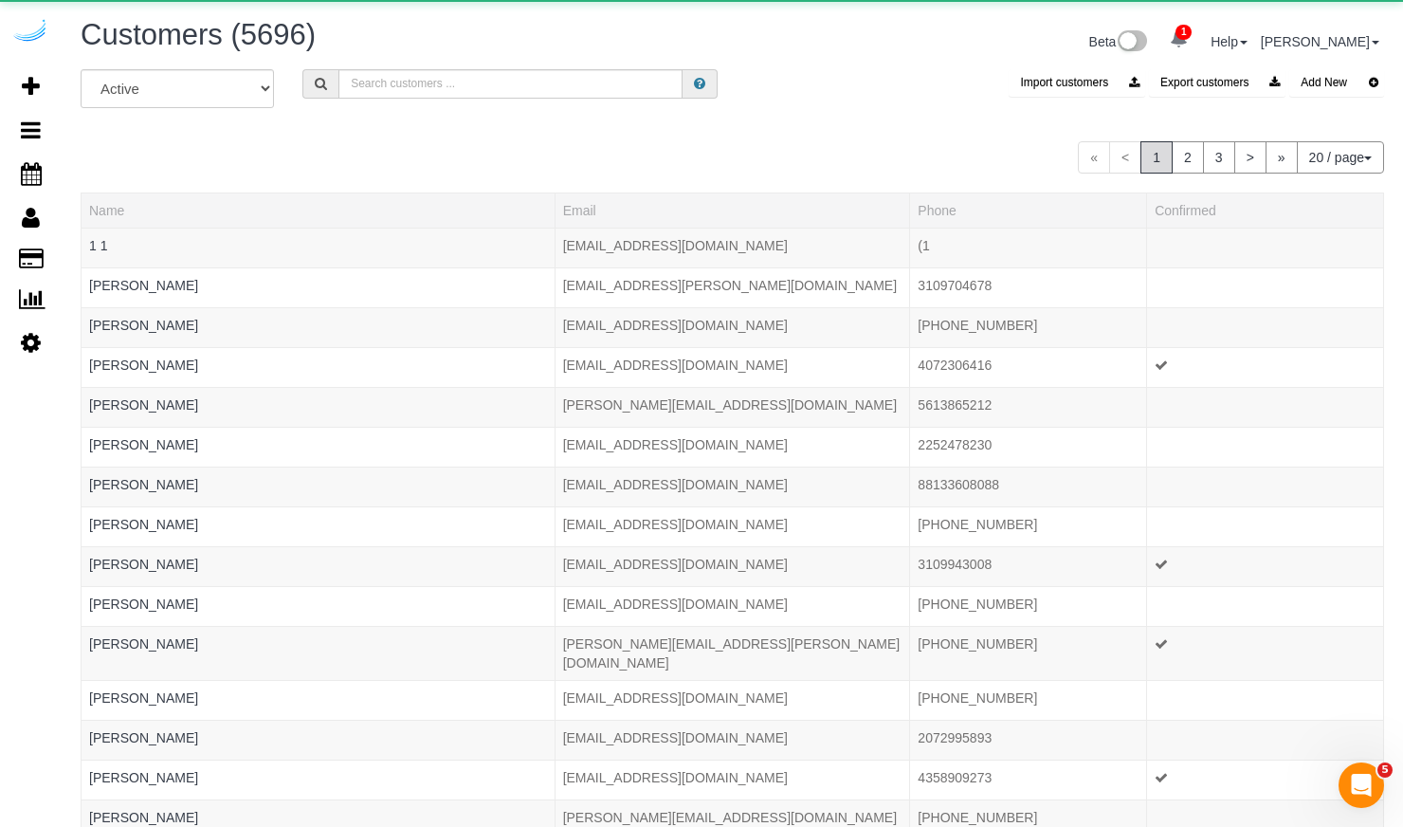
click at [398, 99] on div "All Active Archived Import customers Export customers Add New" at bounding box center [732, 95] width 1332 height 53
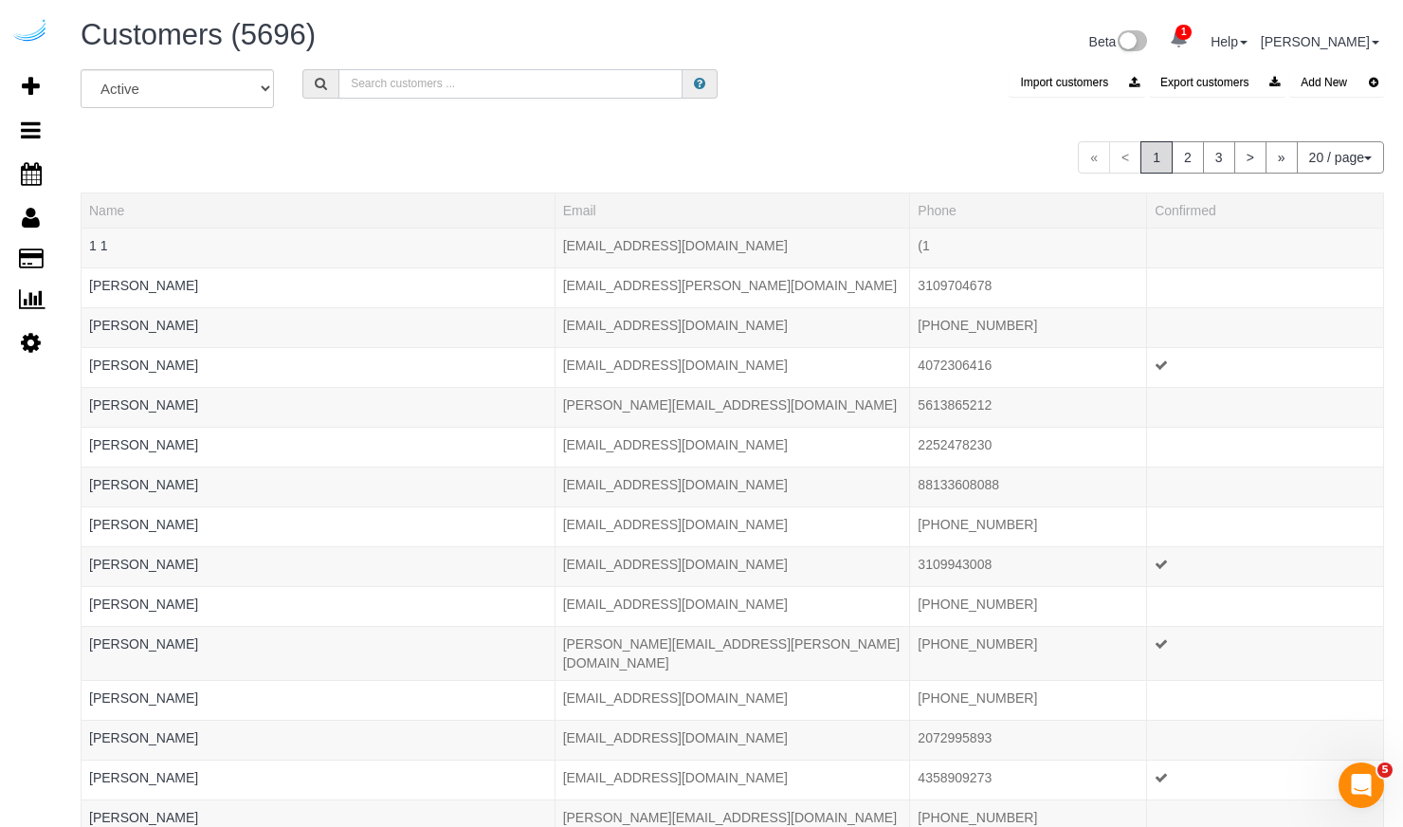
click at [410, 85] on input "text" at bounding box center [510, 83] width 344 height 29
paste input "Lessen"
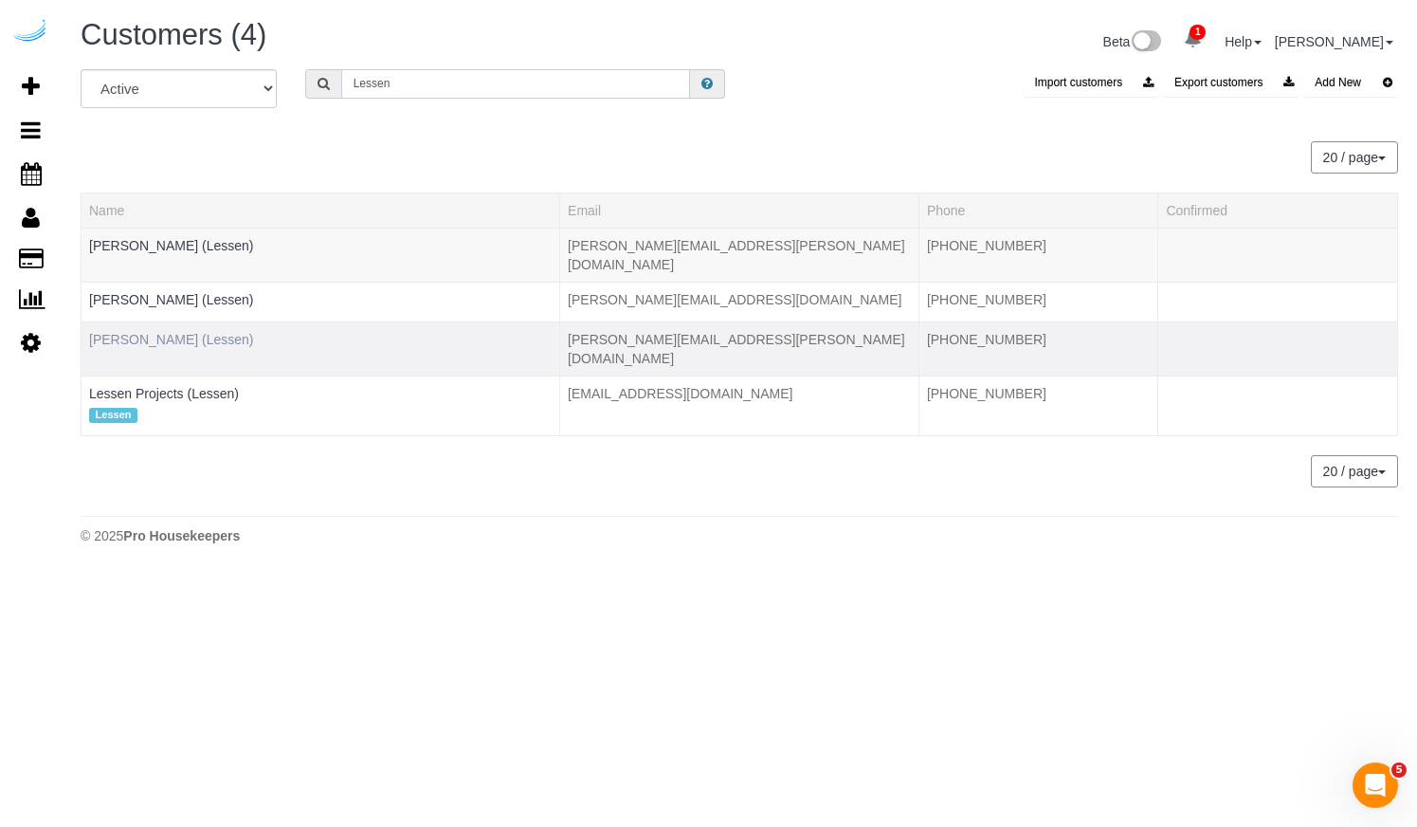
type input "Lessen"
click at [157, 332] on link "Laura Papalia (Lessen)" at bounding box center [171, 339] width 165 height 15
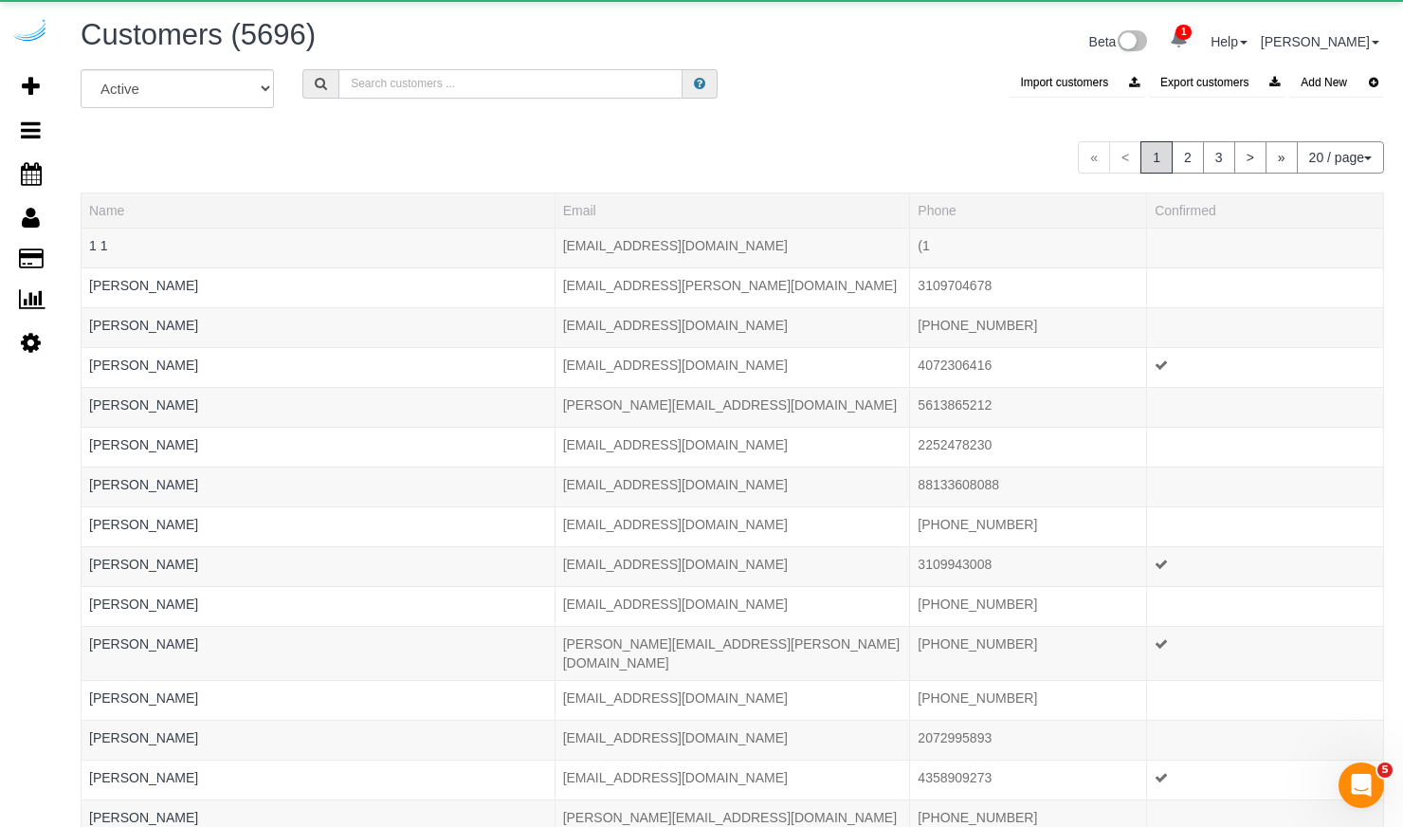
click at [391, 86] on input "text" at bounding box center [510, 83] width 344 height 29
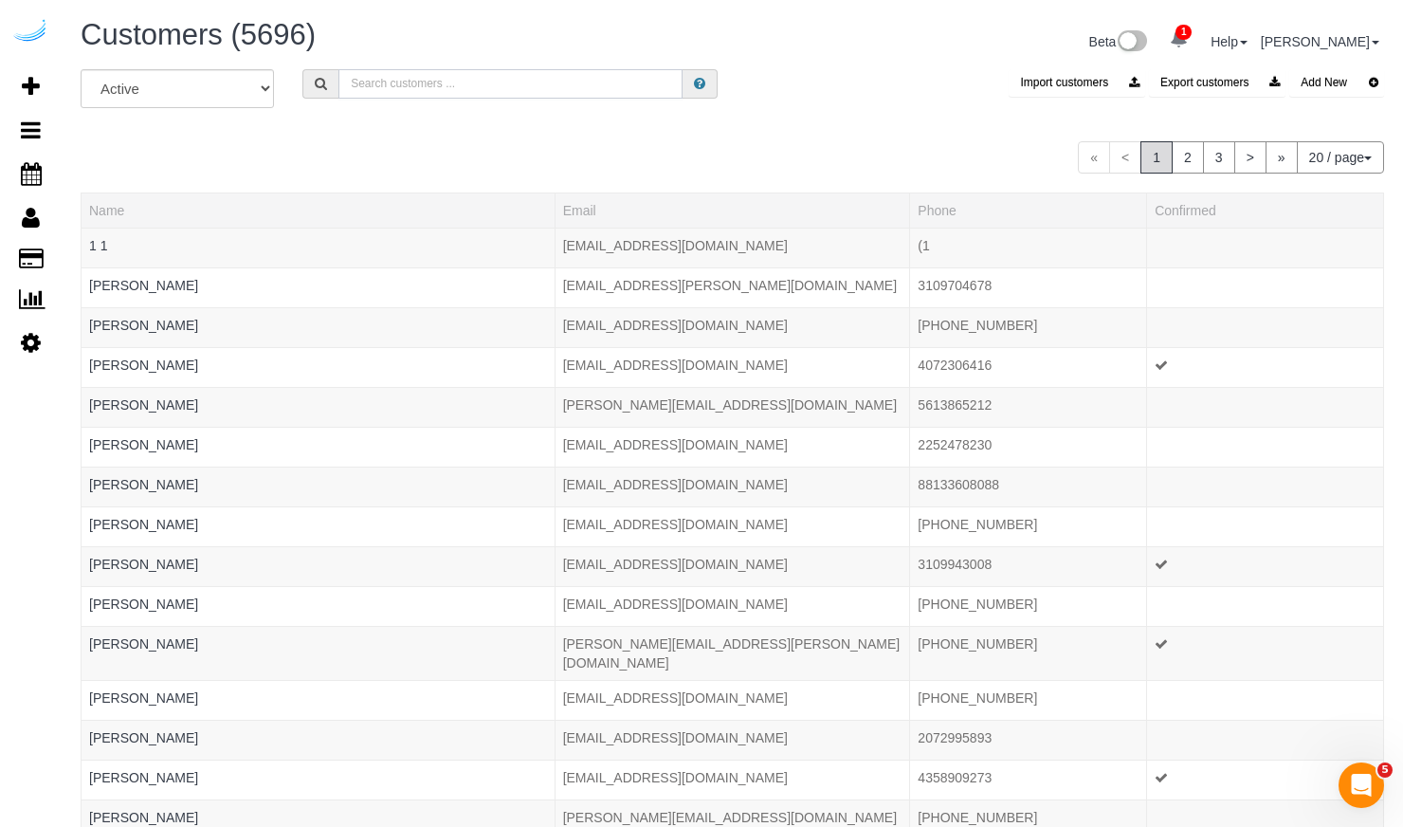
paste input "Lessen"
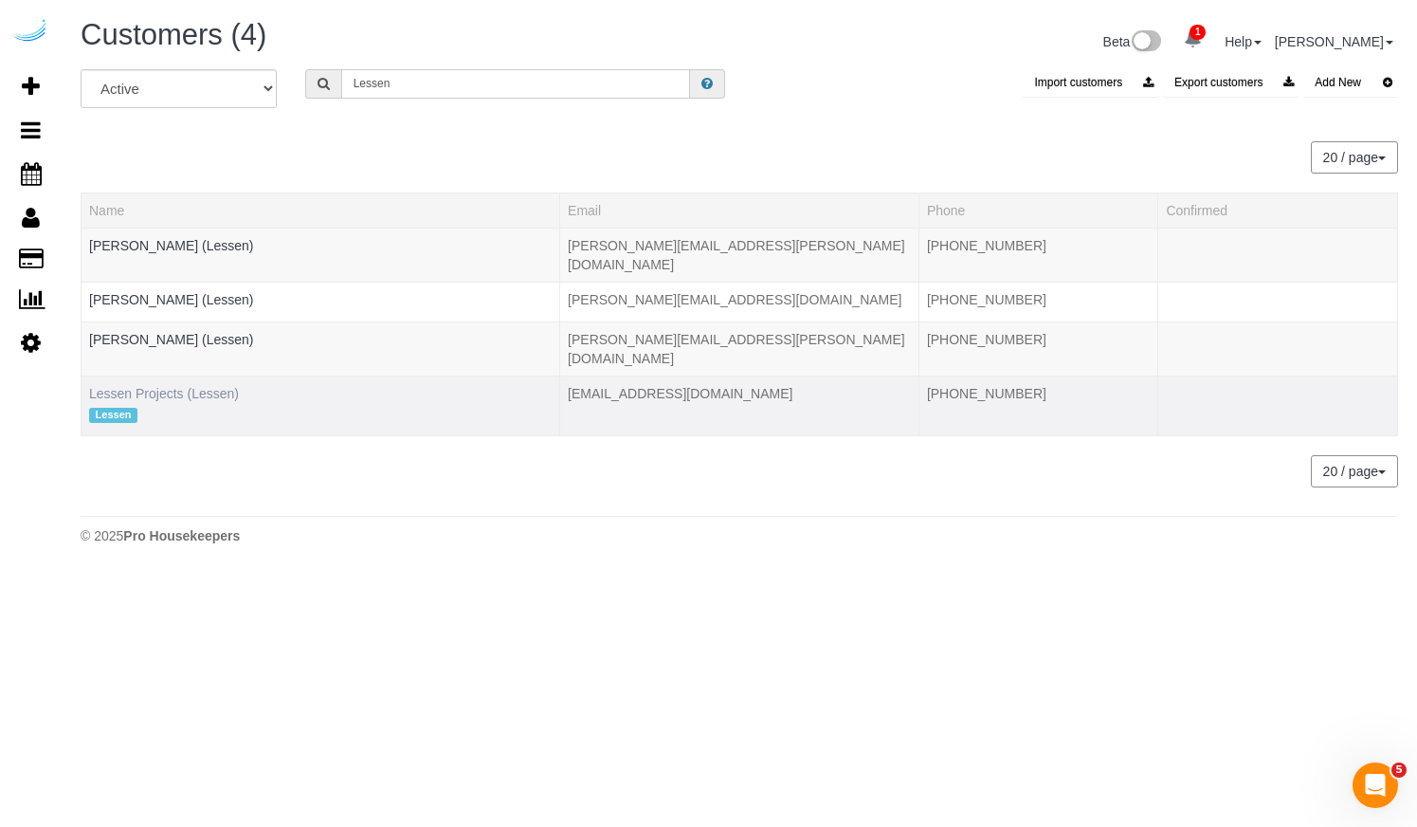
type input "Lessen"
click at [155, 386] on link "Lessen Projects (Lessen)" at bounding box center [164, 393] width 150 height 15
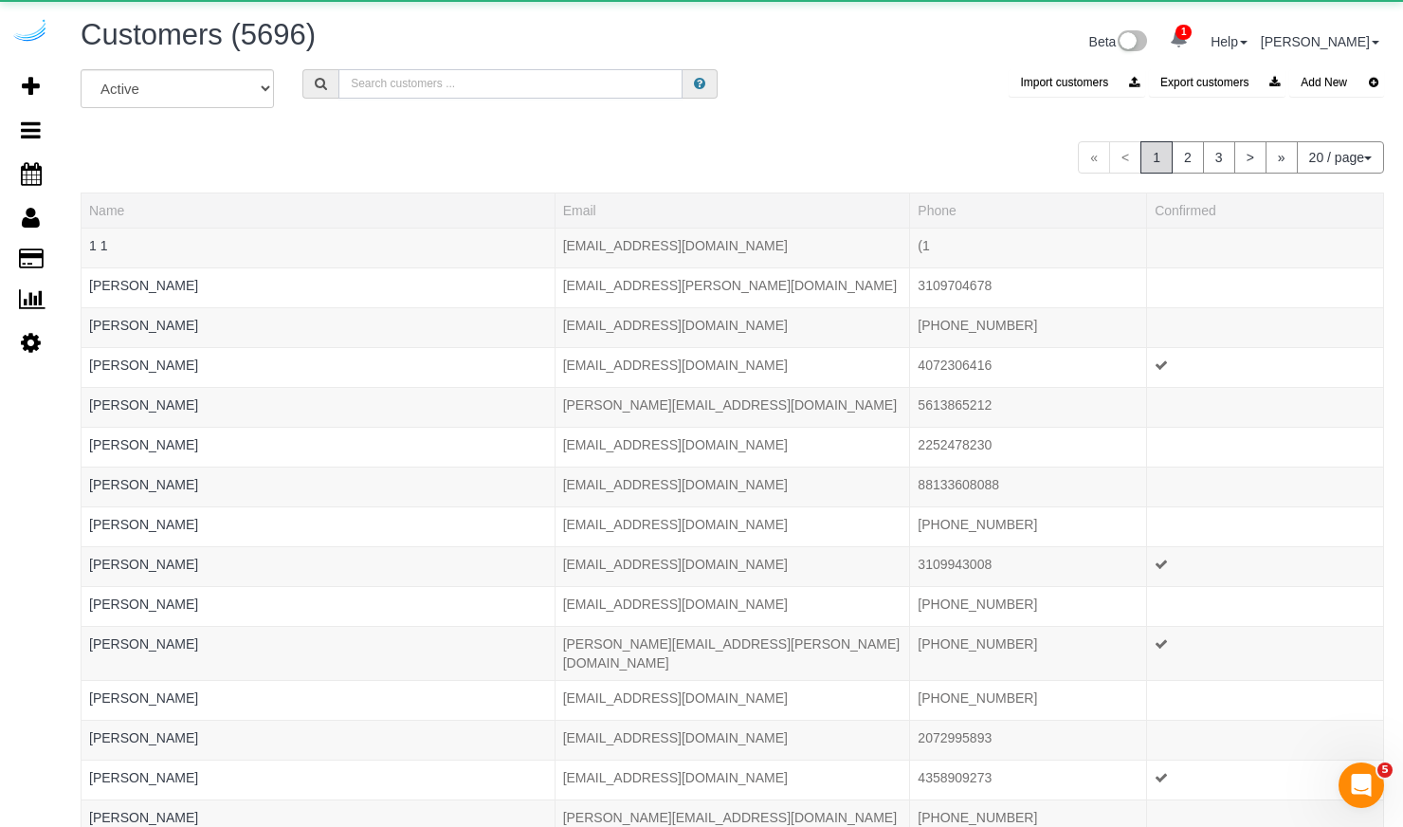
click at [464, 75] on input "text" at bounding box center [510, 83] width 344 height 29
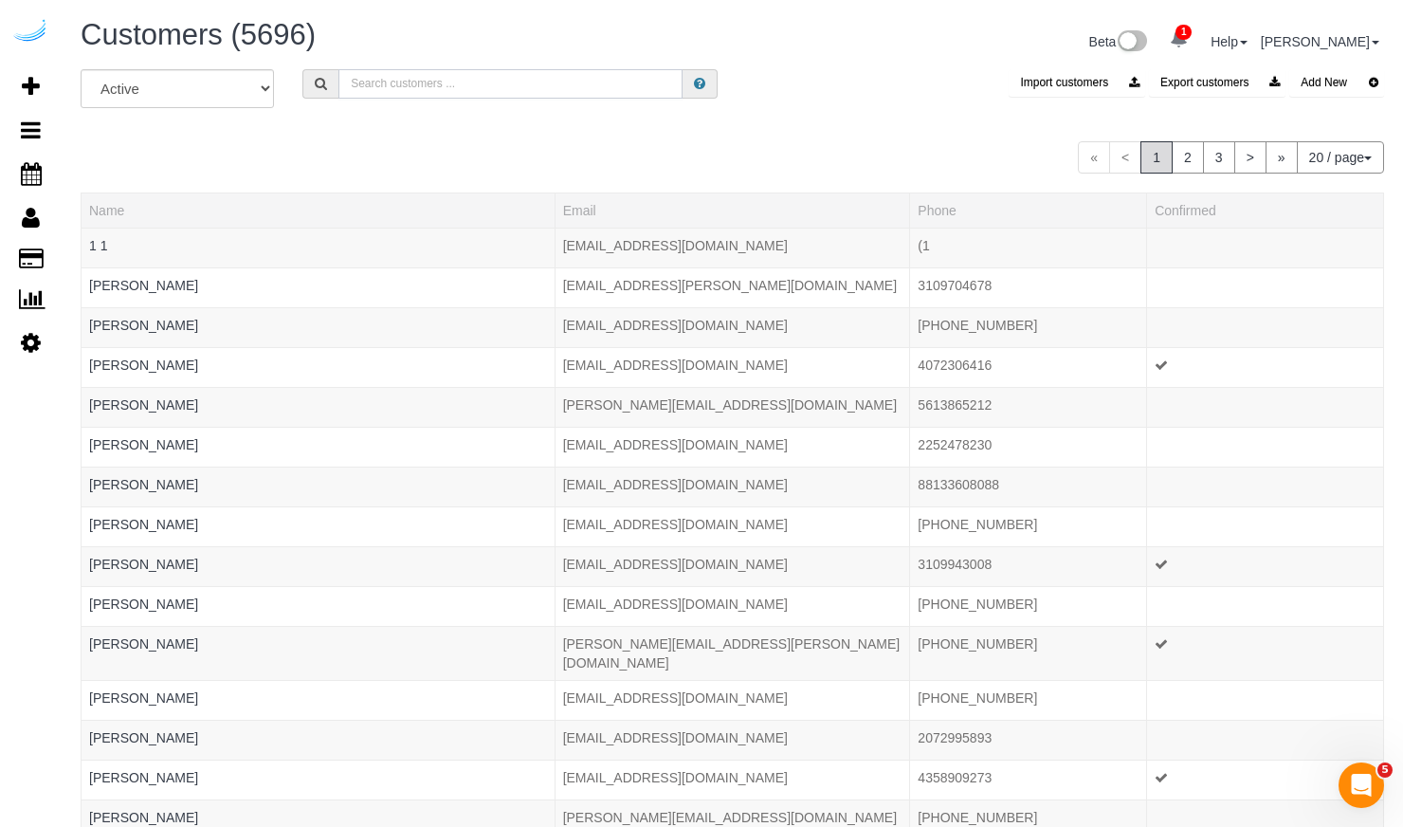
paste input "Lessen"
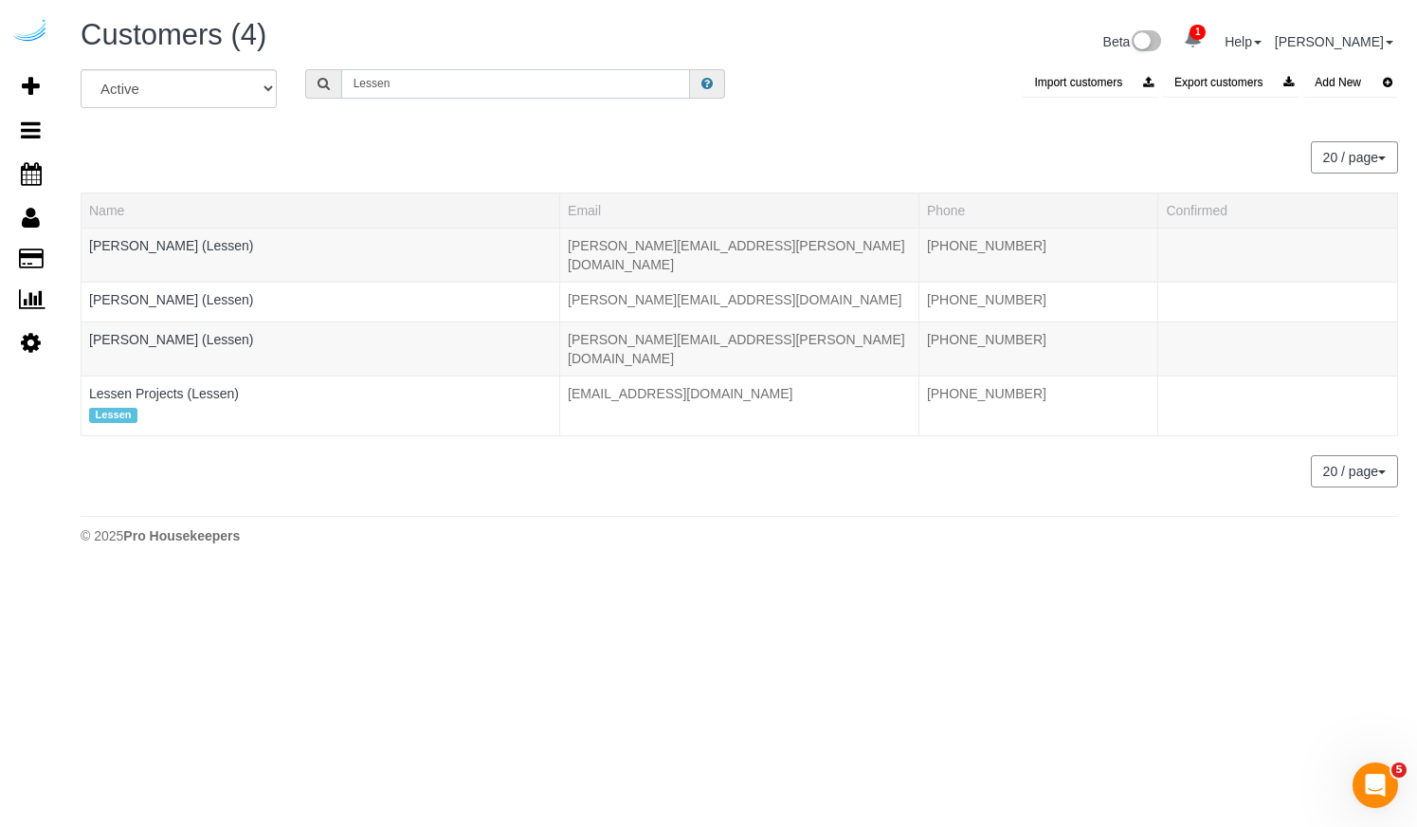
click at [479, 81] on input "Lessen" at bounding box center [515, 83] width 349 height 29
paste input "Alder"
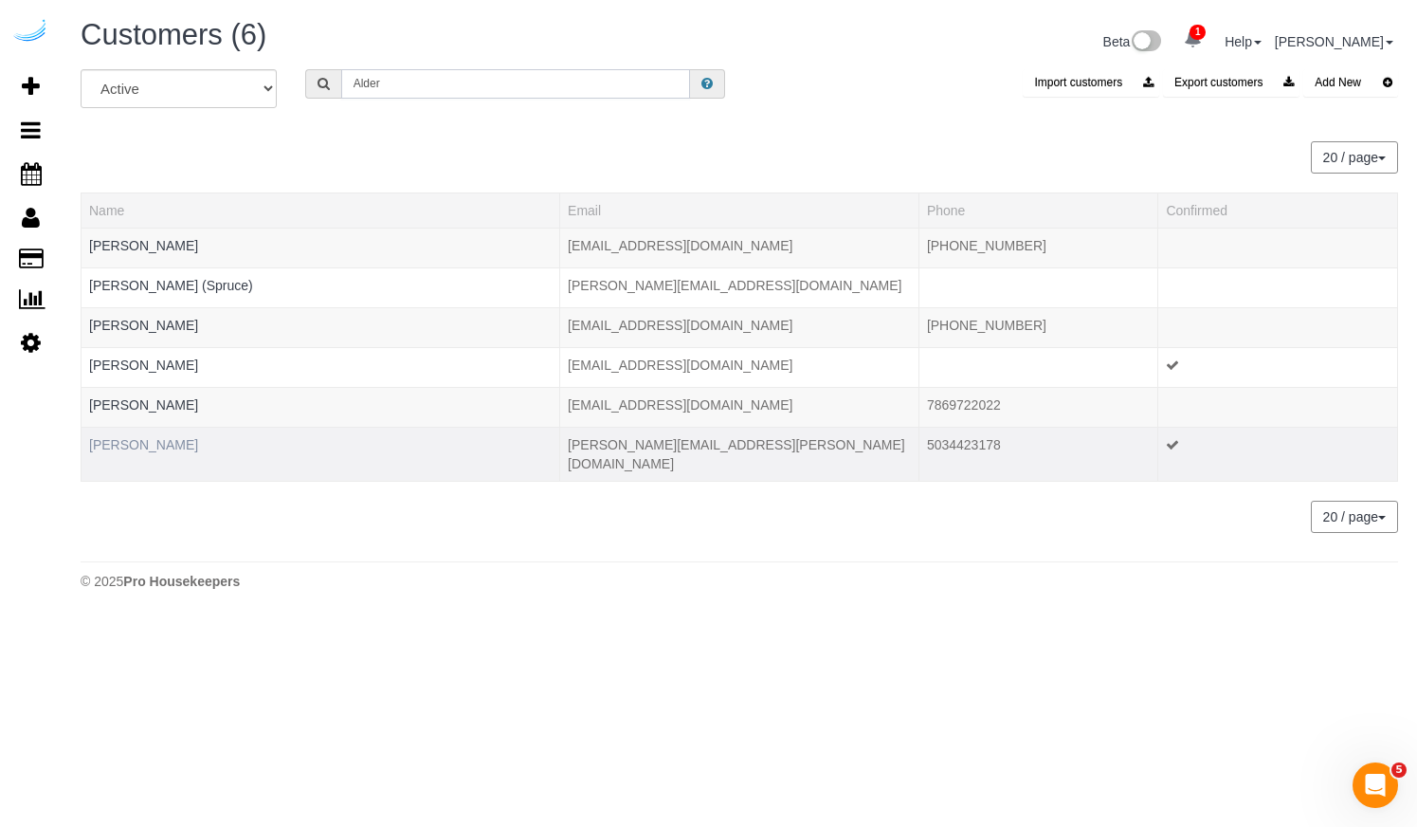
type input "Alder"
click at [141, 441] on link "Simone Alder" at bounding box center [143, 444] width 109 height 15
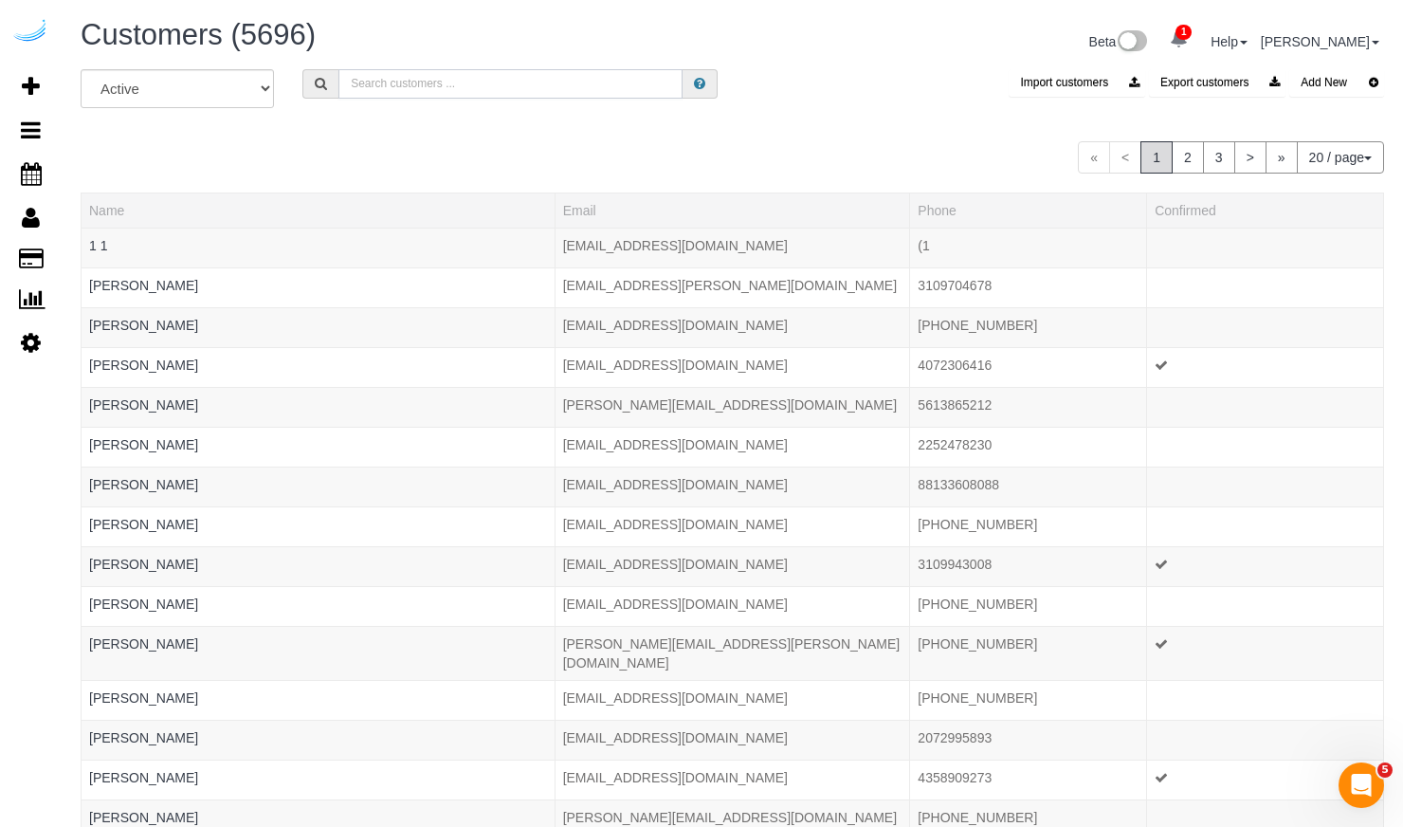
click at [370, 87] on input "text" at bounding box center [510, 83] width 344 height 29
paste input "HomeSource"
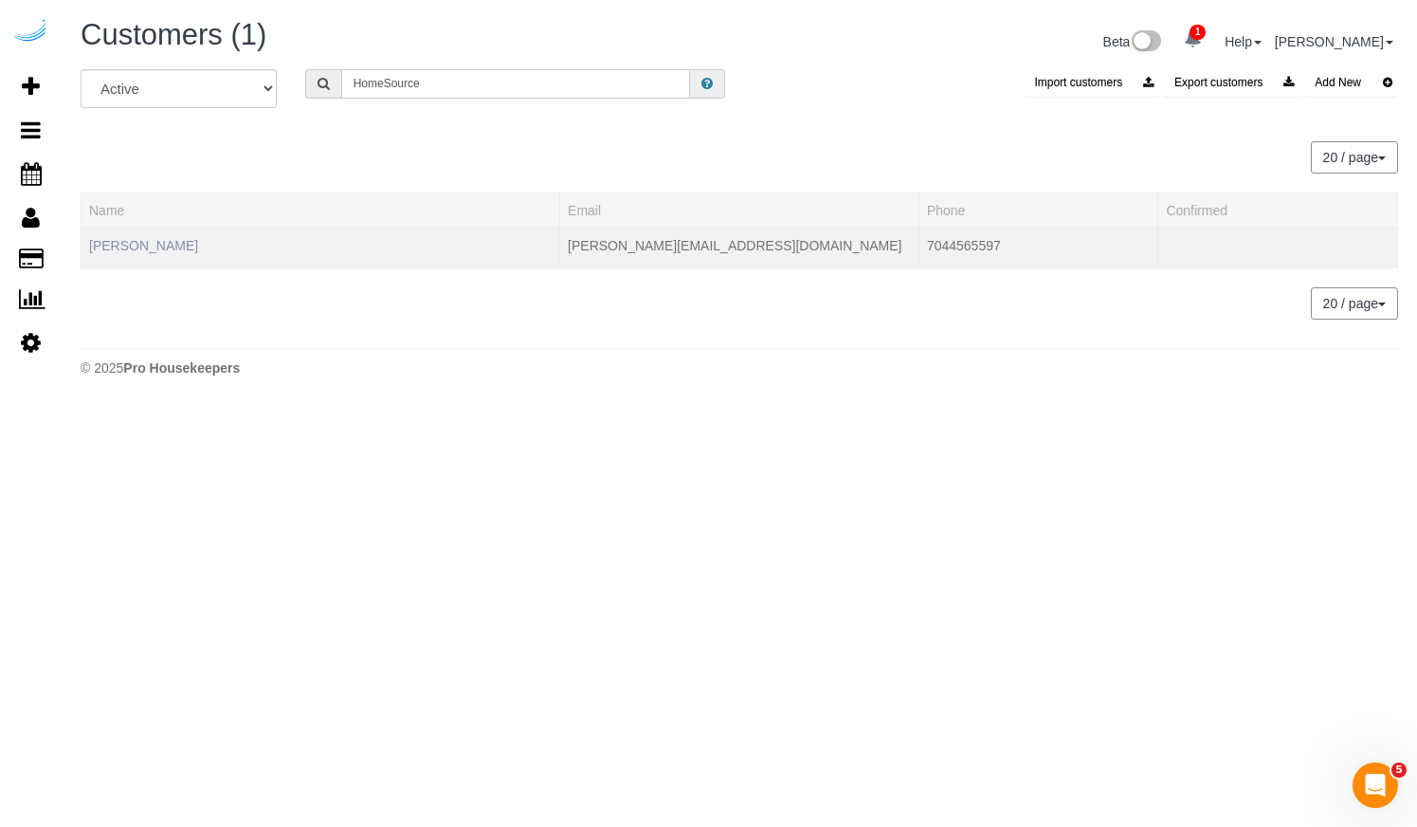
type input "HomeSource"
click at [147, 242] on link "Richie Scola" at bounding box center [143, 245] width 109 height 15
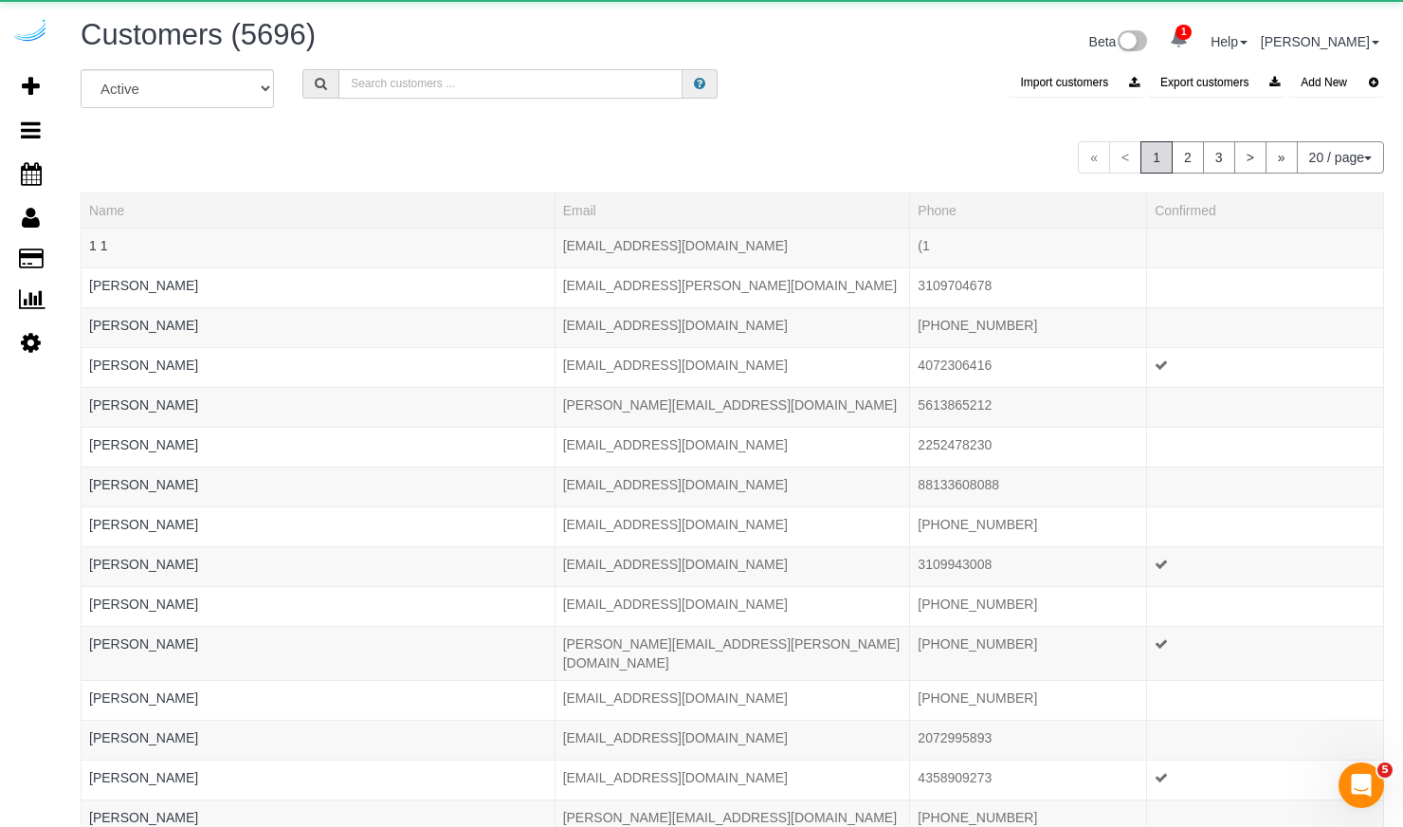
click at [468, 84] on input "text" at bounding box center [510, 83] width 344 height 29
paste input "National Corporate Housing"
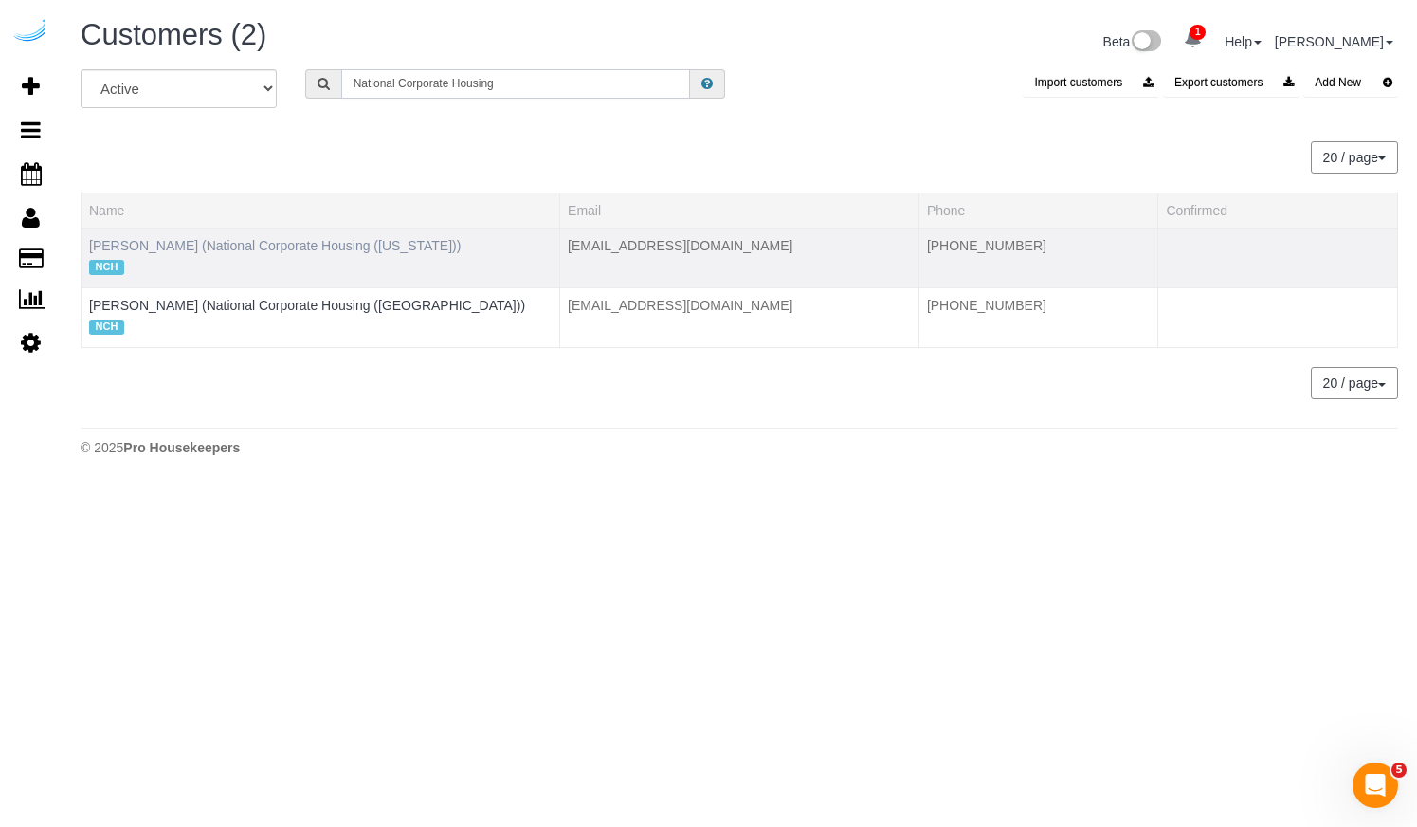
type input "National Corporate Housing"
click at [319, 246] on link "Francesca Joseph (National Corporate Housing (Florida))" at bounding box center [275, 245] width 372 height 15
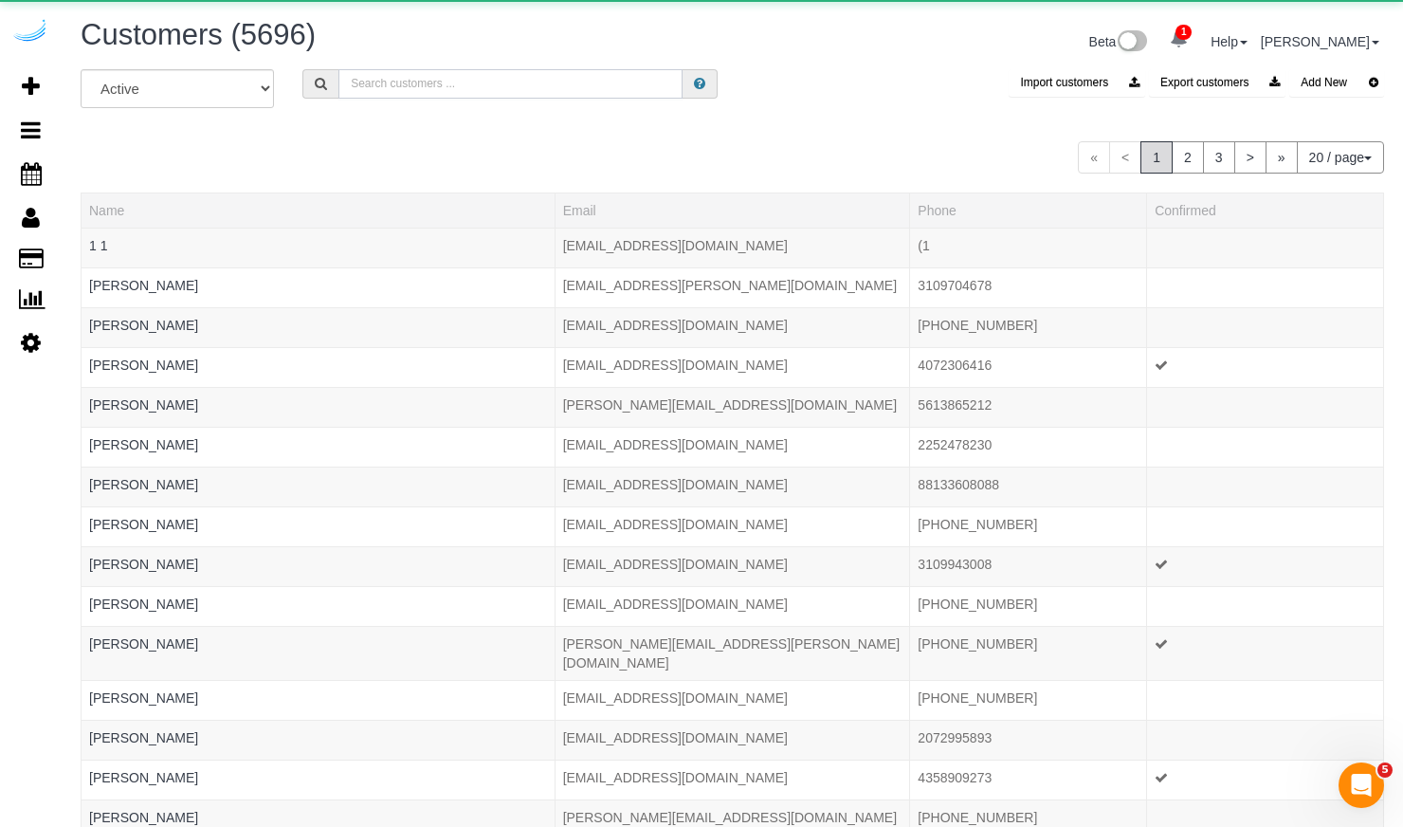
click at [426, 86] on input "text" at bounding box center [510, 83] width 344 height 29
paste input "National Corporate Housing"
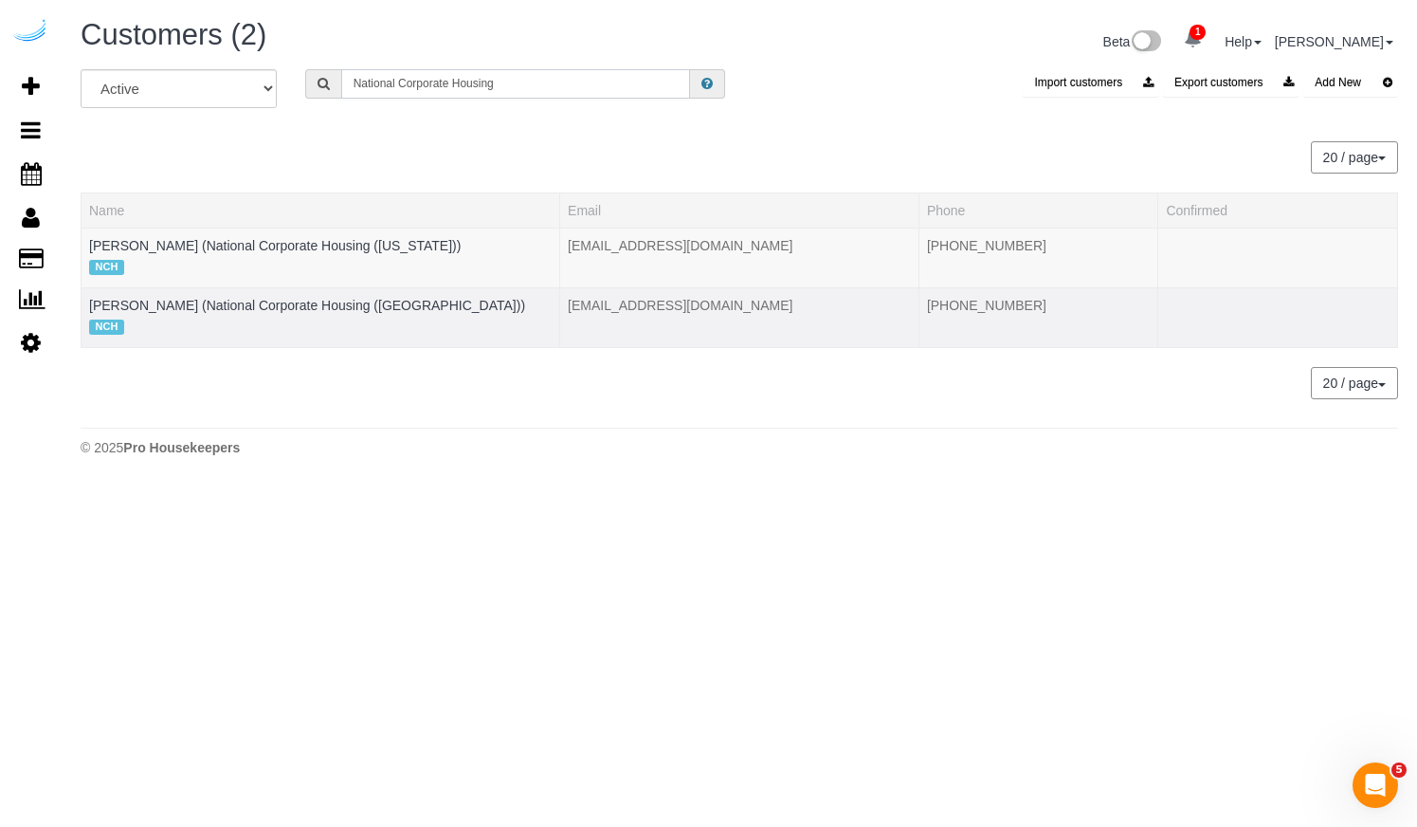
type input "National Corporate Housing"
click at [233, 296] on td "Toni Marie Olivares (National Corporate Housing (Phoenix)) NCH" at bounding box center [321, 317] width 479 height 60
click at [232, 310] on link "Toni Marie Olivares (National Corporate Housing (Phoenix))" at bounding box center [307, 305] width 436 height 15
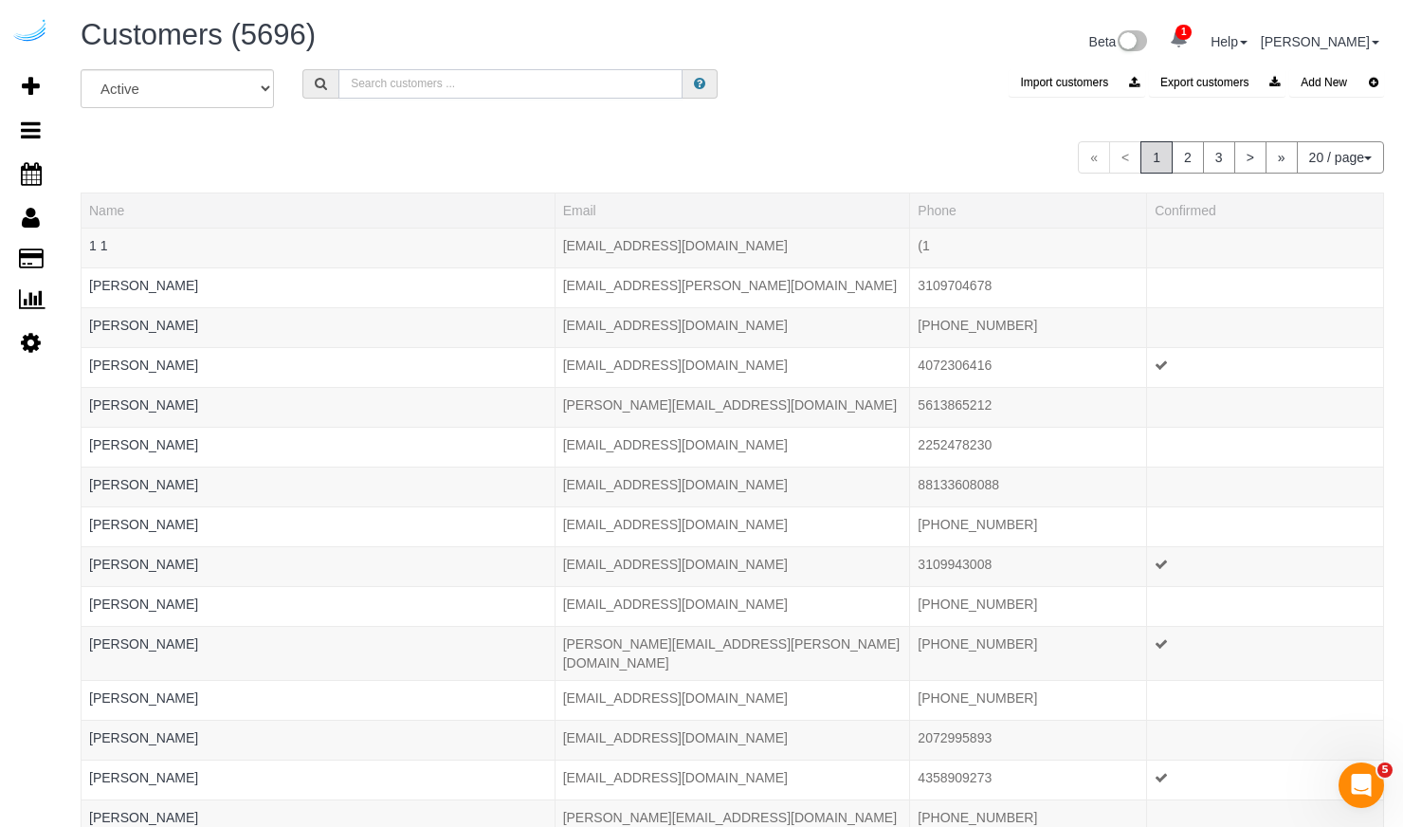
click at [375, 74] on input "text" at bounding box center [510, 83] width 344 height 29
paste input "Express Corporate Housing"
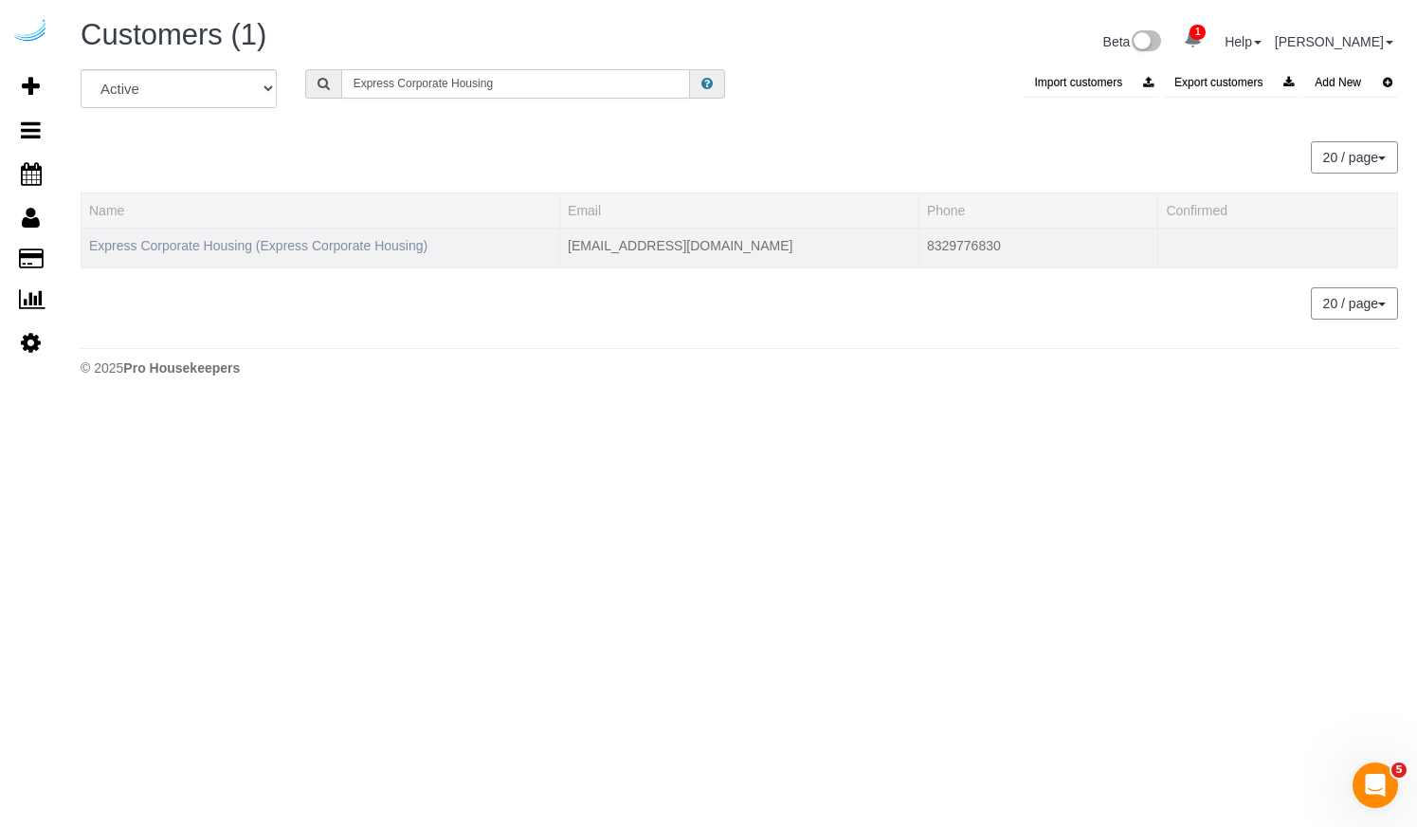
type input "Express Corporate Housing"
click at [293, 242] on link "Express Corporate Housing (Express Corporate Housing)" at bounding box center [258, 245] width 338 height 15
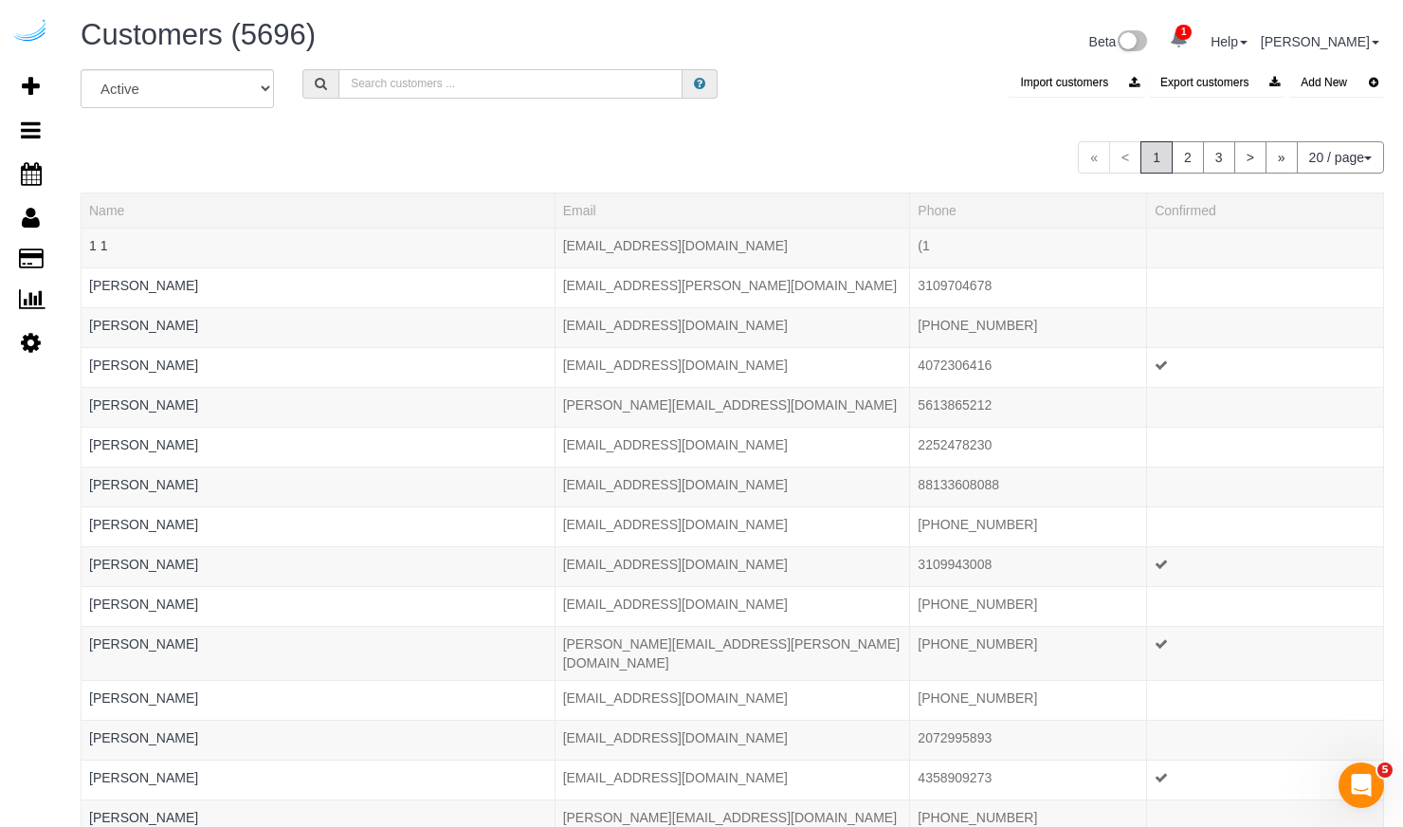
click at [541, 85] on input "text" at bounding box center [510, 83] width 344 height 29
paste input "FirstKey Homes"
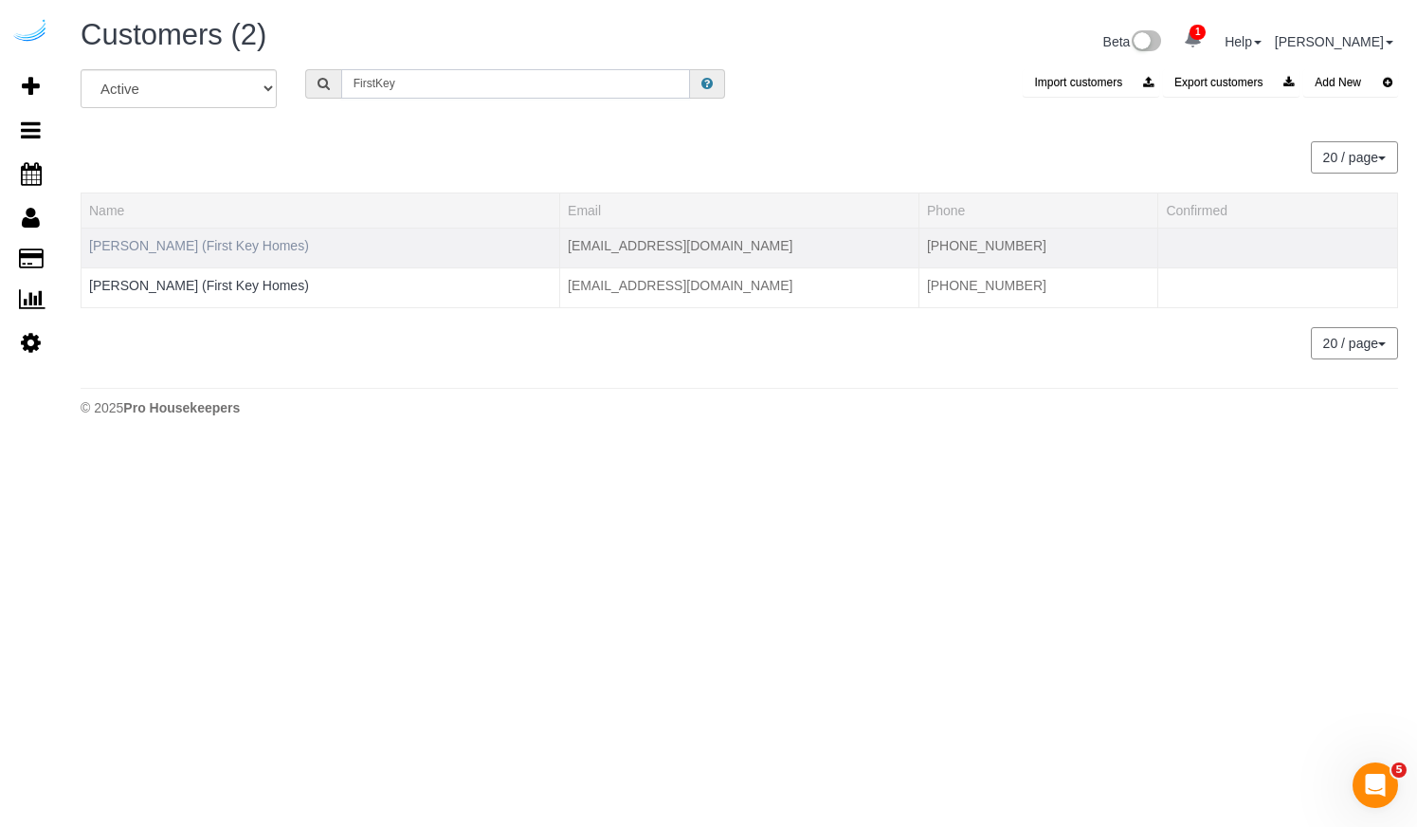
type input "FirstKey"
click at [175, 238] on link "Jason Barger (First Key Homes)" at bounding box center [199, 245] width 220 height 15
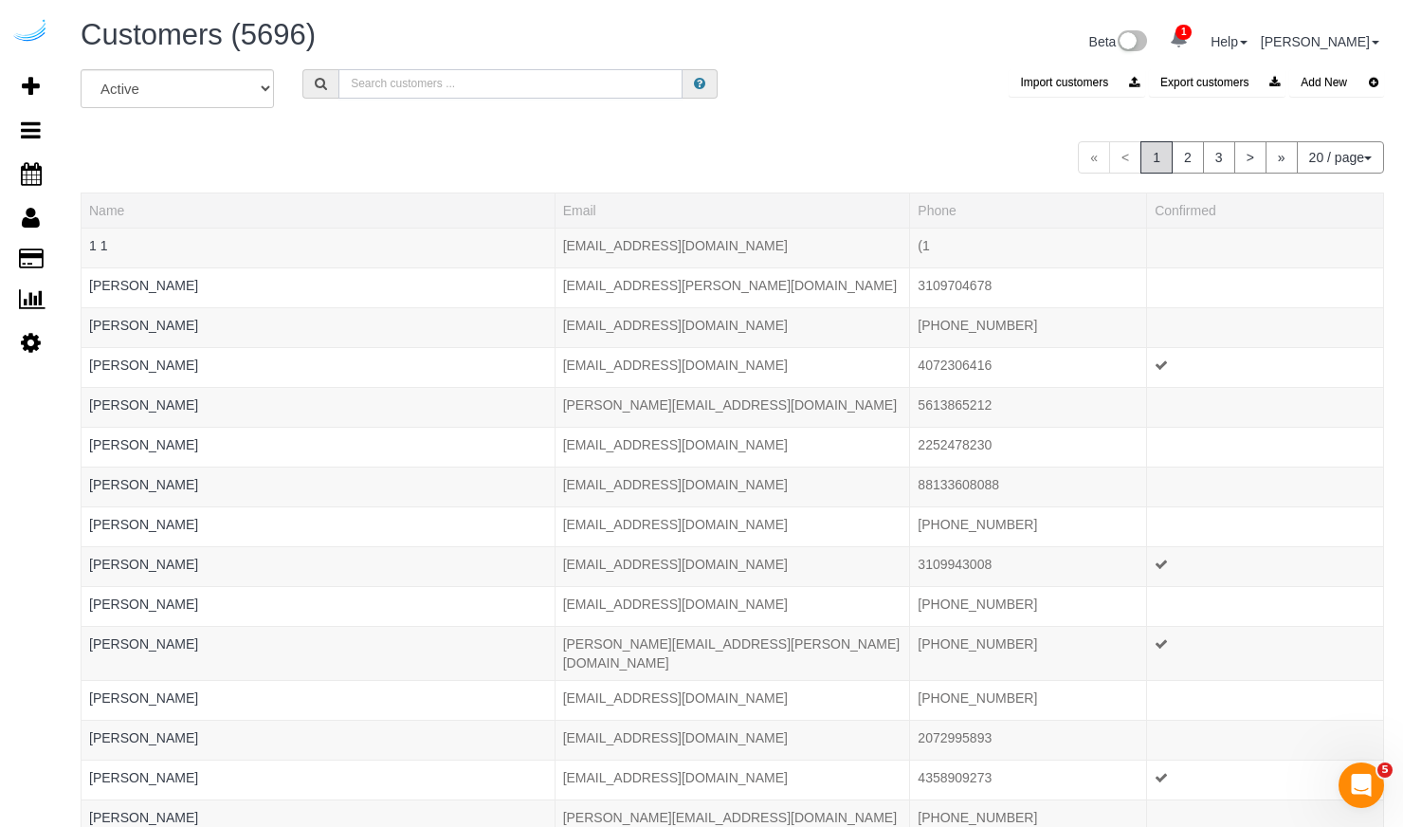
drag, startPoint x: 348, startPoint y: 98, endPoint x: 361, endPoint y: 88, distance: 16.3
click at [361, 88] on div "All Active Archived Import customers Export customers Add New" at bounding box center [732, 95] width 1332 height 53
paste input "FirstKey Homes"
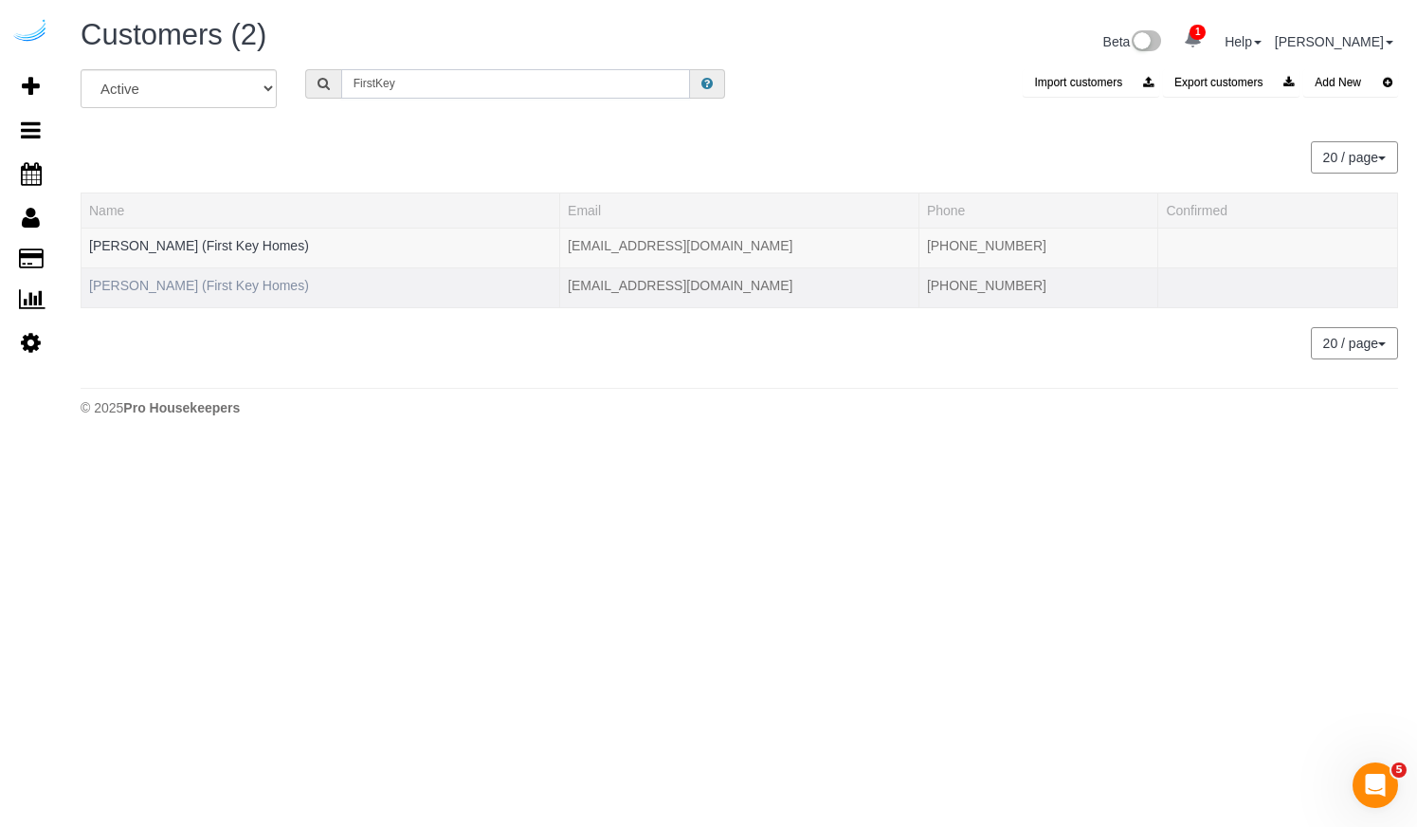
type input "FirstKey"
click at [245, 284] on link "Zach Carlston (First Key Homes)" at bounding box center [199, 285] width 220 height 15
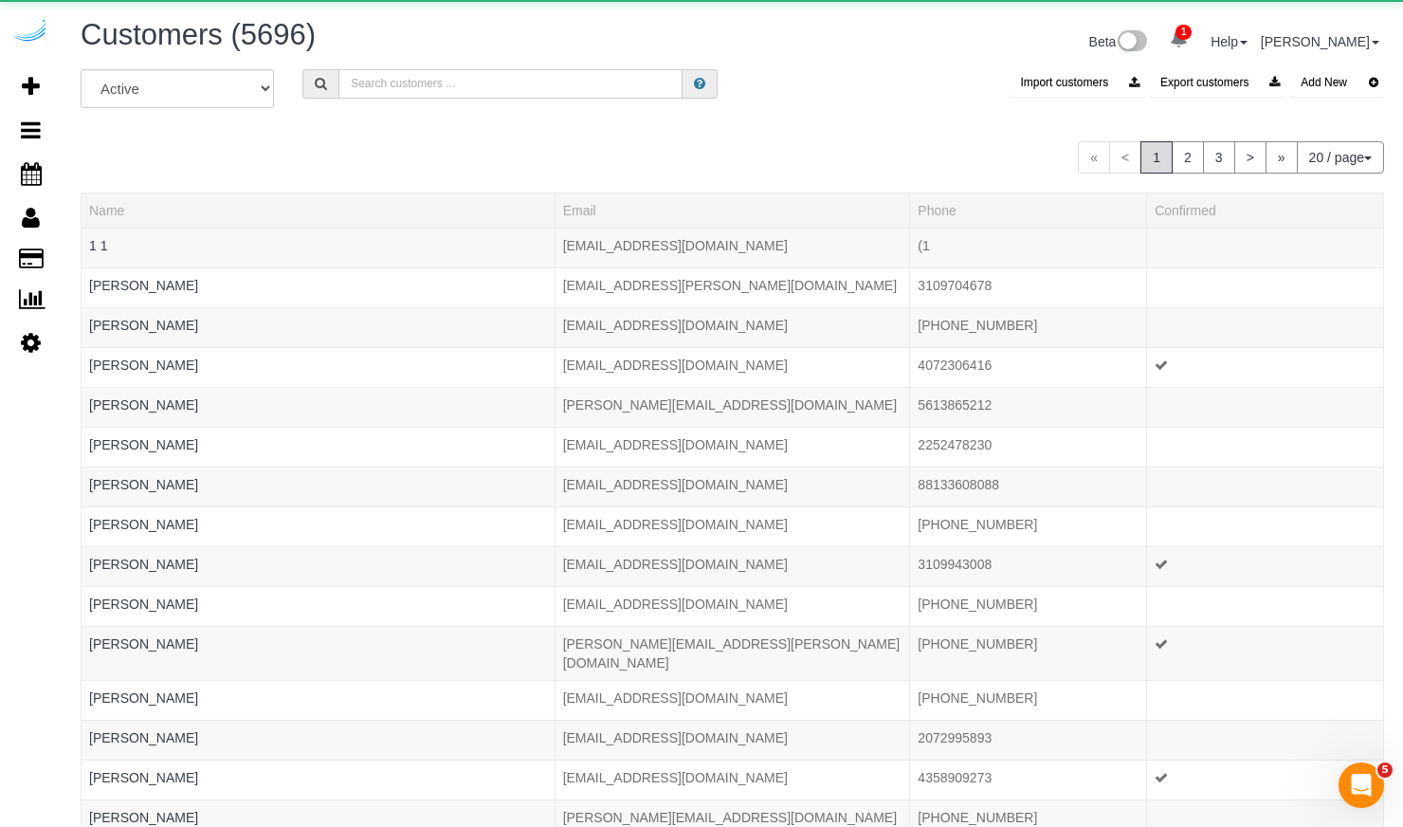
click at [410, 77] on input "text" at bounding box center [510, 83] width 344 height 29
paste input "Curbio"
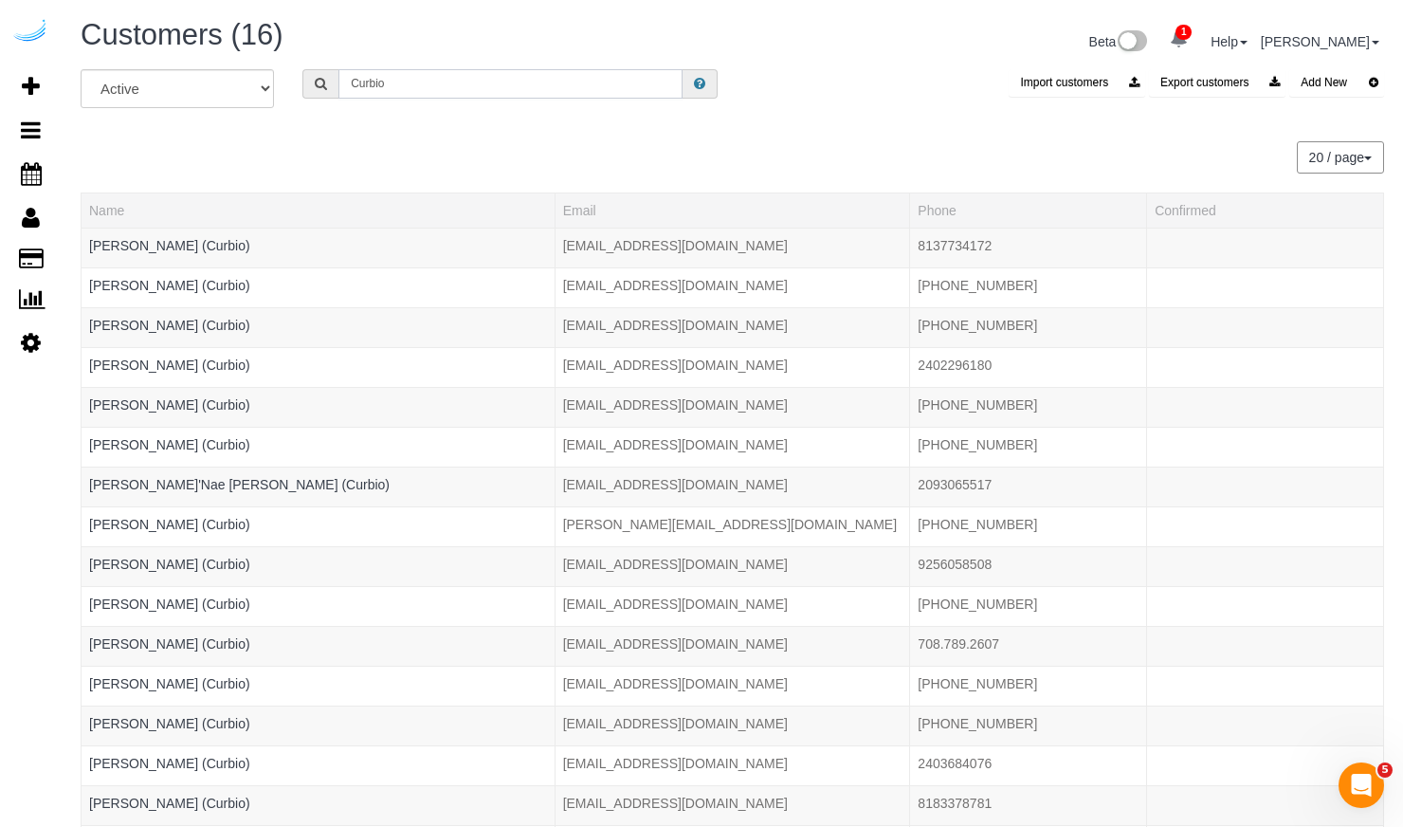
type input "Curbio"
type input "MAVRX"
click at [384, 137] on div "All Active Archived MAVRX Import customers Export customers Add New 20 / page 1…" at bounding box center [732, 492] width 1303 height 847
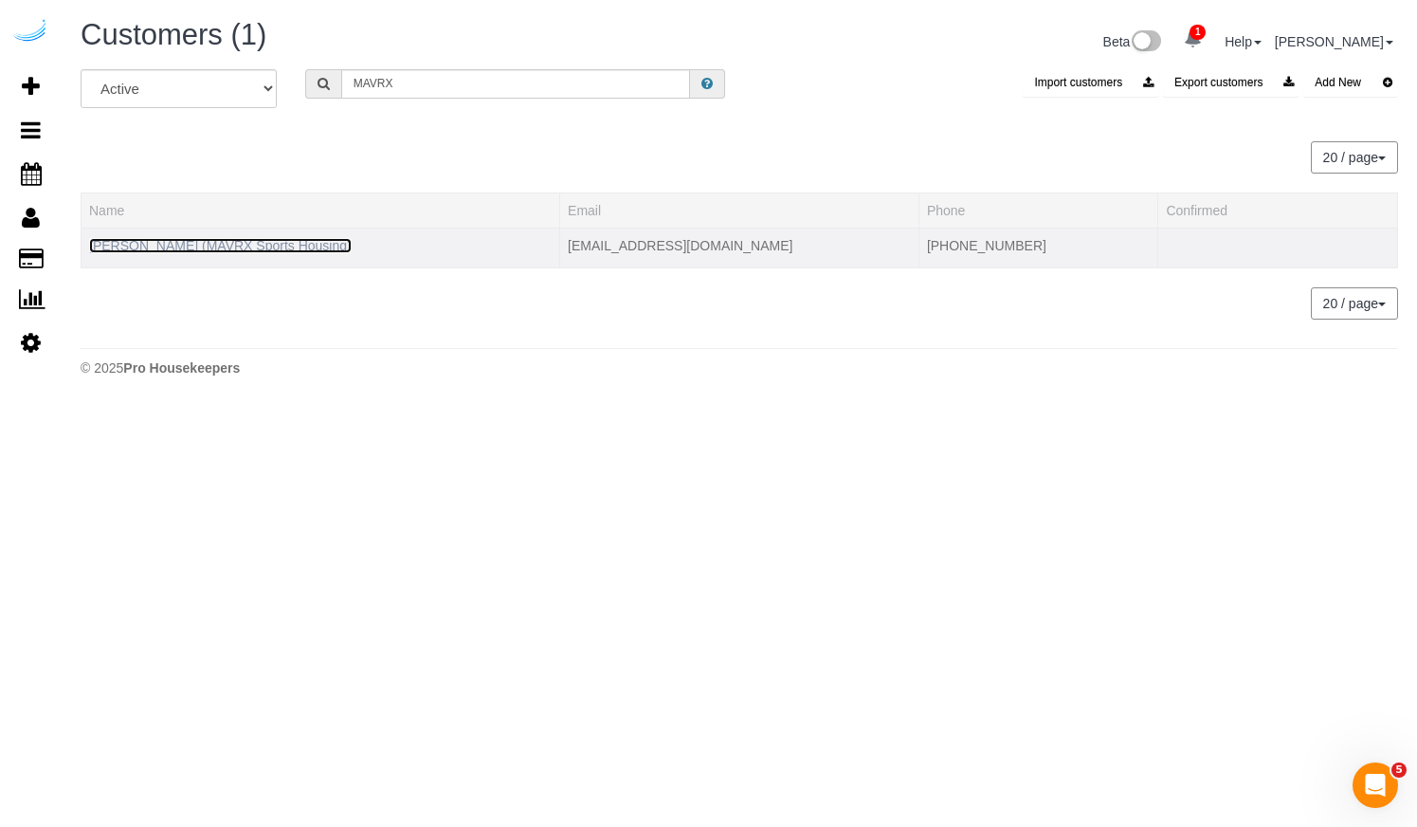
click at [283, 241] on link "Yolanda Gamboa (MAVRX Sports Housing)" at bounding box center [220, 245] width 263 height 15
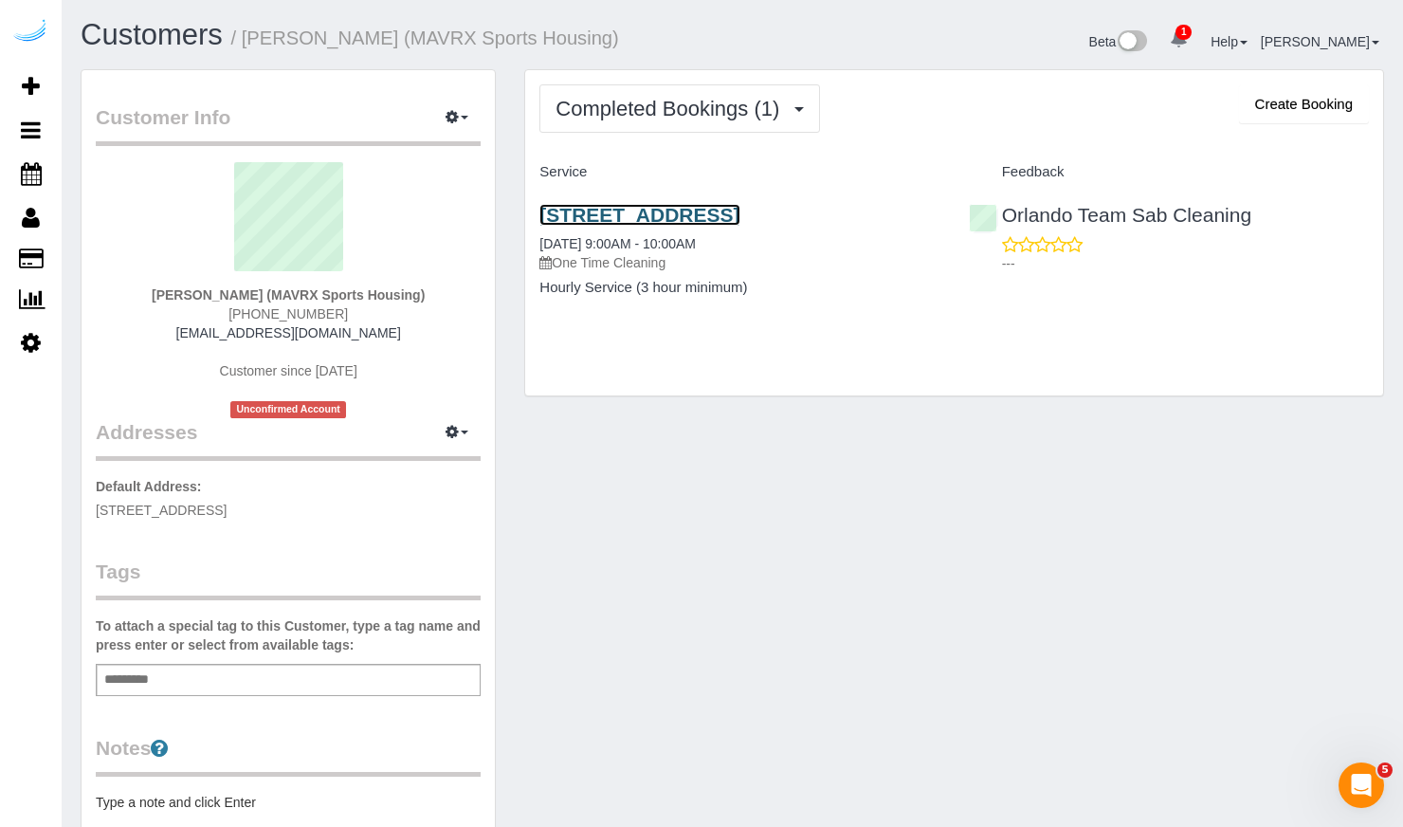
click at [721, 219] on link "1672 Alden Road Apt 989, Orlando, FL 32803" at bounding box center [639, 215] width 200 height 22
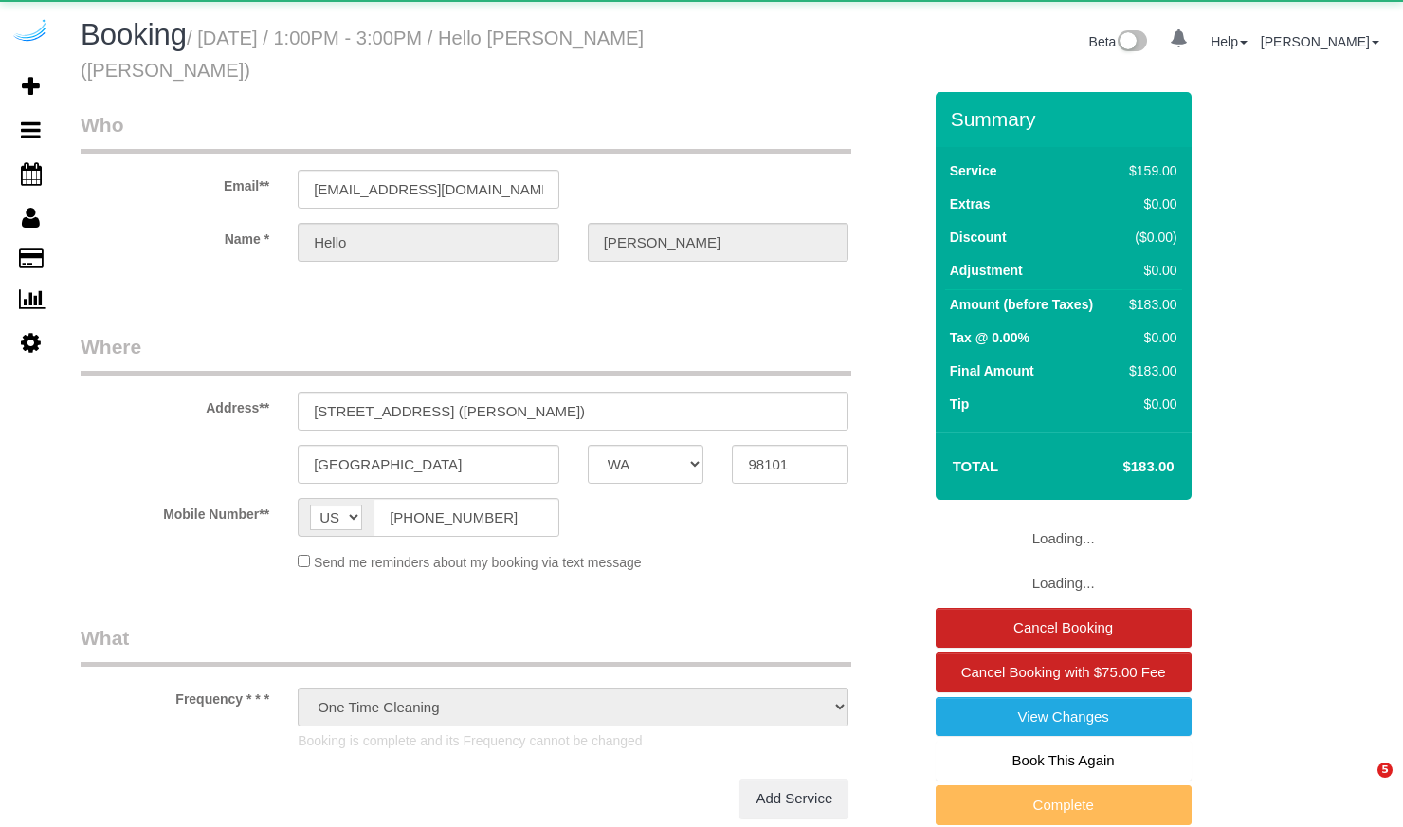
select select "WA"
select select "number:9"
select select "object:805"
select select "4"
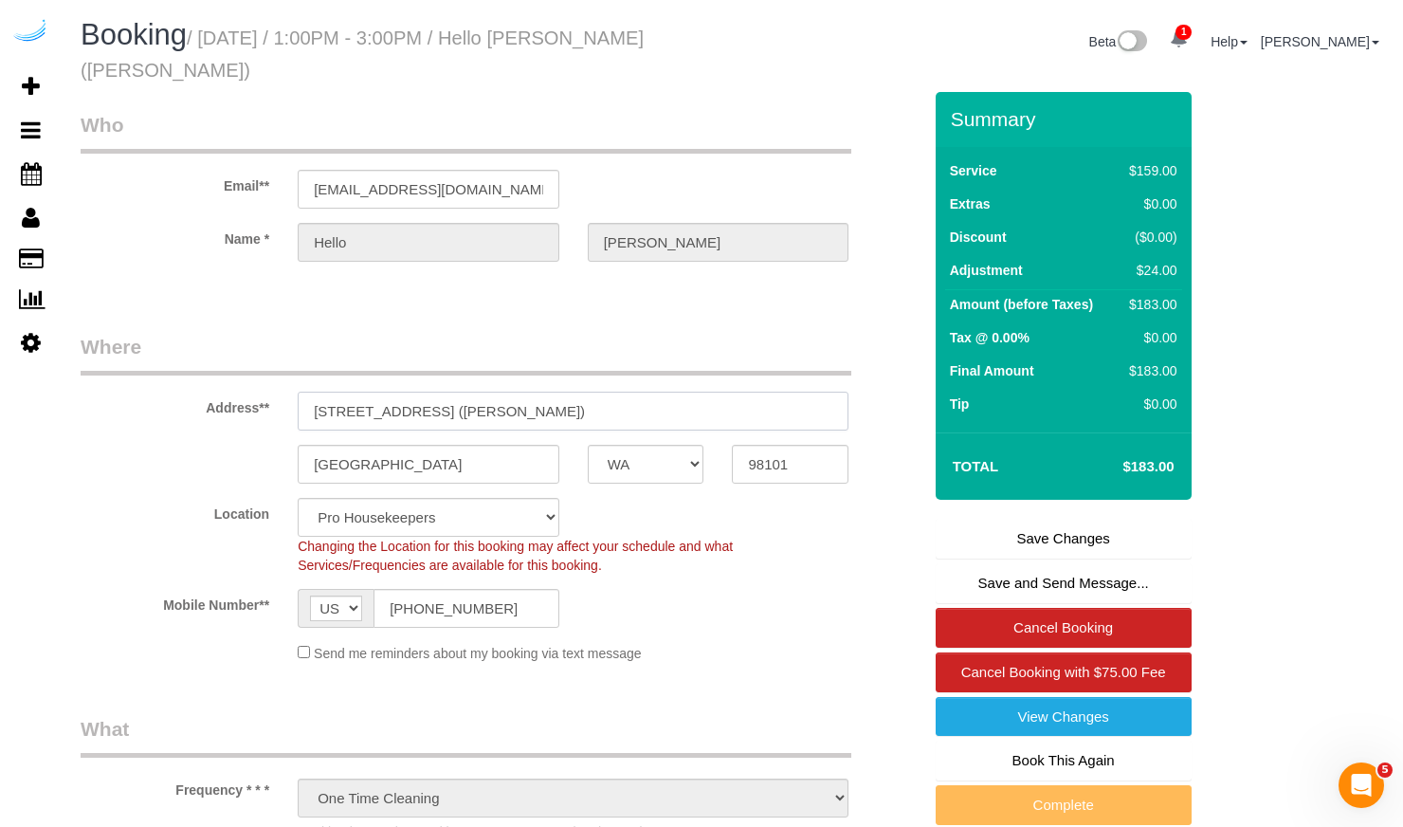
click at [428, 391] on input "1340 4th Avenue, Unit 4312 (Caroline Kerns)" at bounding box center [573, 410] width 551 height 39
click at [752, 589] on div "Mobile Number** AF AL DZ AD AO AI AQ AG AR AM AW AU AT AZ BS BH BD BB BY BE BZ …" at bounding box center [500, 608] width 869 height 39
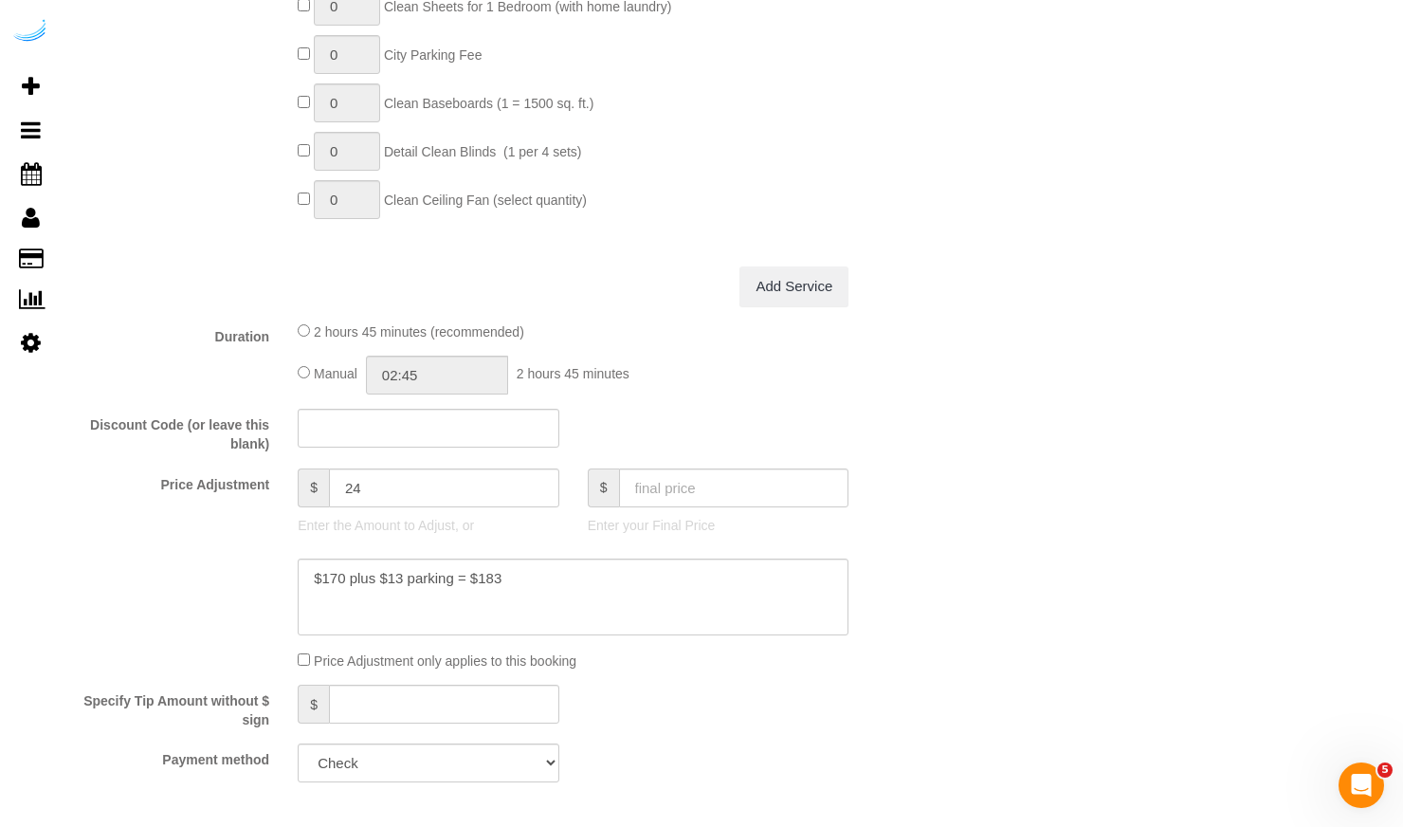
scroll to position [1827, 0]
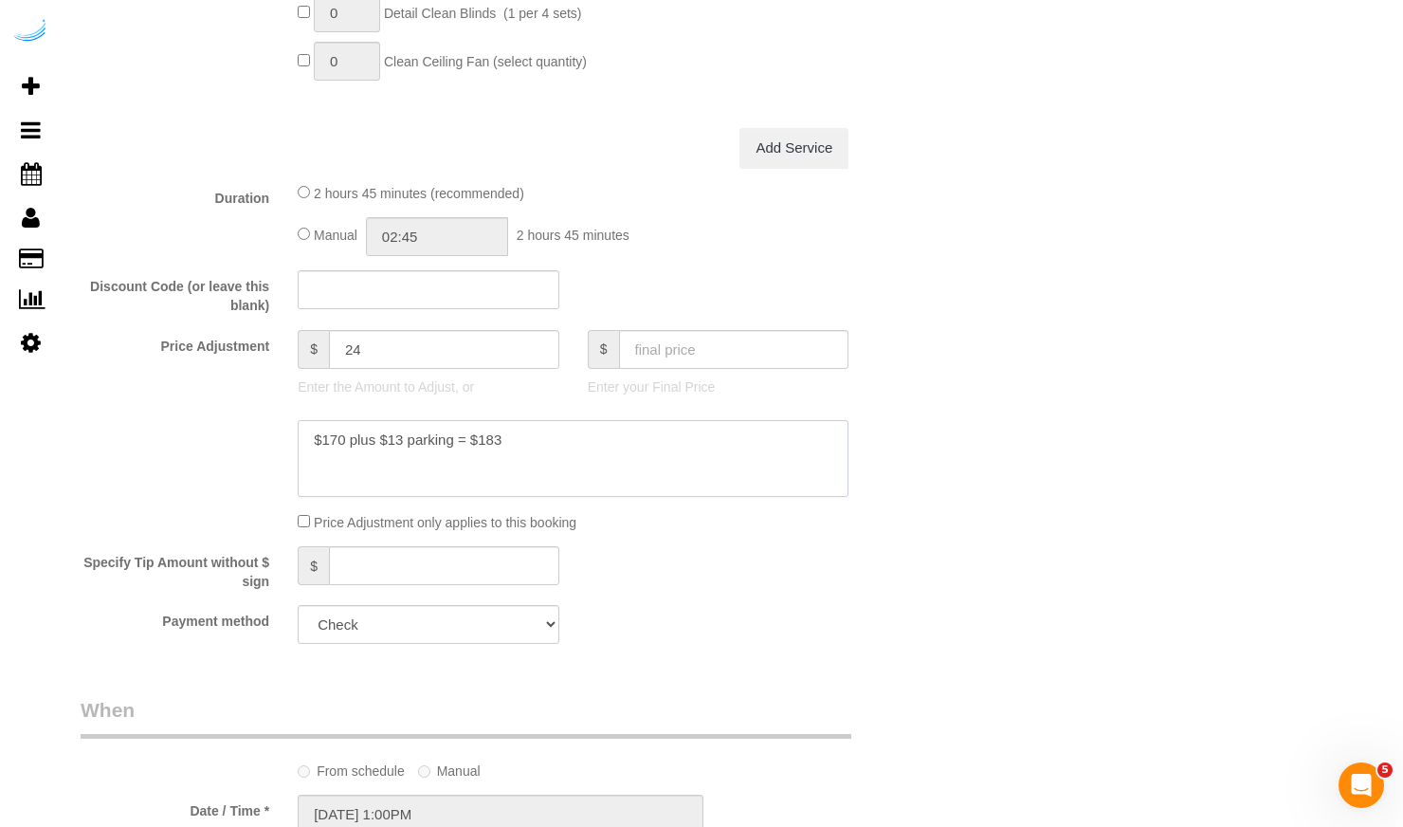
click at [398, 420] on textarea at bounding box center [573, 459] width 551 height 78
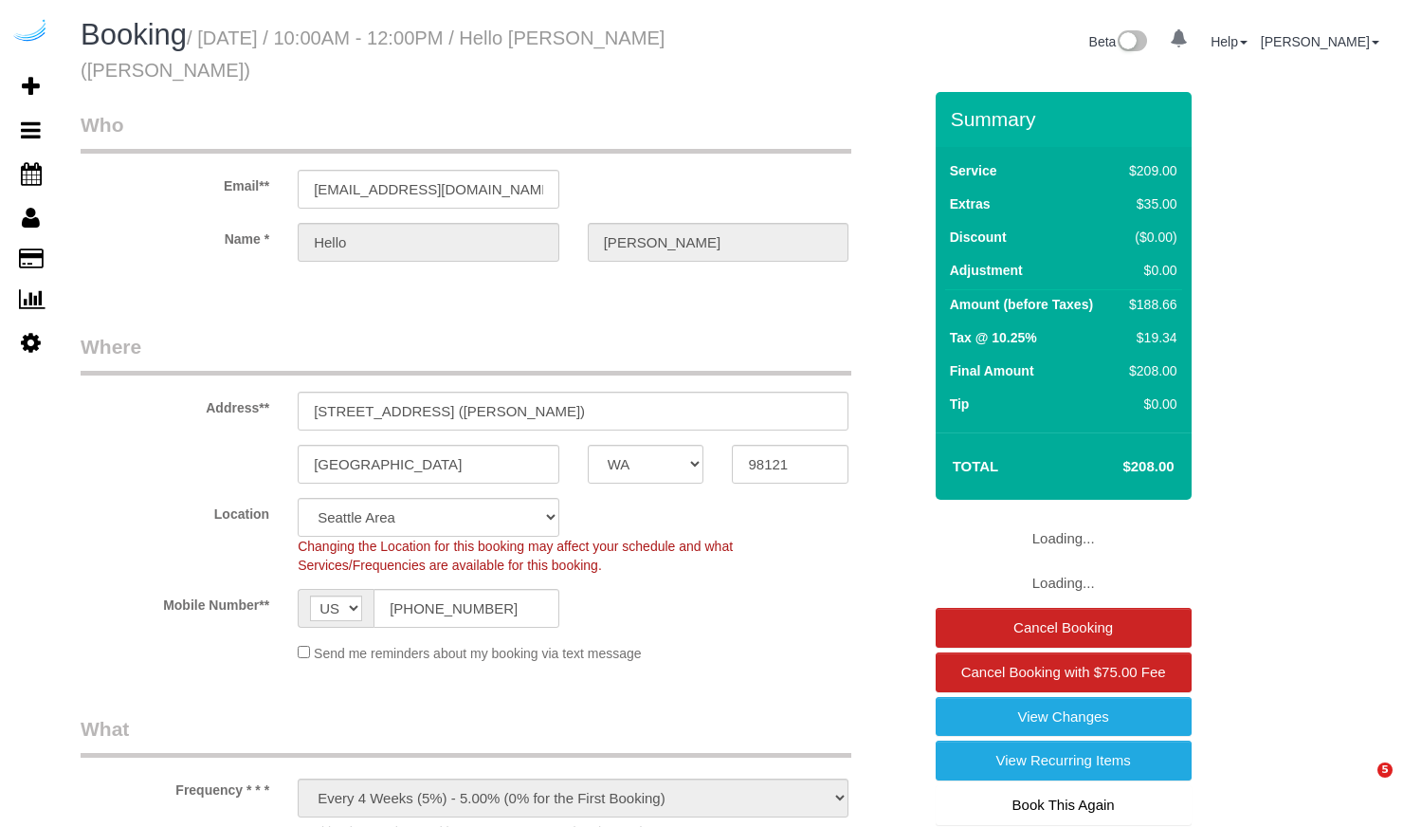
select select "WA"
select select "4"
click at [494, 409] on input "225 Cedar Street, Unit 705 (Courtney Coddington)" at bounding box center [573, 410] width 551 height 39
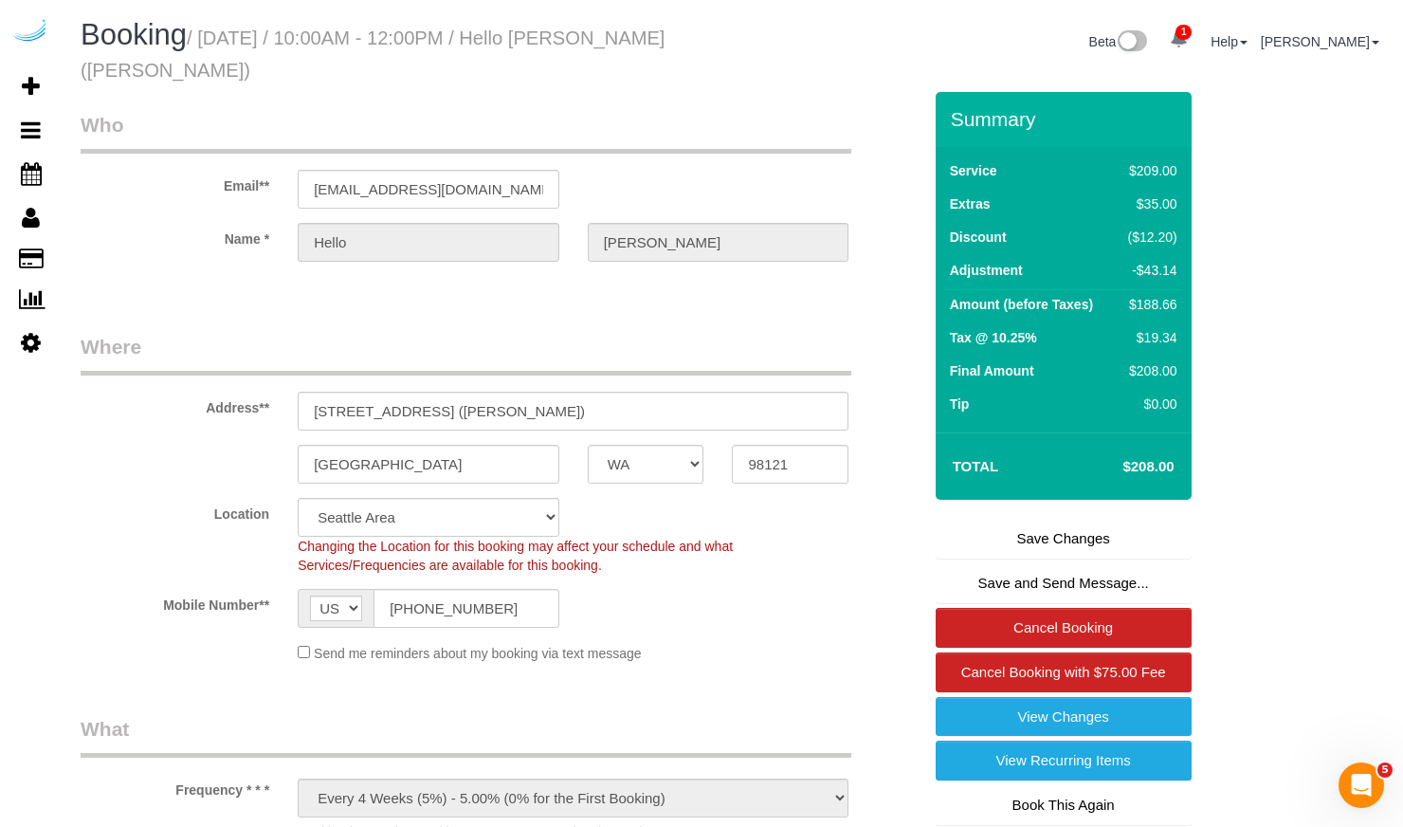
click at [810, 555] on div "Changing the Location for this booking may affect your schedule and what Servic…" at bounding box center [572, 556] width 579 height 38
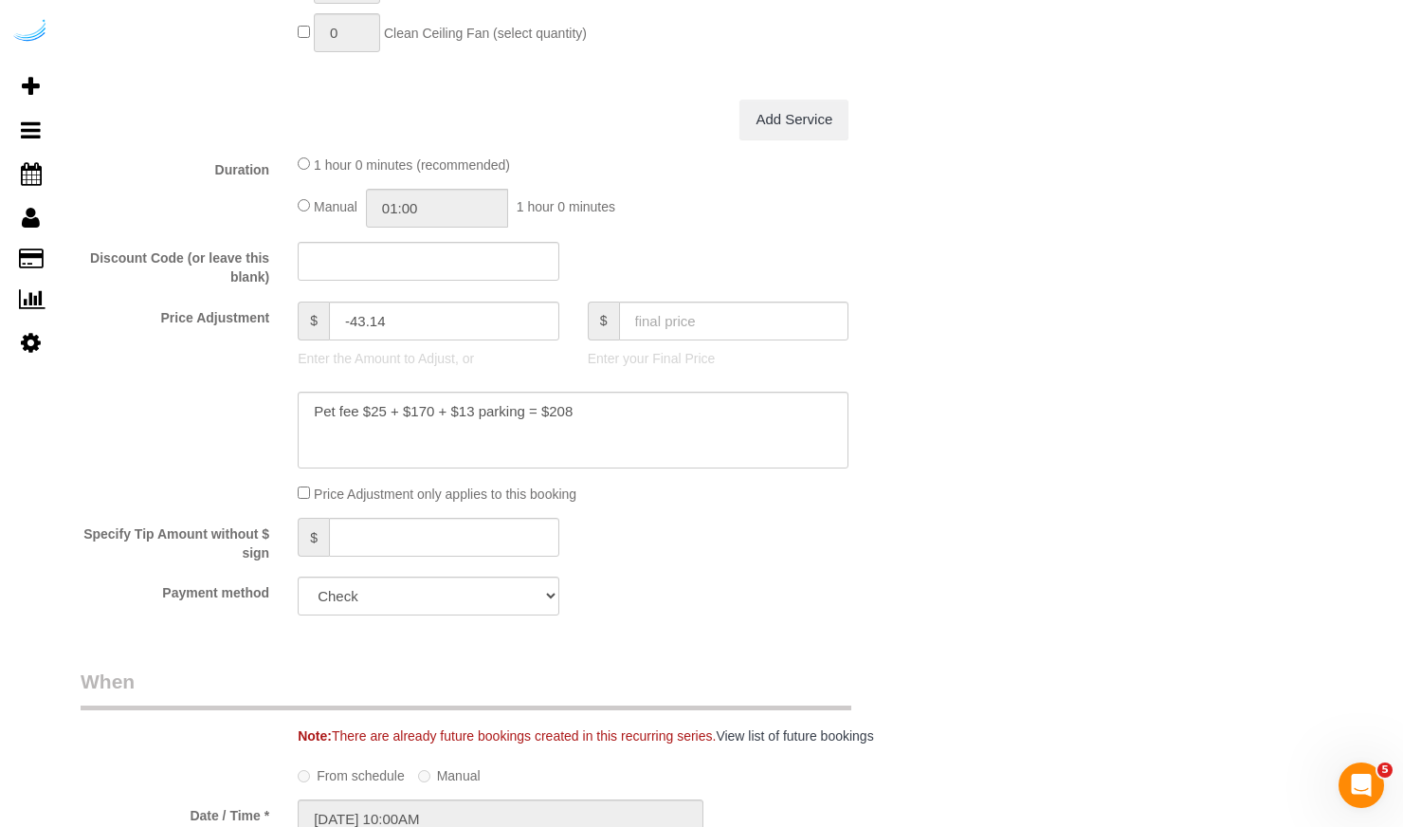
scroll to position [1871, 0]
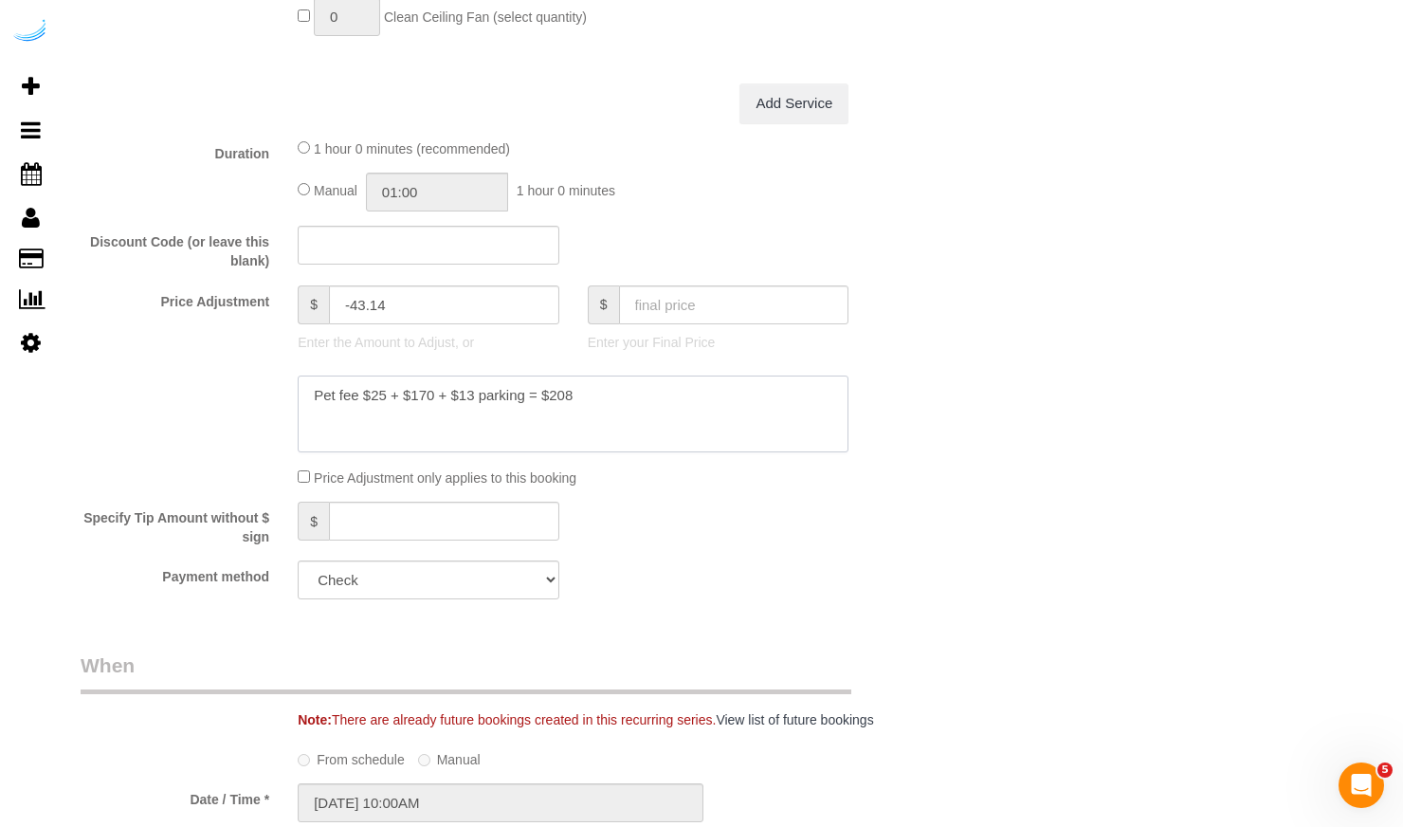
click at [557, 395] on textarea at bounding box center [573, 414] width 551 height 78
type textarea "Pet fee $25 + $170 + $13 parking = $208"
click at [1015, 398] on div "Who Email** homecleaning@helloalfred.com Name * Hello Alfred Where Address** 22…" at bounding box center [732, 238] width 1303 height 4034
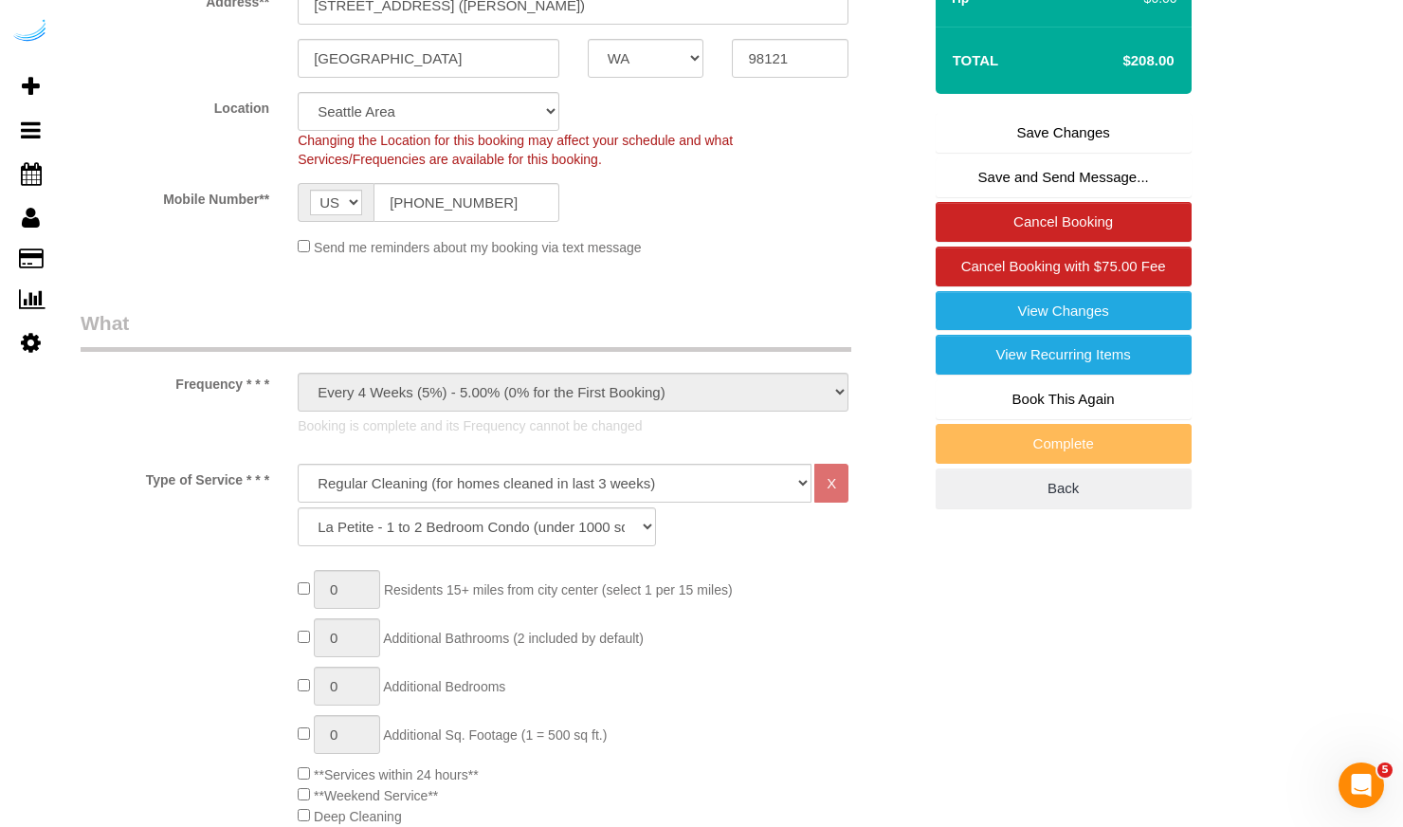
scroll to position [0, 0]
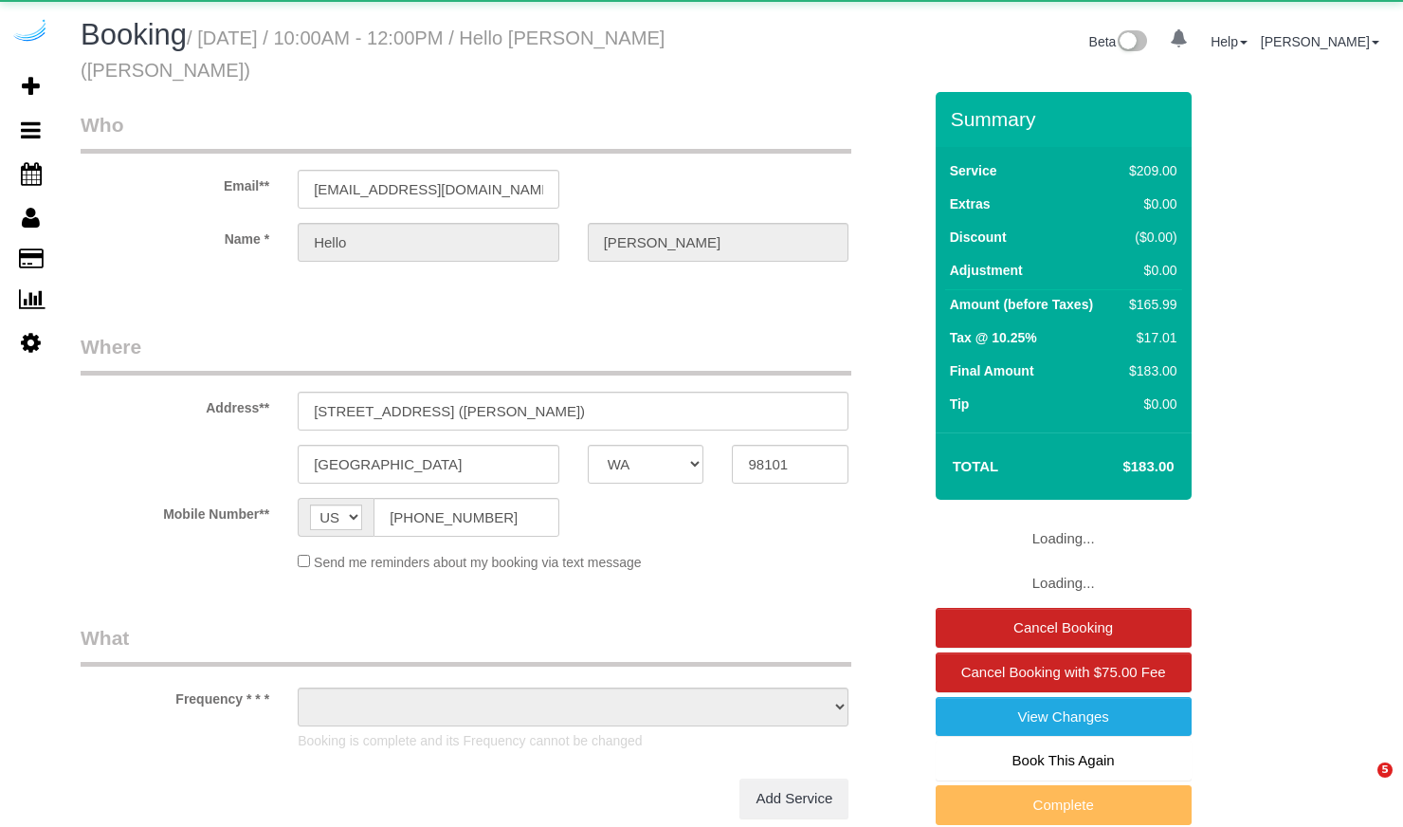
select select "WA"
select select "object:621"
select select "4"
select select "number:9"
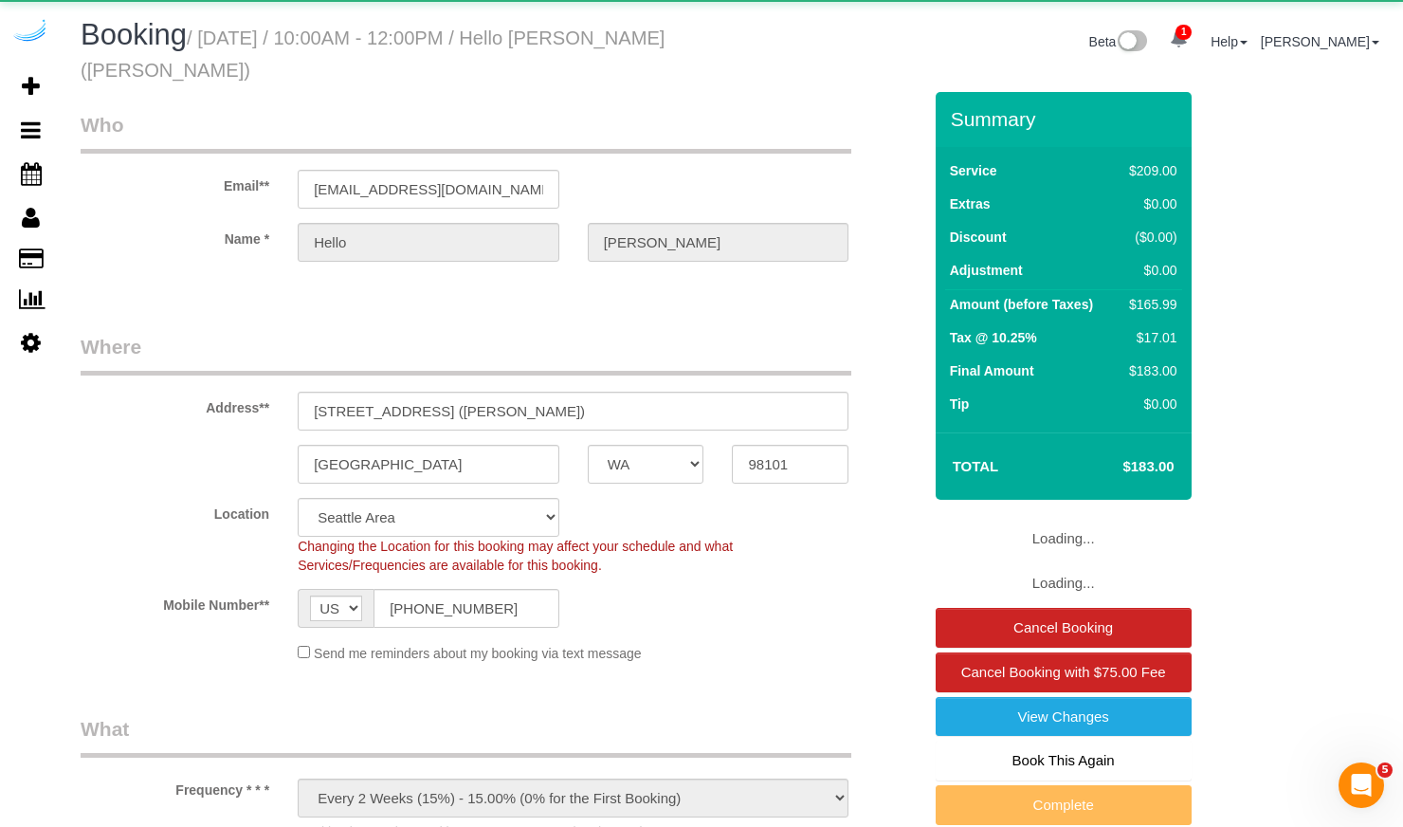
select select "object:809"
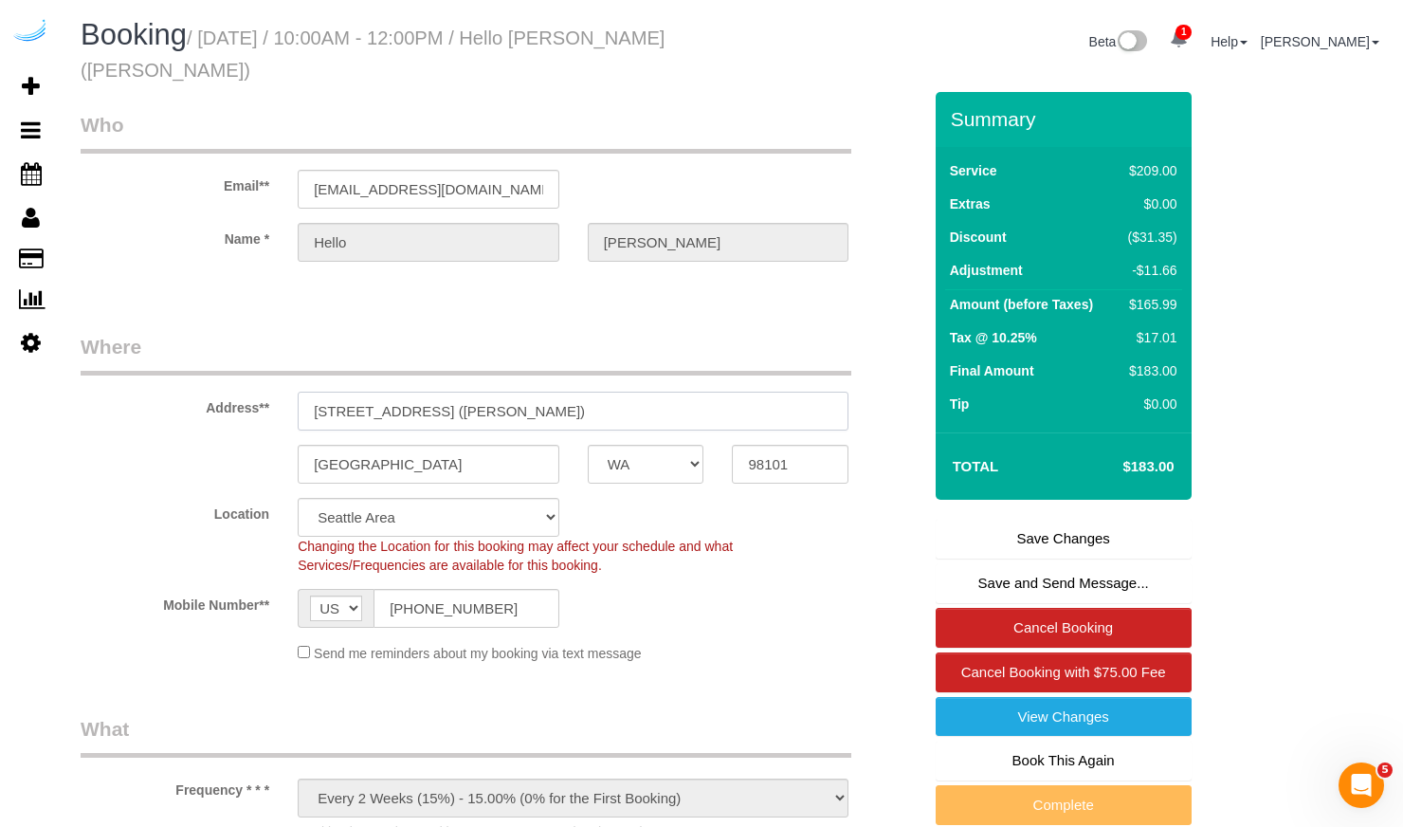
click at [482, 410] on input "1340 4th Avenue, Unit 4509 (Patrick Larson)" at bounding box center [573, 410] width 551 height 39
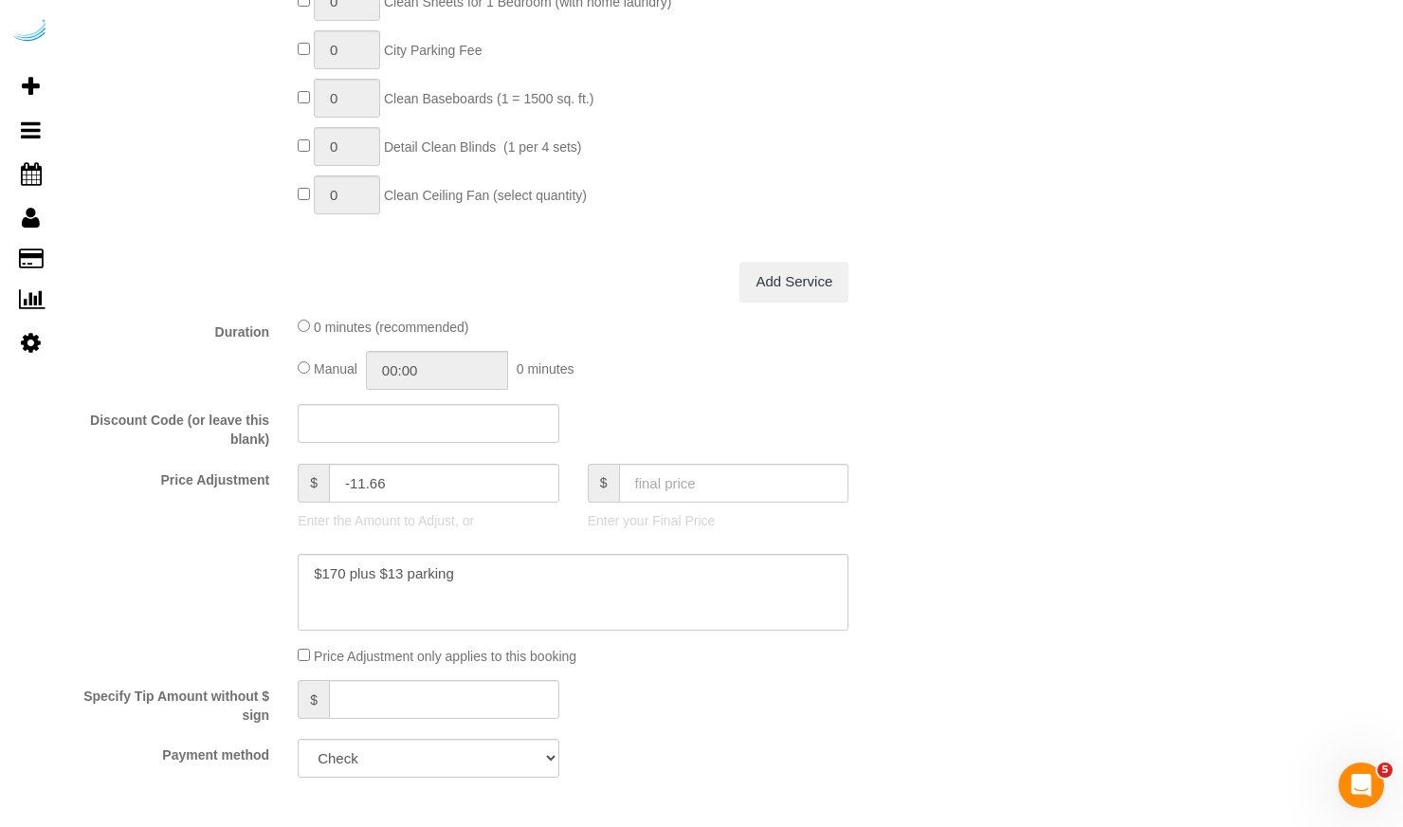
scroll to position [1839, 0]
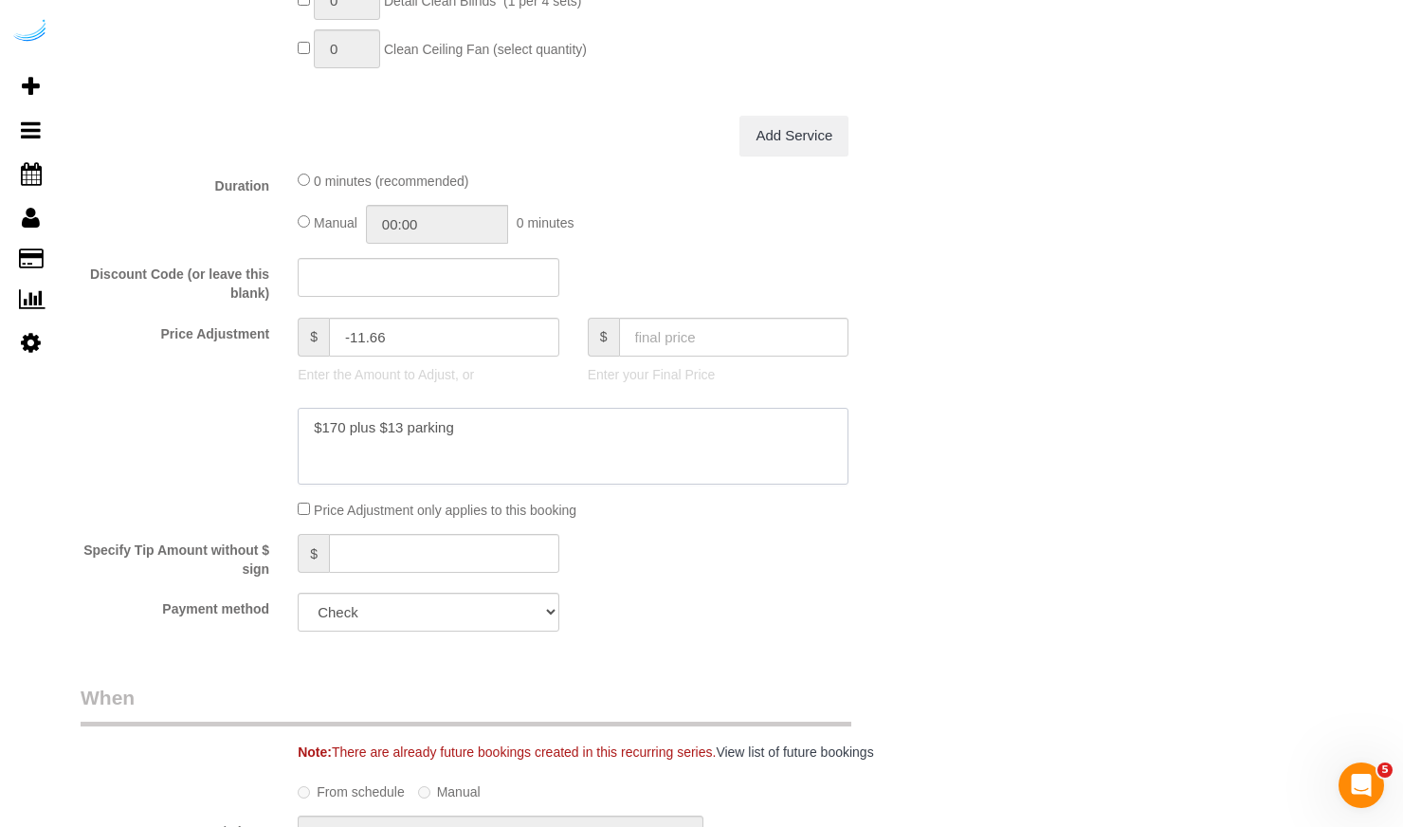
click at [423, 429] on textarea at bounding box center [573, 447] width 551 height 78
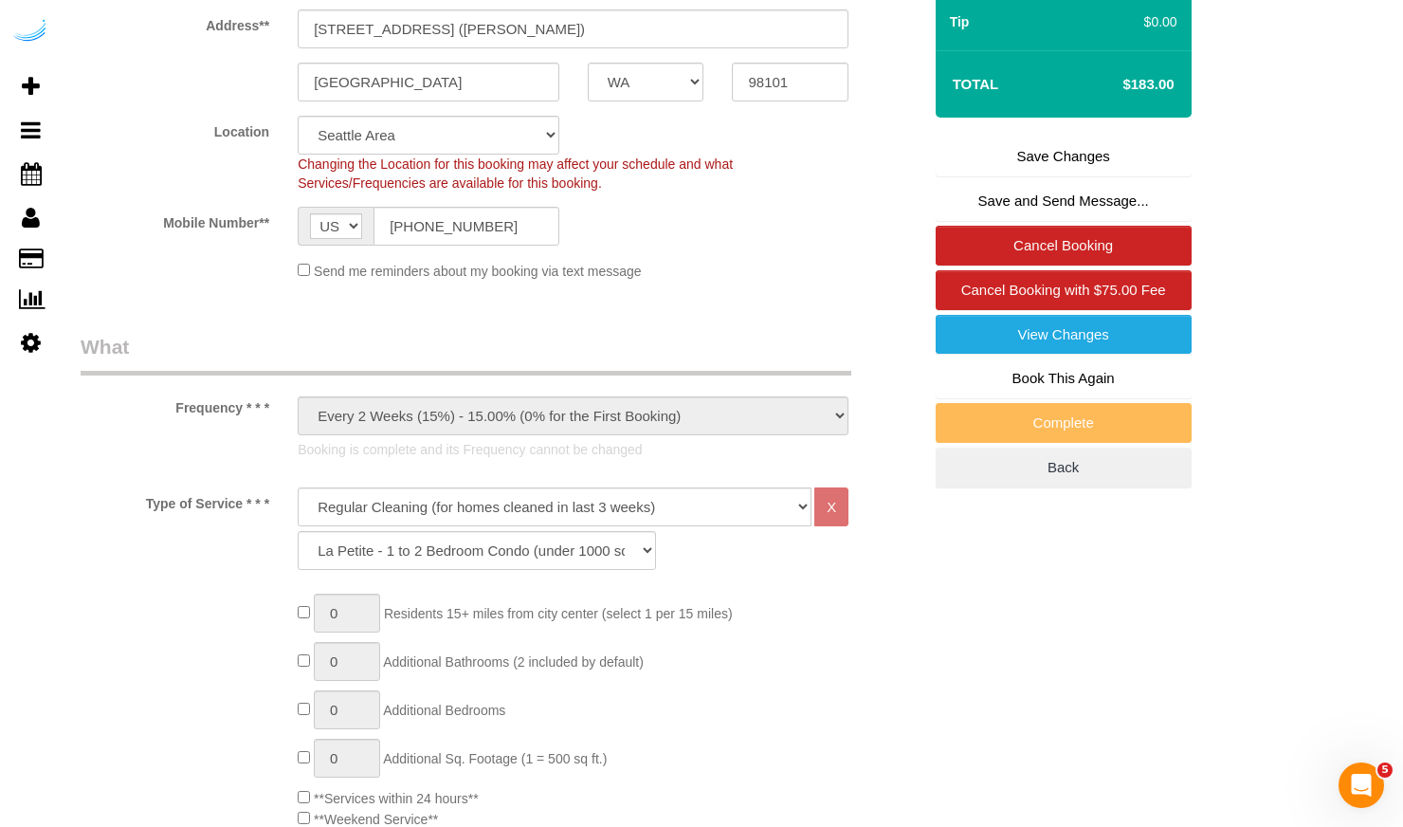
scroll to position [346, 0]
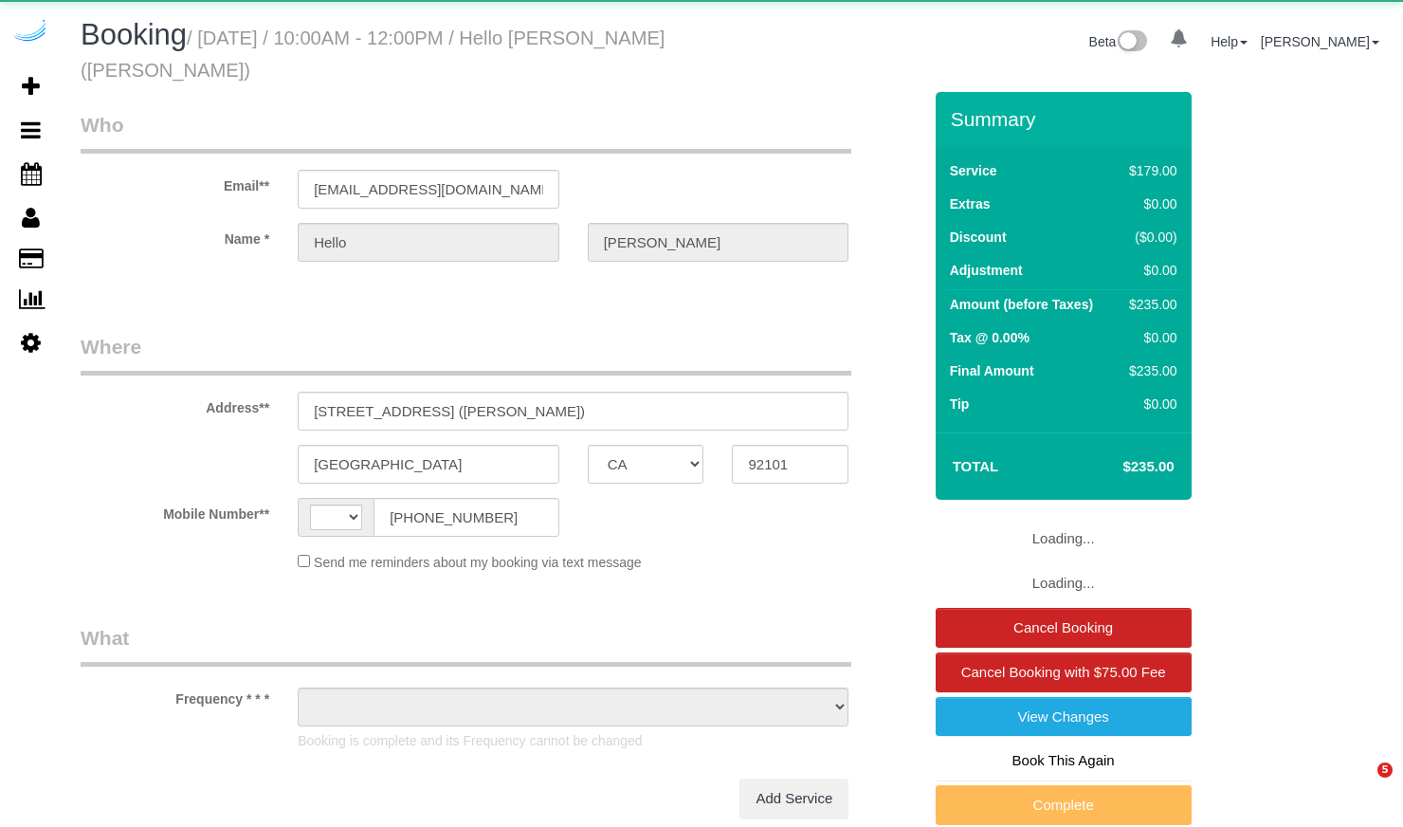
select select "CA"
select select "string:US"
select select "object:824"
select select "4"
select select "number:9"
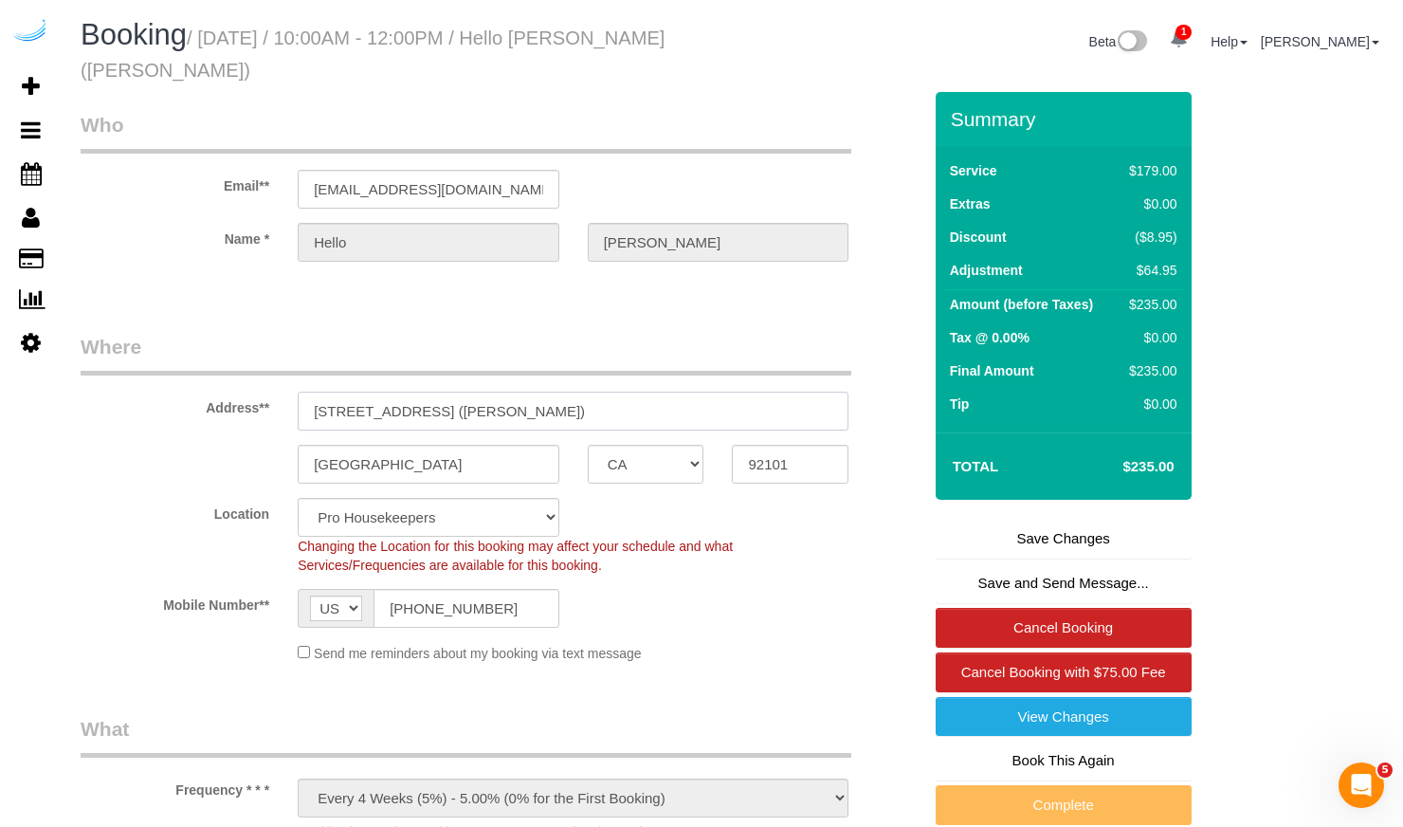
click at [512, 400] on input "702 Broadway, 2304 (Vahe Sarkisyan)" at bounding box center [573, 410] width 551 height 39
select select "AZ"
select select "4"
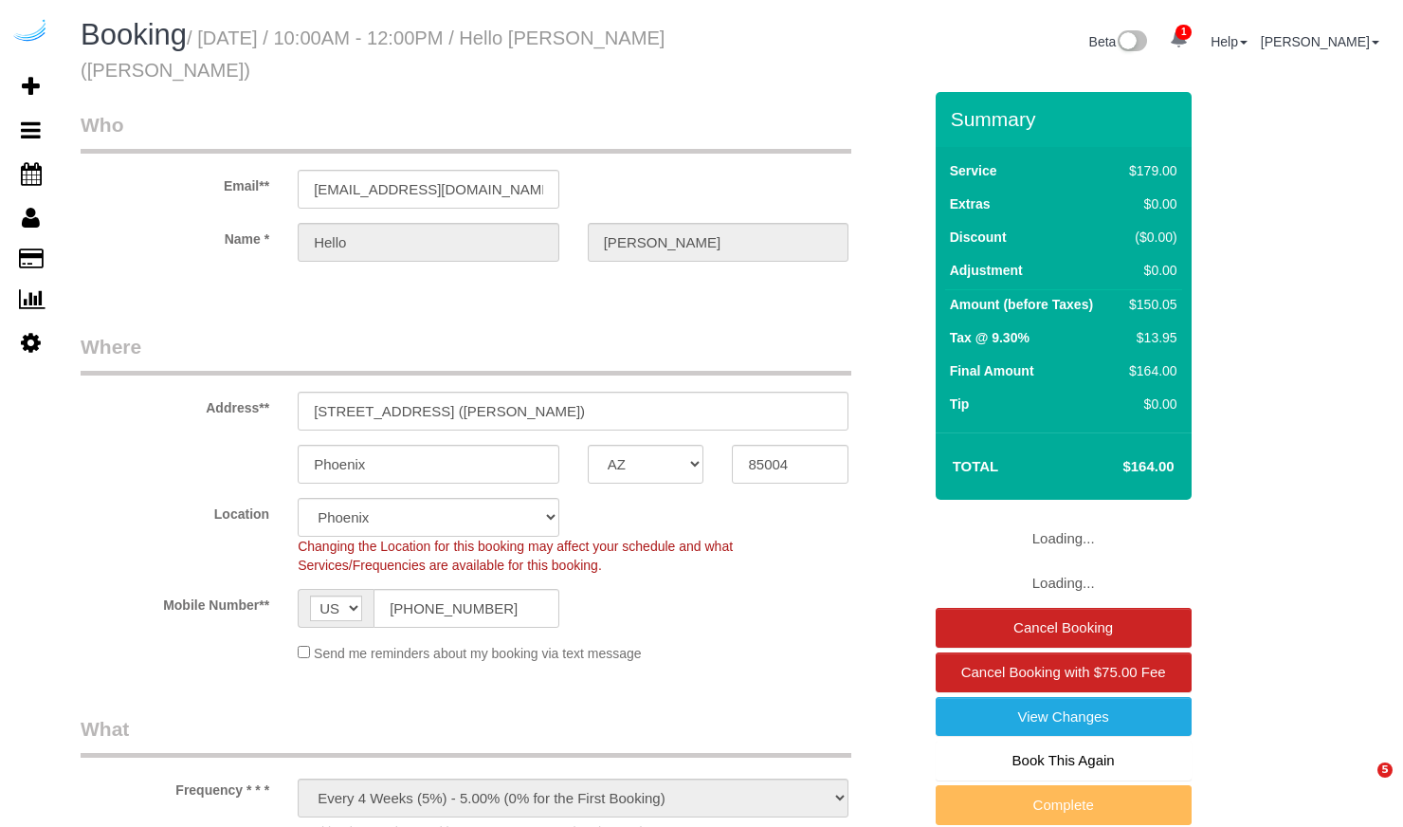
select select "number:9"
click at [514, 410] on input "222 East Jefferson Street, Unit 1812 (Daniel Barber)" at bounding box center [573, 410] width 551 height 39
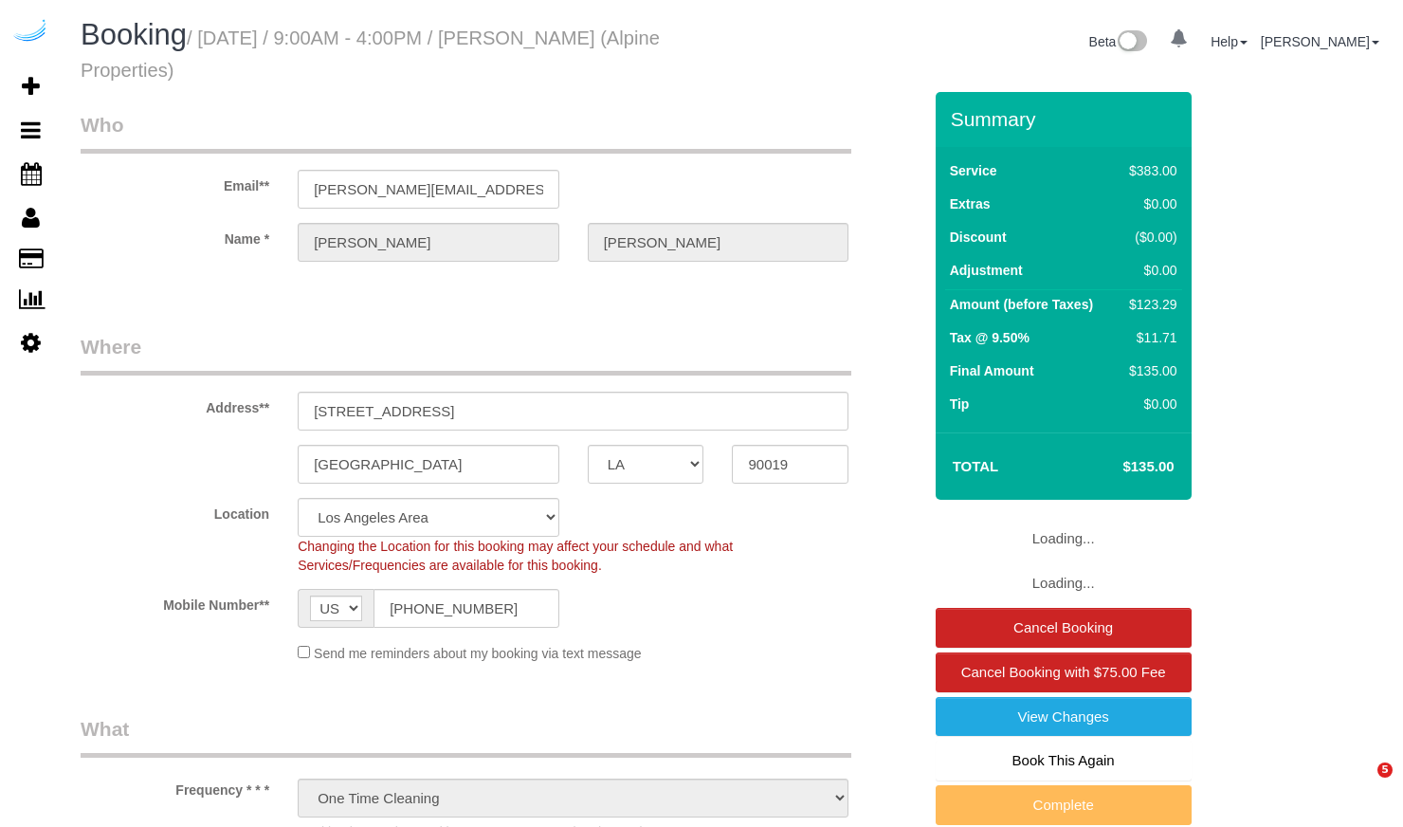
select select "LA"
select select "6"
select select "number:9"
click at [429, 412] on input "[STREET_ADDRESS]" at bounding box center [573, 410] width 551 height 39
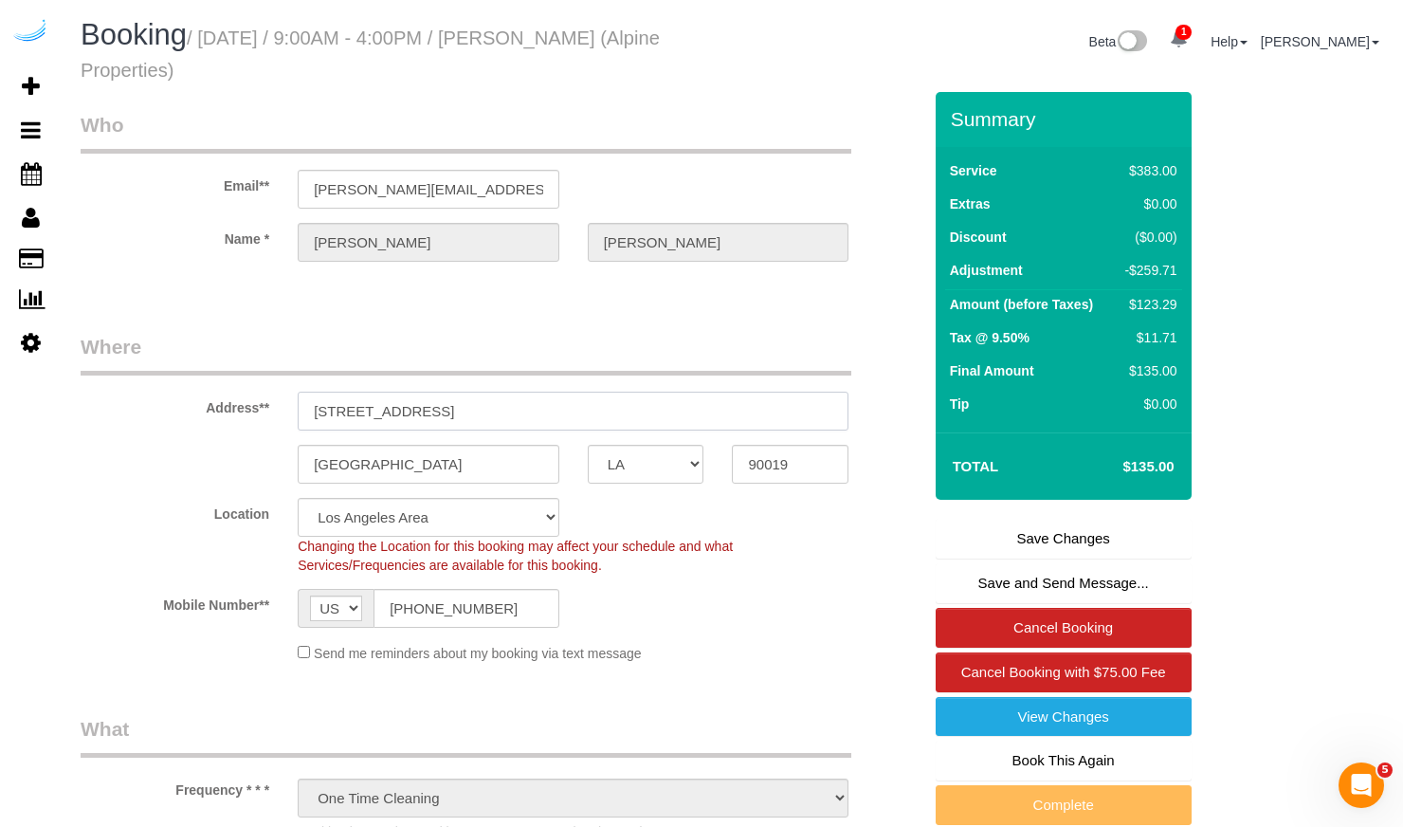
click at [429, 412] on input "[STREET_ADDRESS]" at bounding box center [573, 410] width 551 height 39
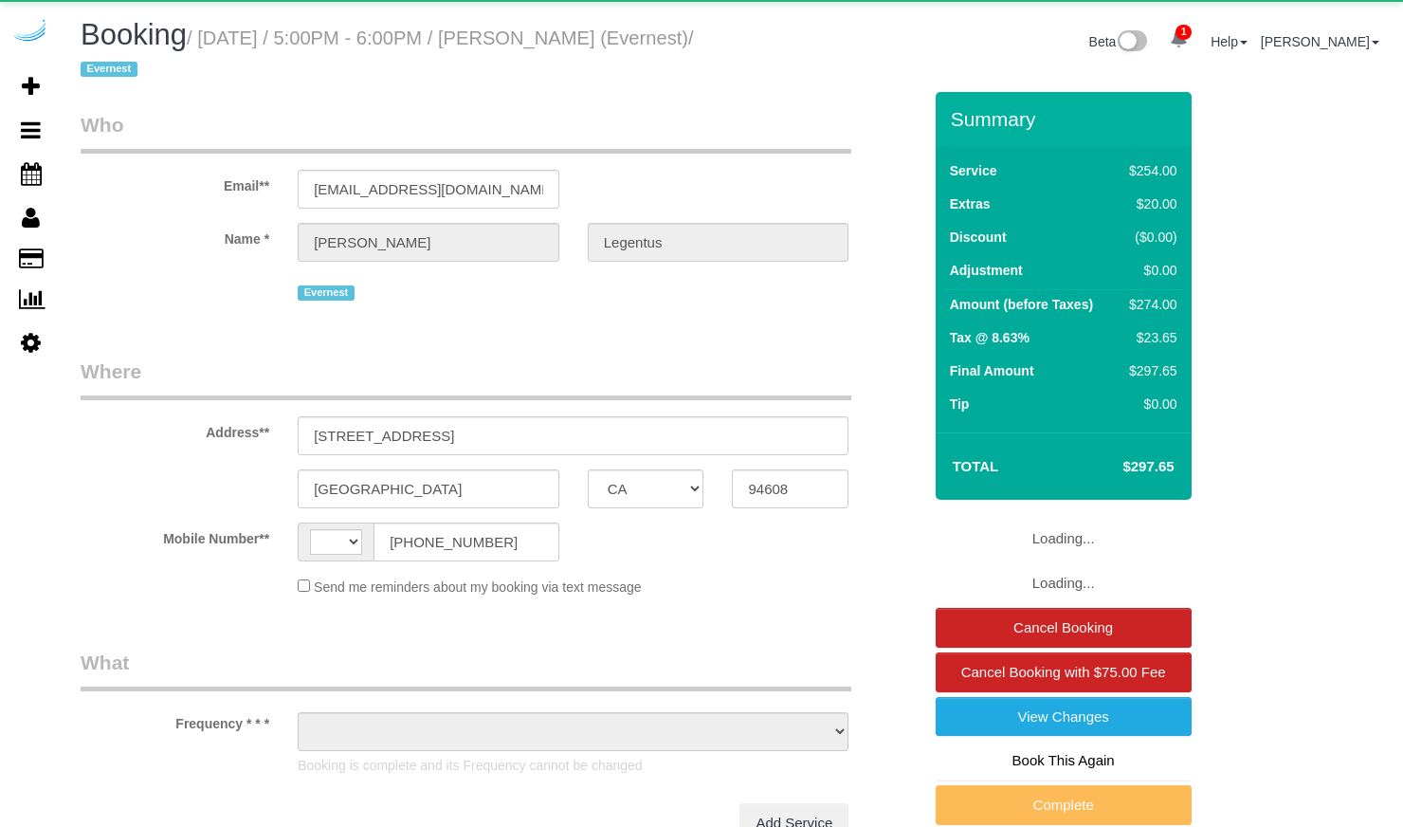
select select "CA"
select select "string:US"
select select "object:728"
select select "4"
select select "spot1"
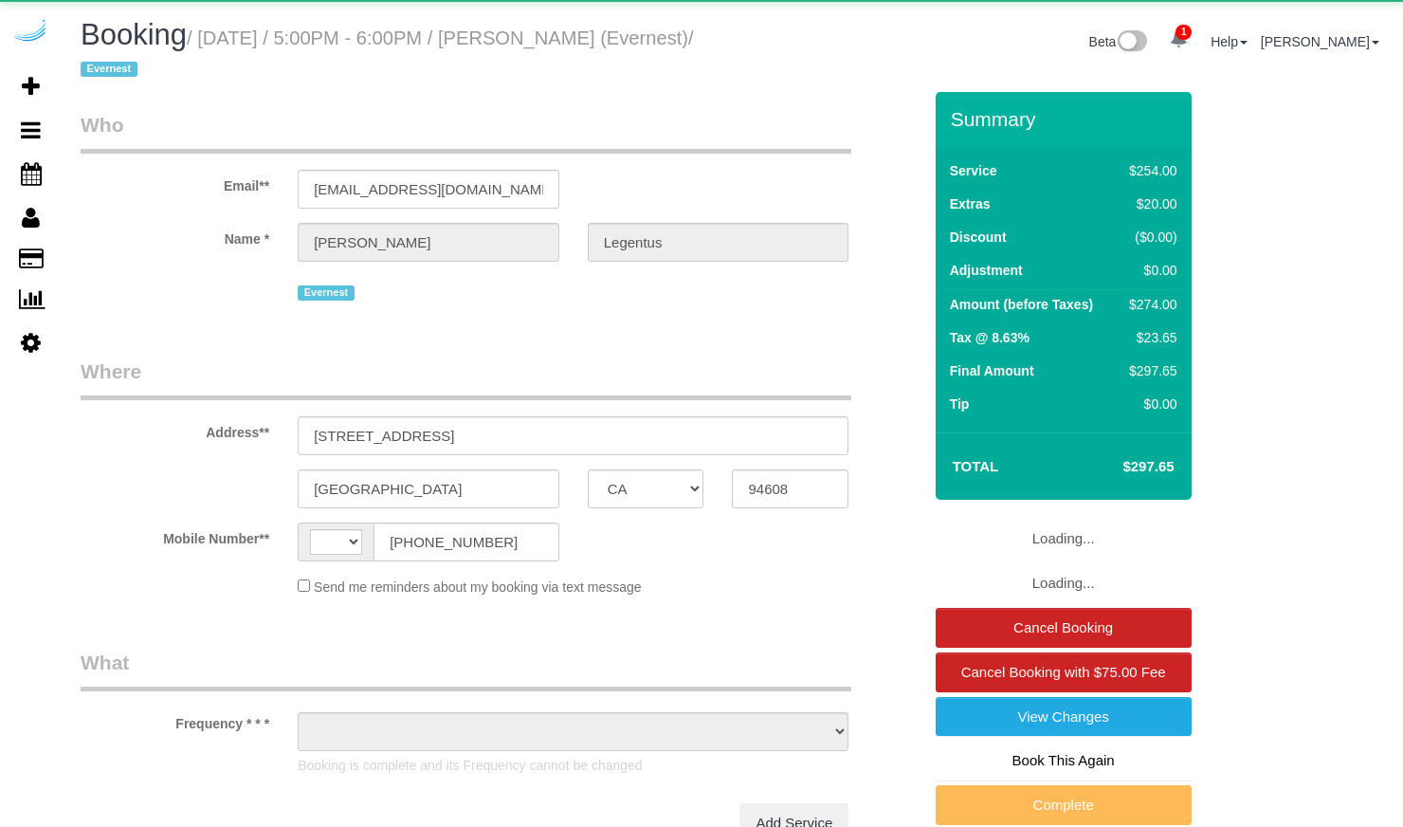
select select "number:9"
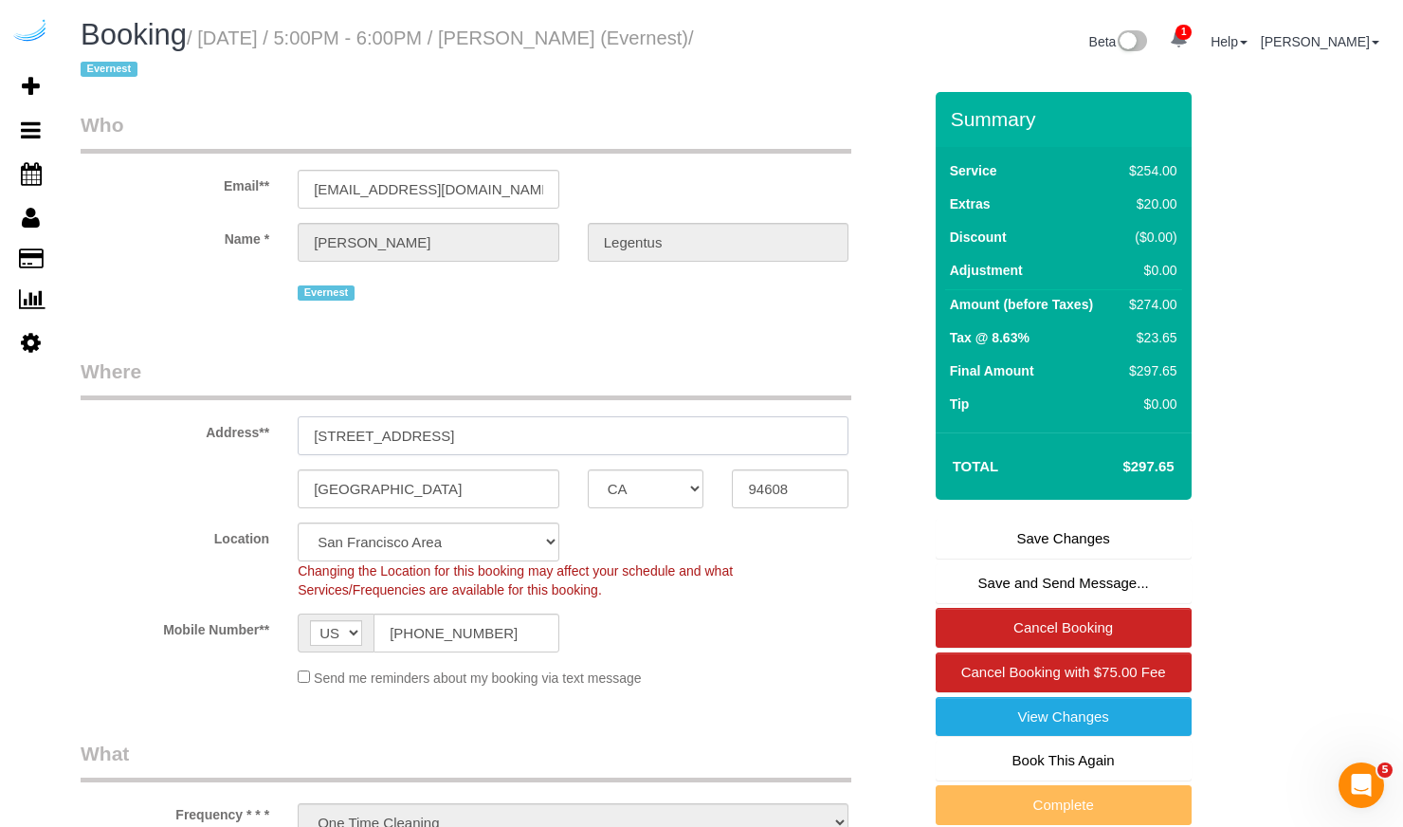
click at [397, 433] on input "1565 32nd Street Unit 2" at bounding box center [573, 435] width 551 height 39
click at [1144, 464] on h4 "$297.65" at bounding box center [1119, 467] width 108 height 16
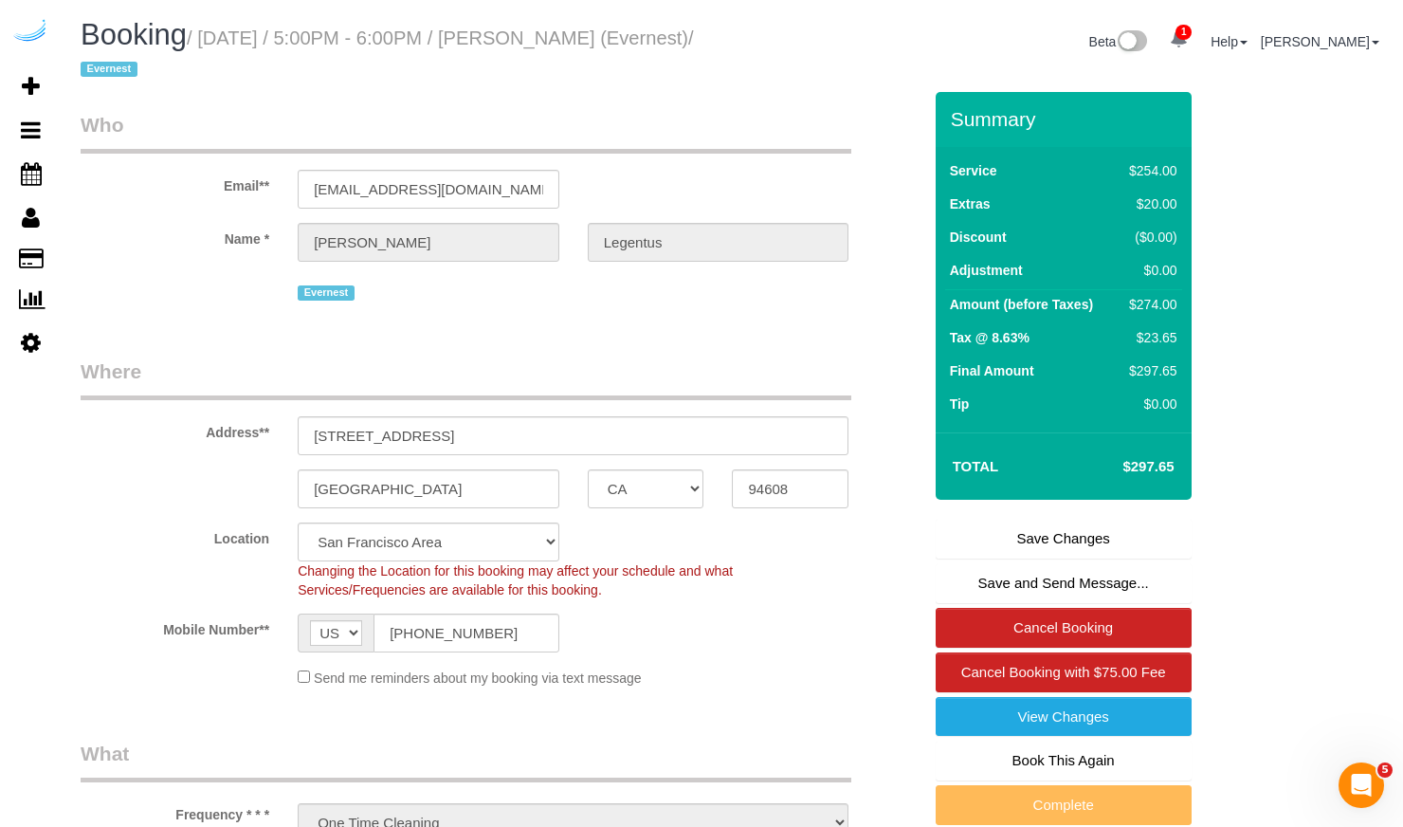
copy h4 "297.65"
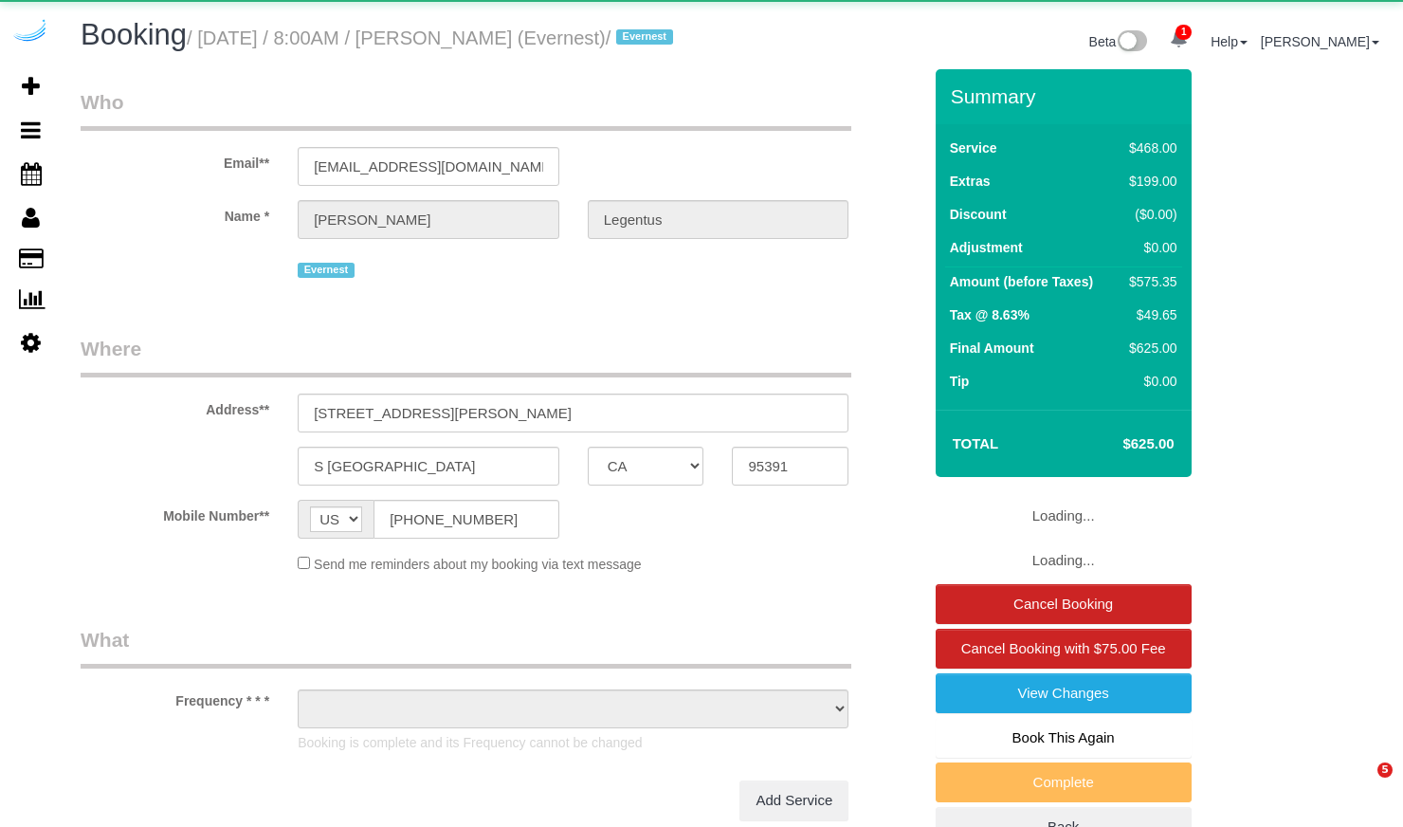
select select "CA"
select select "object:850"
select select "6"
select select "number:9"
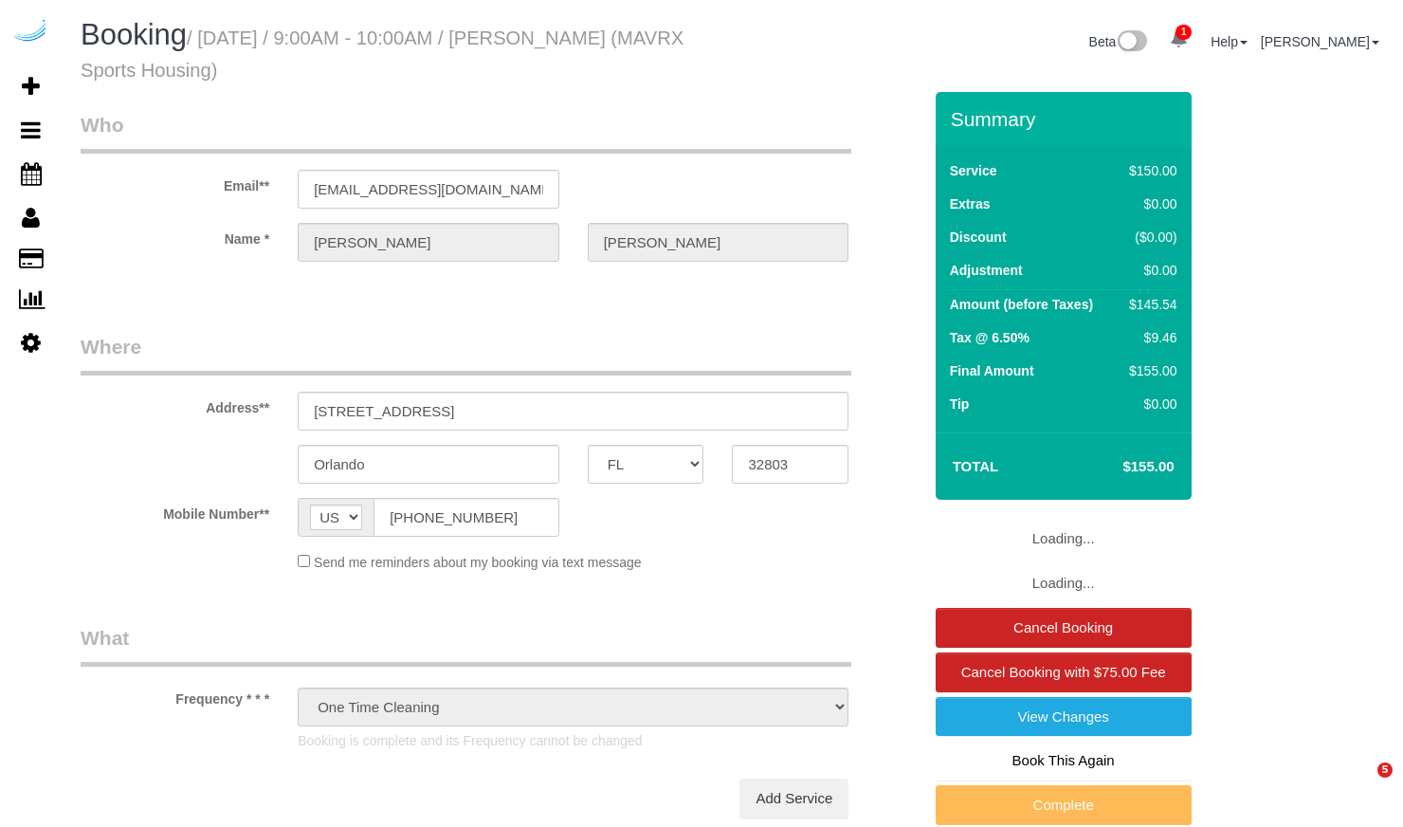
select select "FL"
select select "number:9"
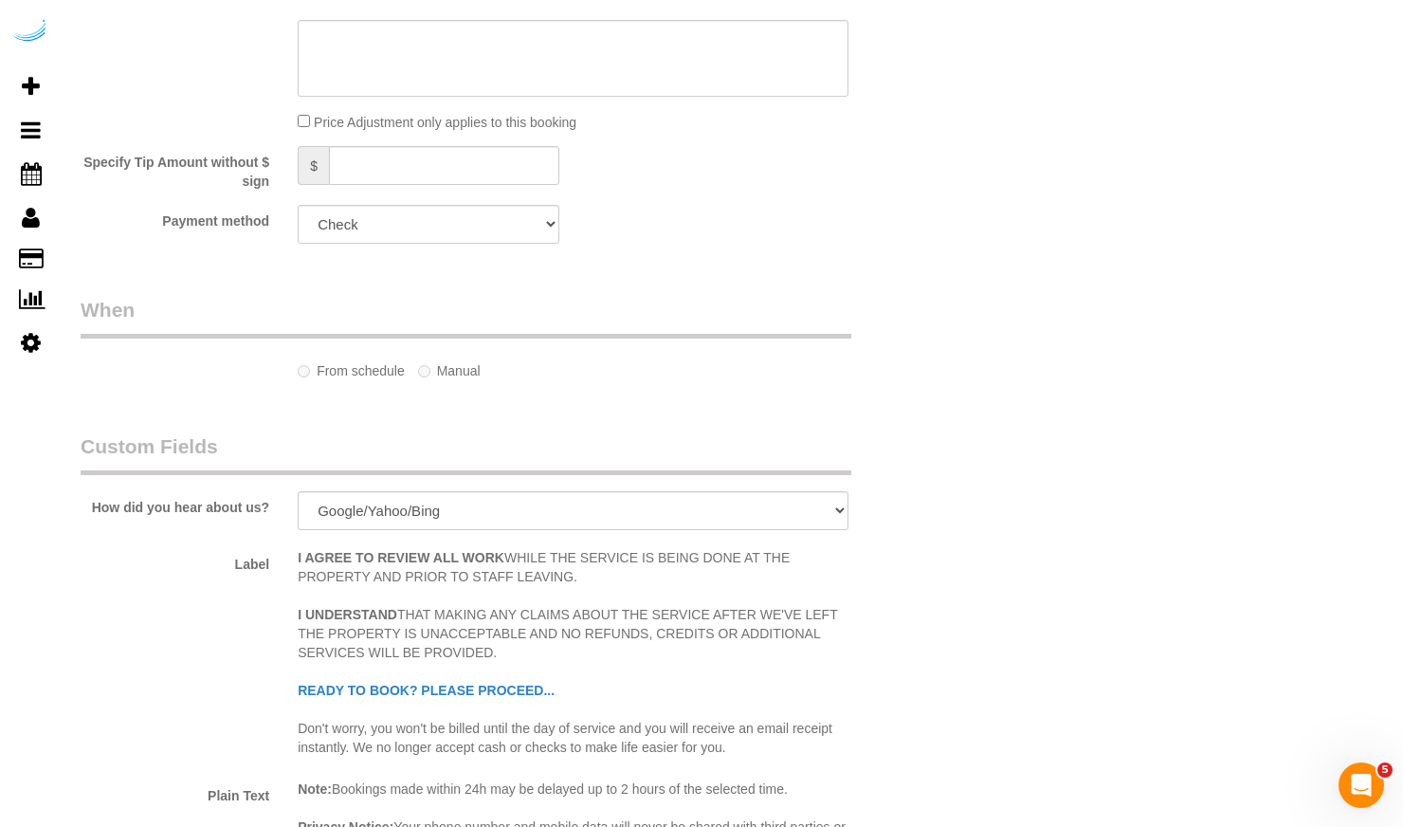
select select "117"
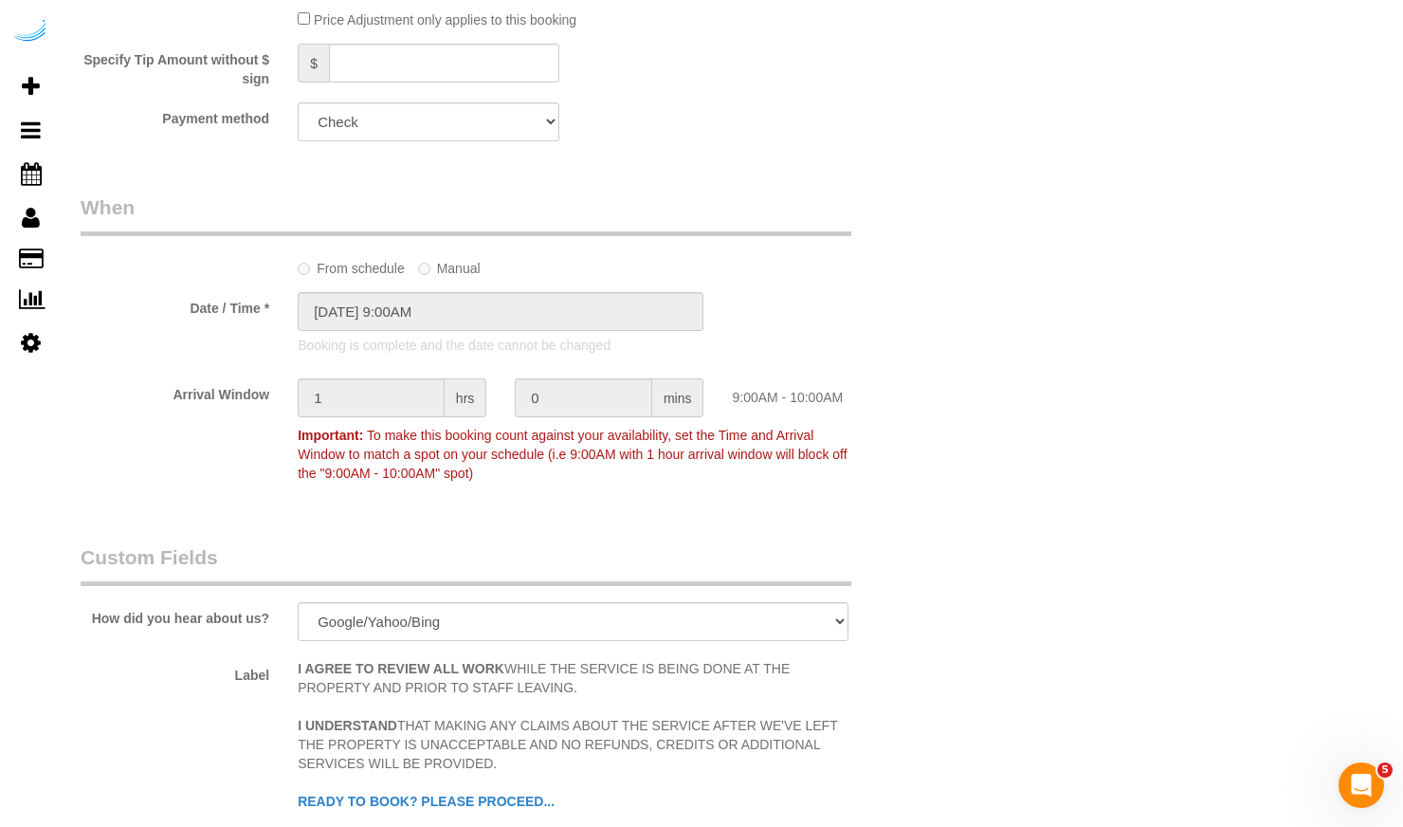
select select "object:907"
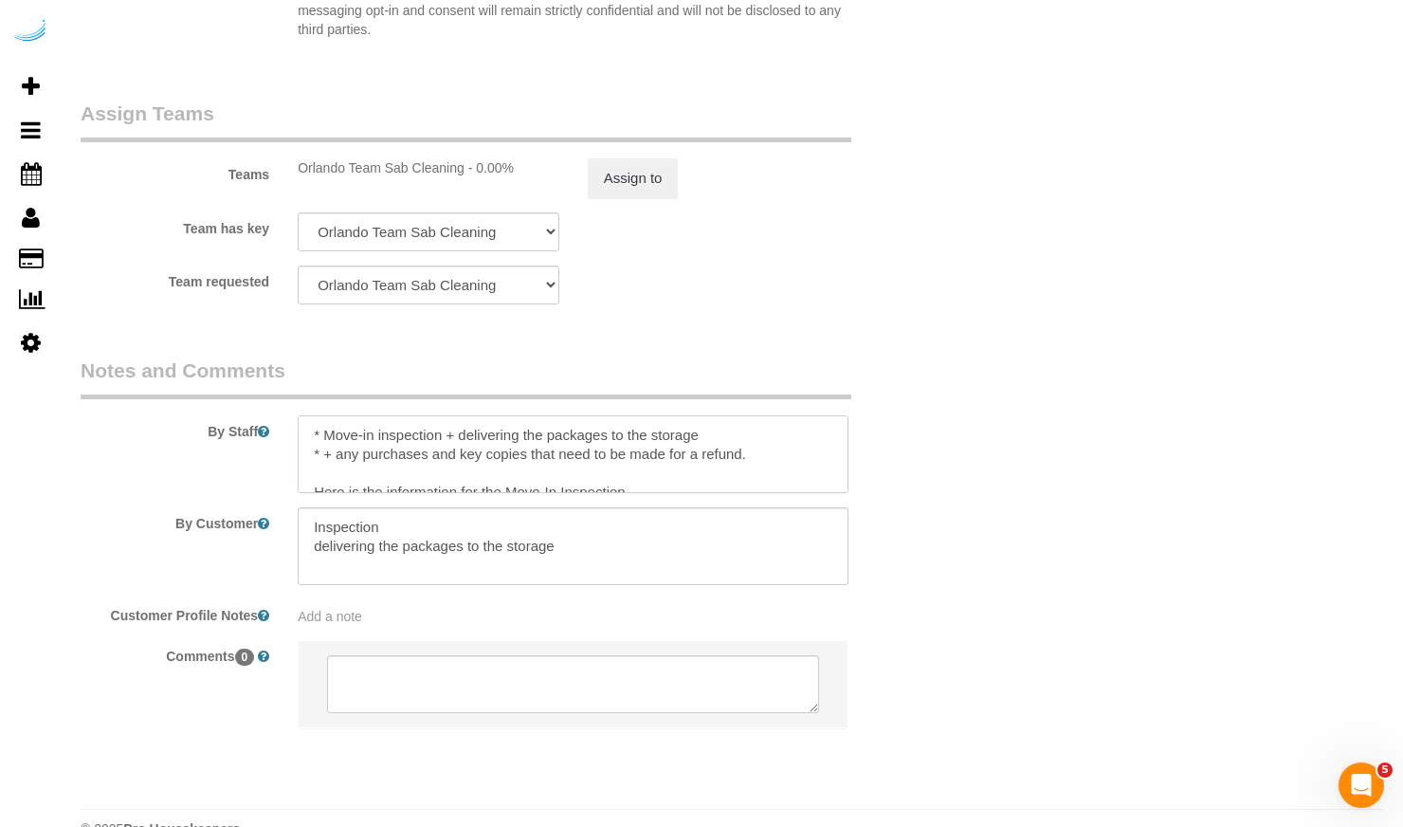
click at [641, 456] on textarea at bounding box center [573, 454] width 551 height 78
type textarea "$135 * Move-in inspection + delivering the packages to the storage Here is the …"
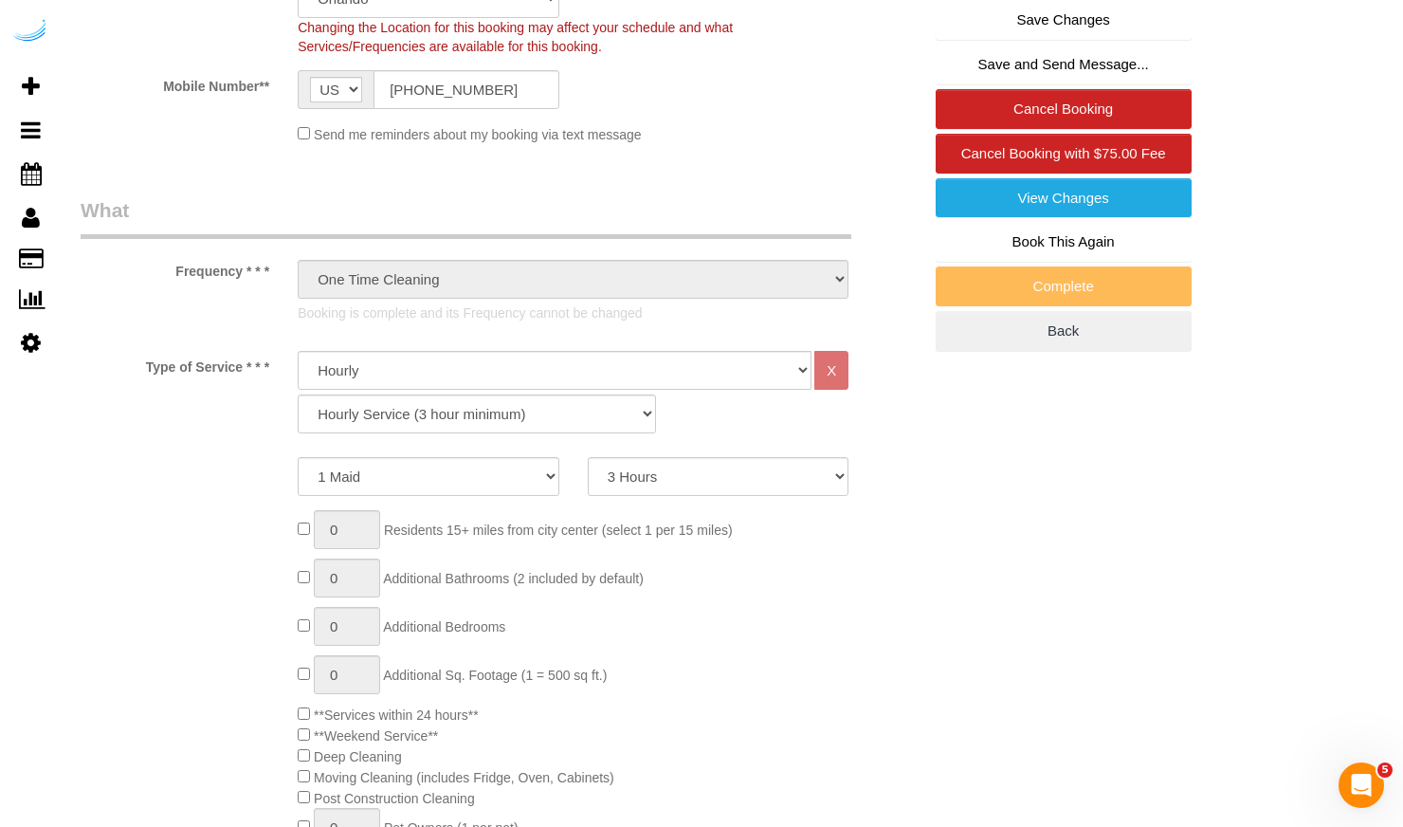
scroll to position [305, 0]
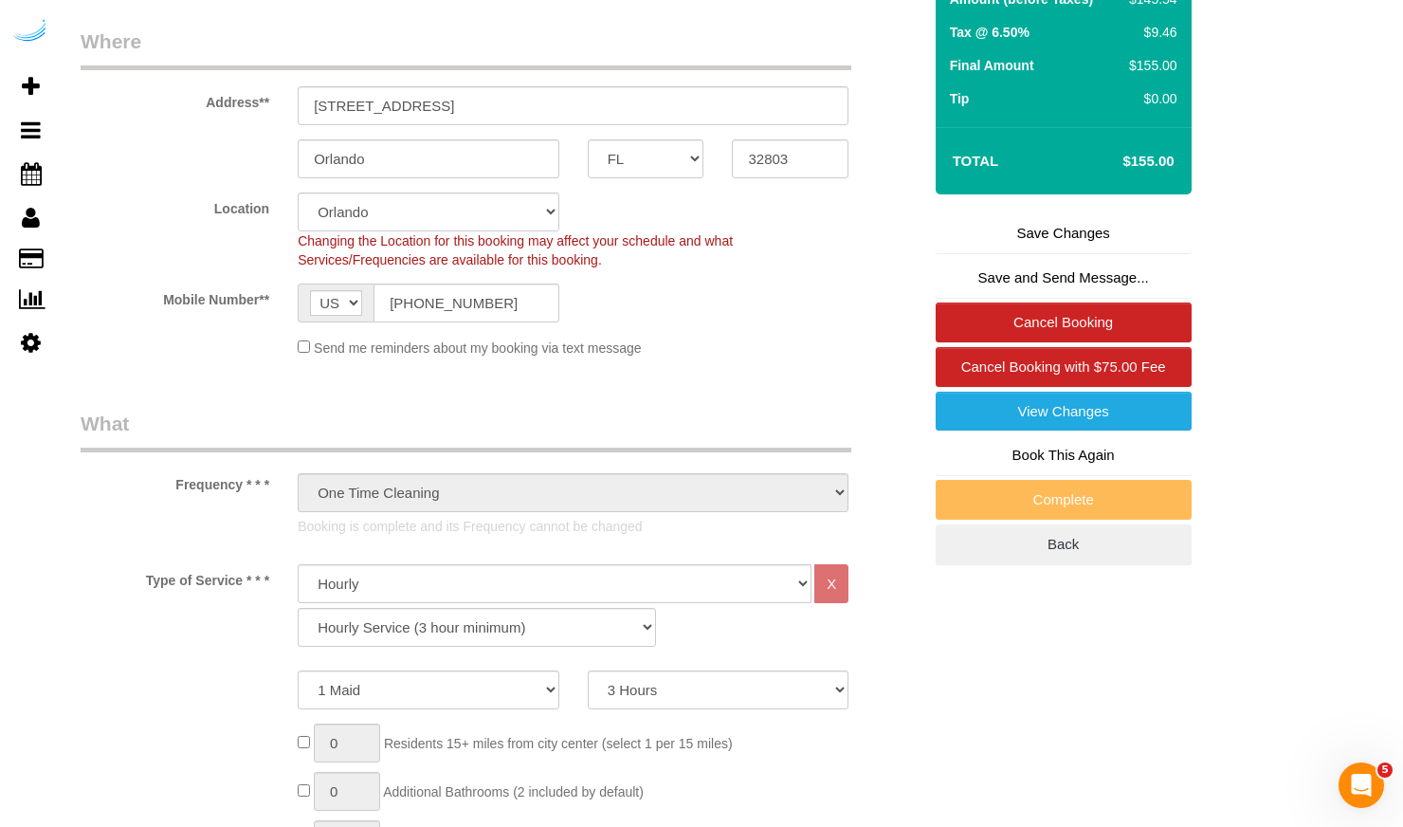
click at [1087, 224] on link "Save Changes" at bounding box center [1064, 233] width 256 height 40
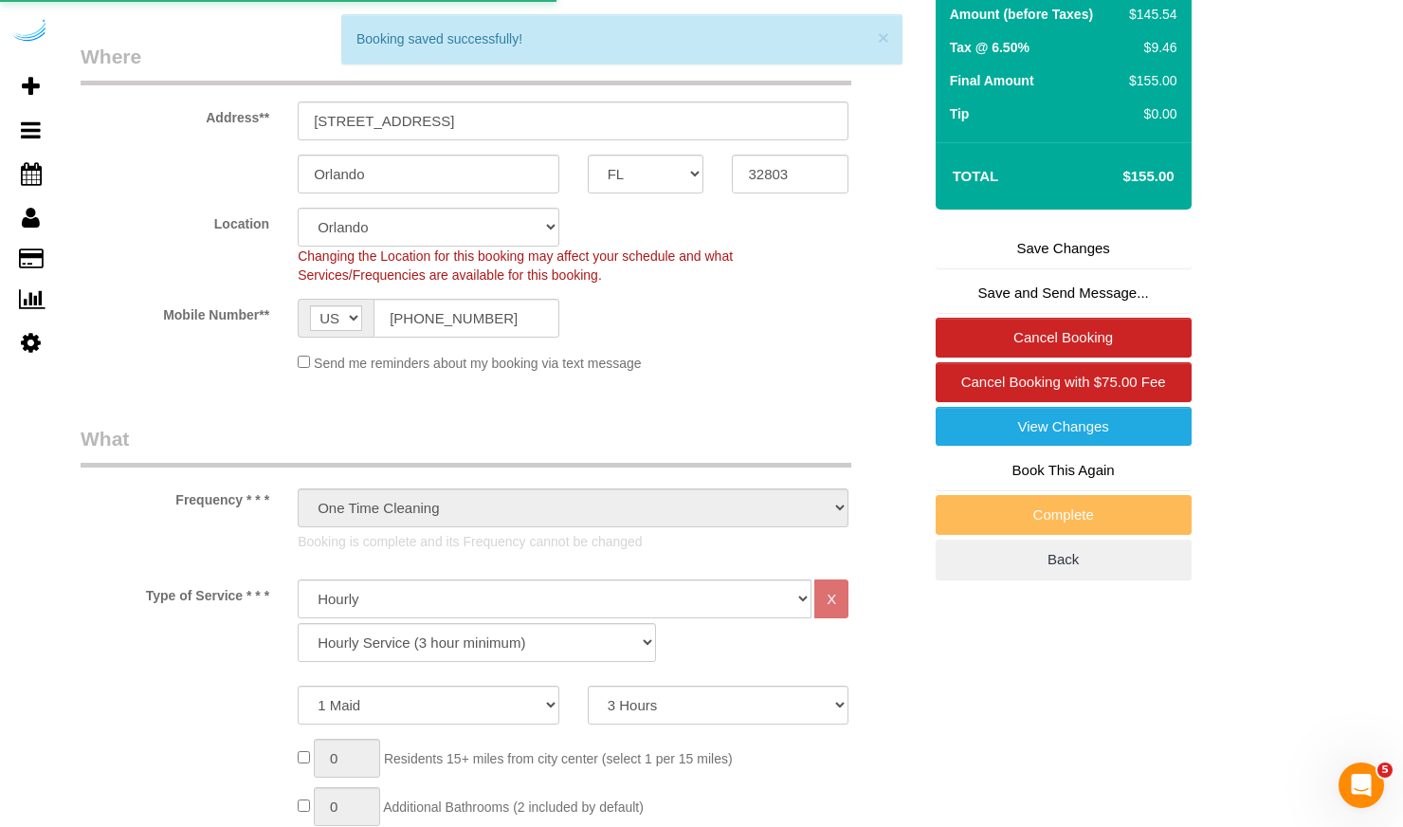
scroll to position [0, 0]
